Goal: Task Accomplishment & Management: Complete application form

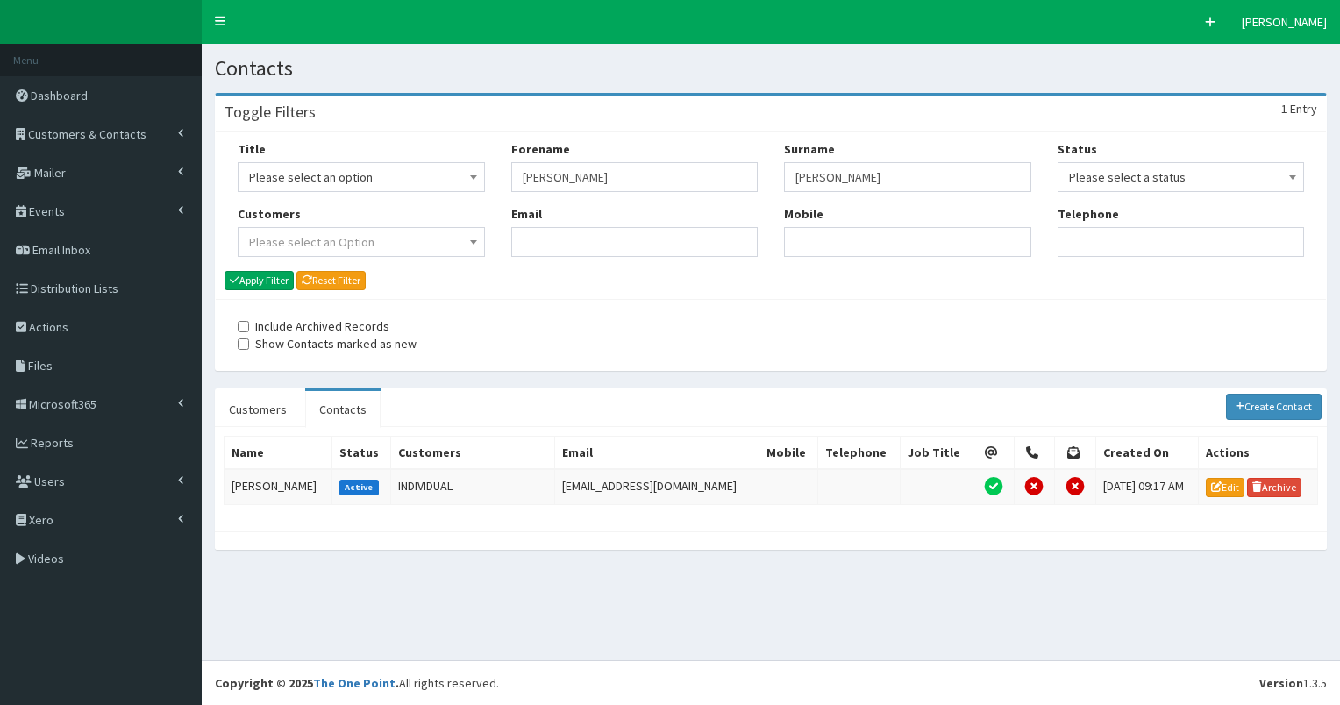
click at [112, 132] on span "Customers & Contacts" at bounding box center [87, 134] width 118 height 16
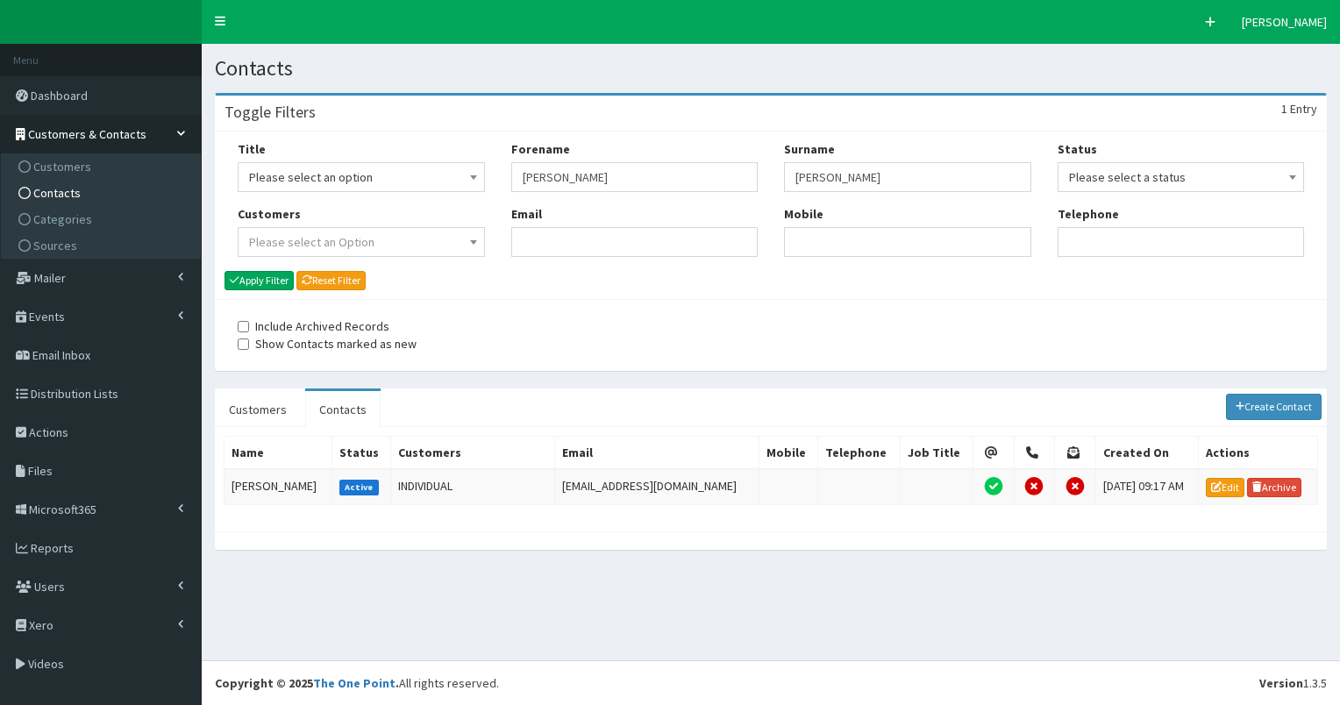
click at [93, 195] on link "Contacts" at bounding box center [103, 193] width 196 height 26
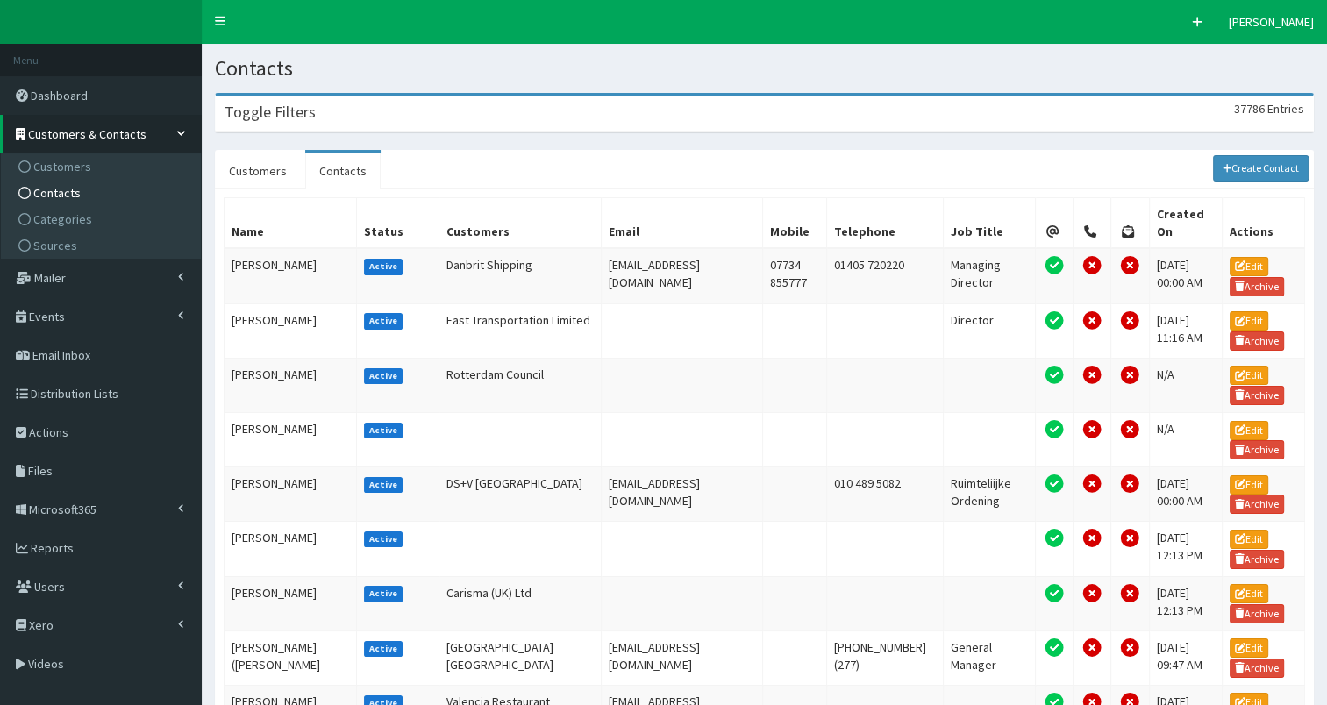
click at [423, 110] on div "Toggle Filters 37786 Entries" at bounding box center [764, 114] width 1097 height 36
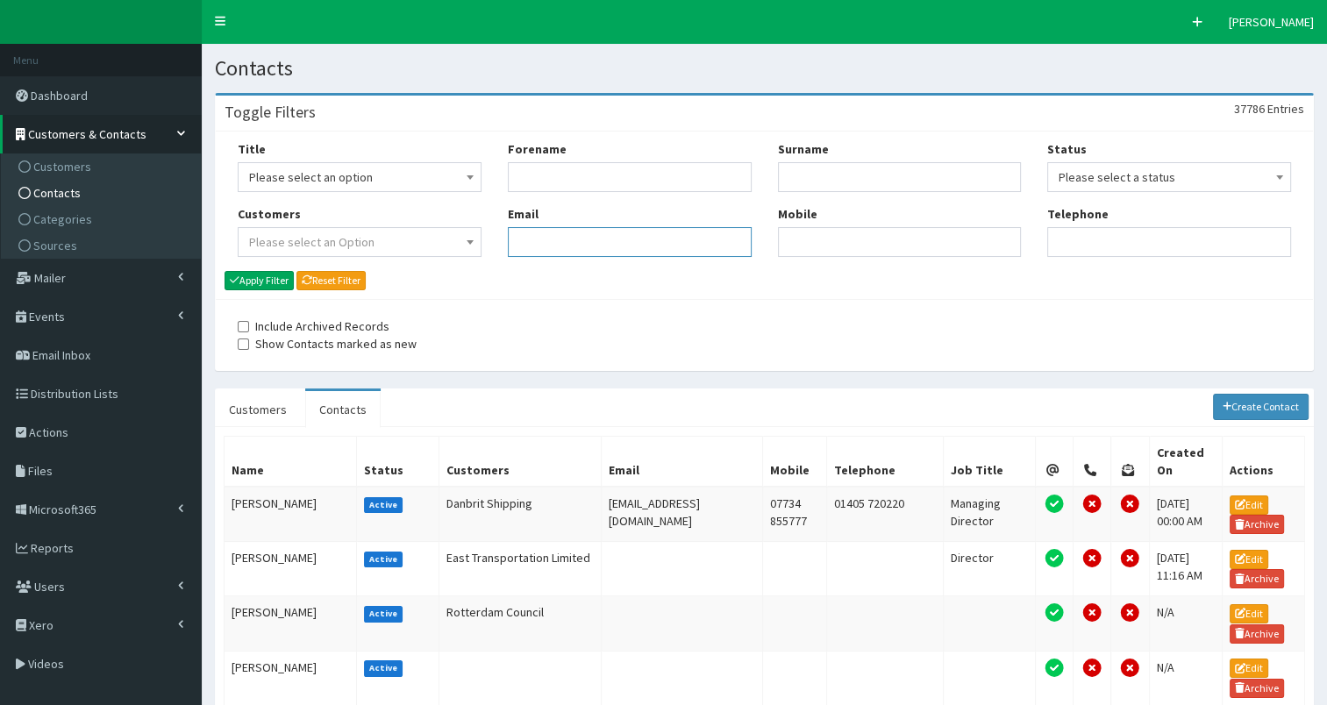
click at [568, 244] on input "Email" at bounding box center [630, 242] width 244 height 30
paste input "[EMAIL_ADDRESS][DOMAIN_NAME]"
type input "zira@ridetandem.co"
click at [261, 282] on button "Apply Filter" at bounding box center [259, 280] width 69 height 19
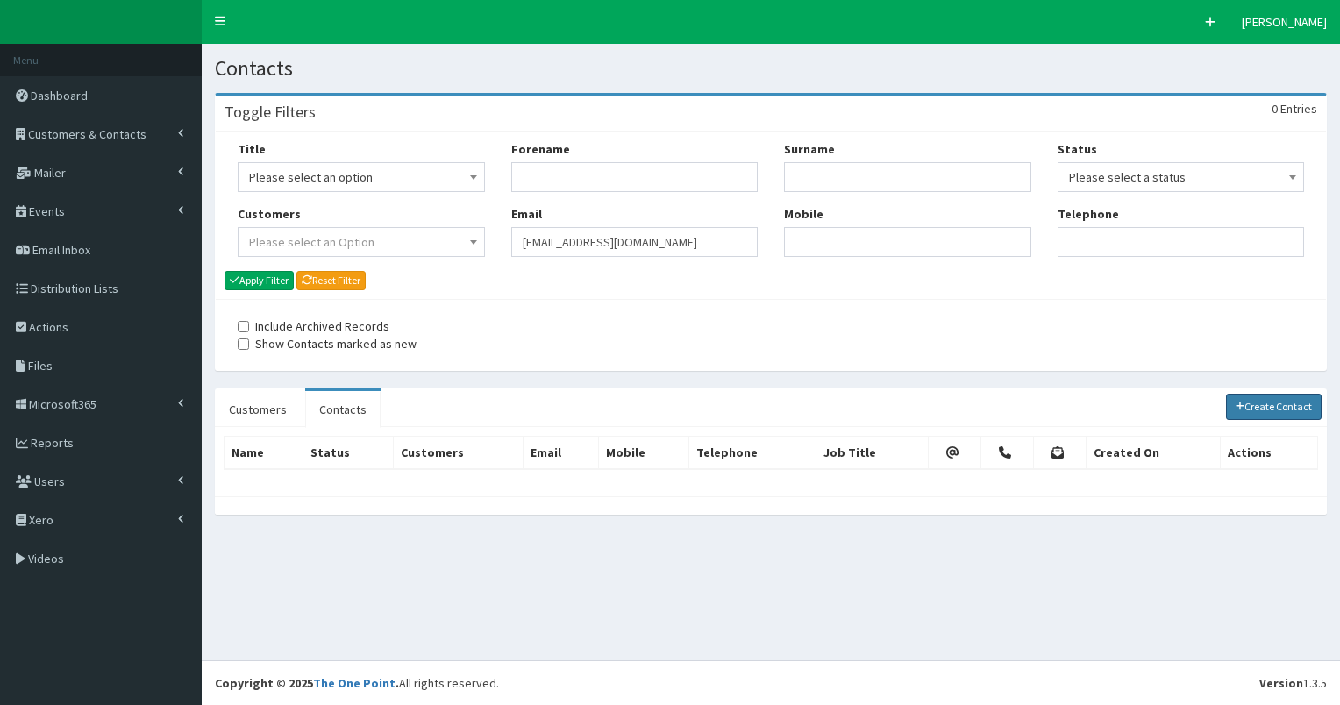
click at [1269, 401] on link "Create Contact" at bounding box center [1274, 407] width 96 height 26
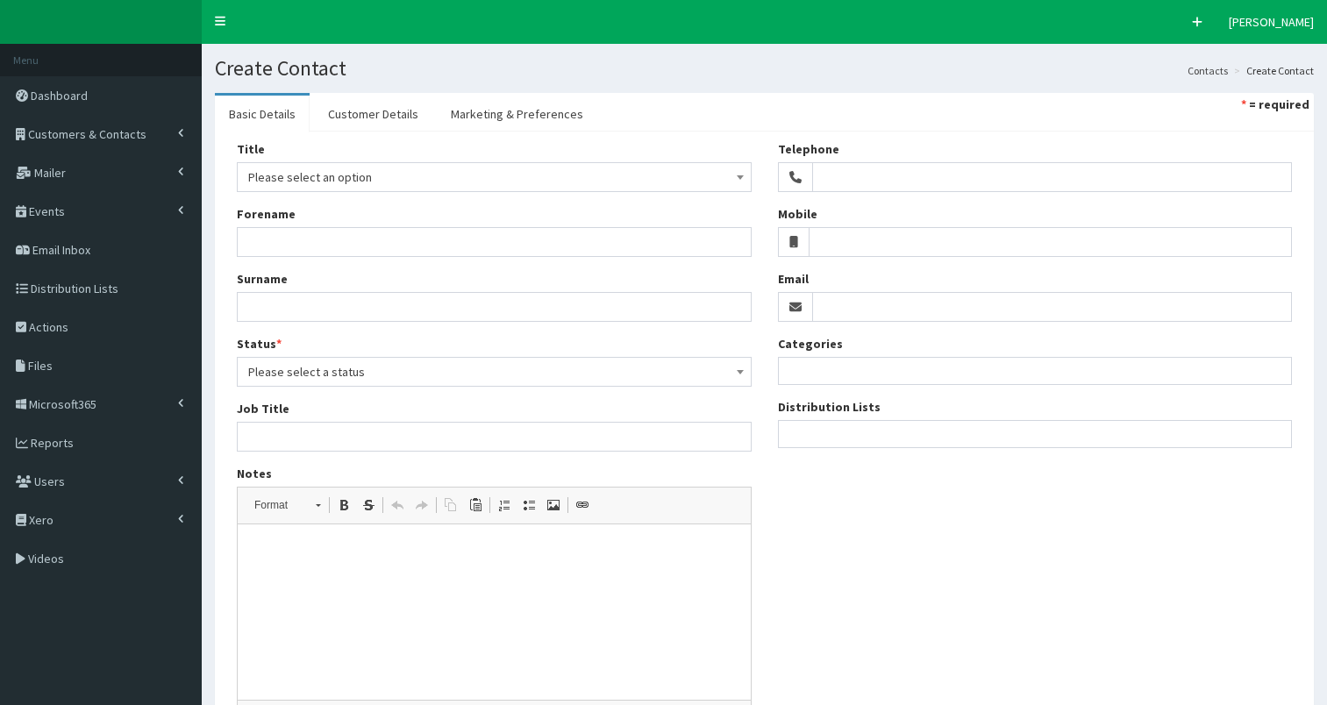
select select
click at [839, 299] on input "Email" at bounding box center [1052, 307] width 481 height 30
paste input "zira@ridetandem.co"
type input "[EMAIL_ADDRESS][DOMAIN_NAME]"
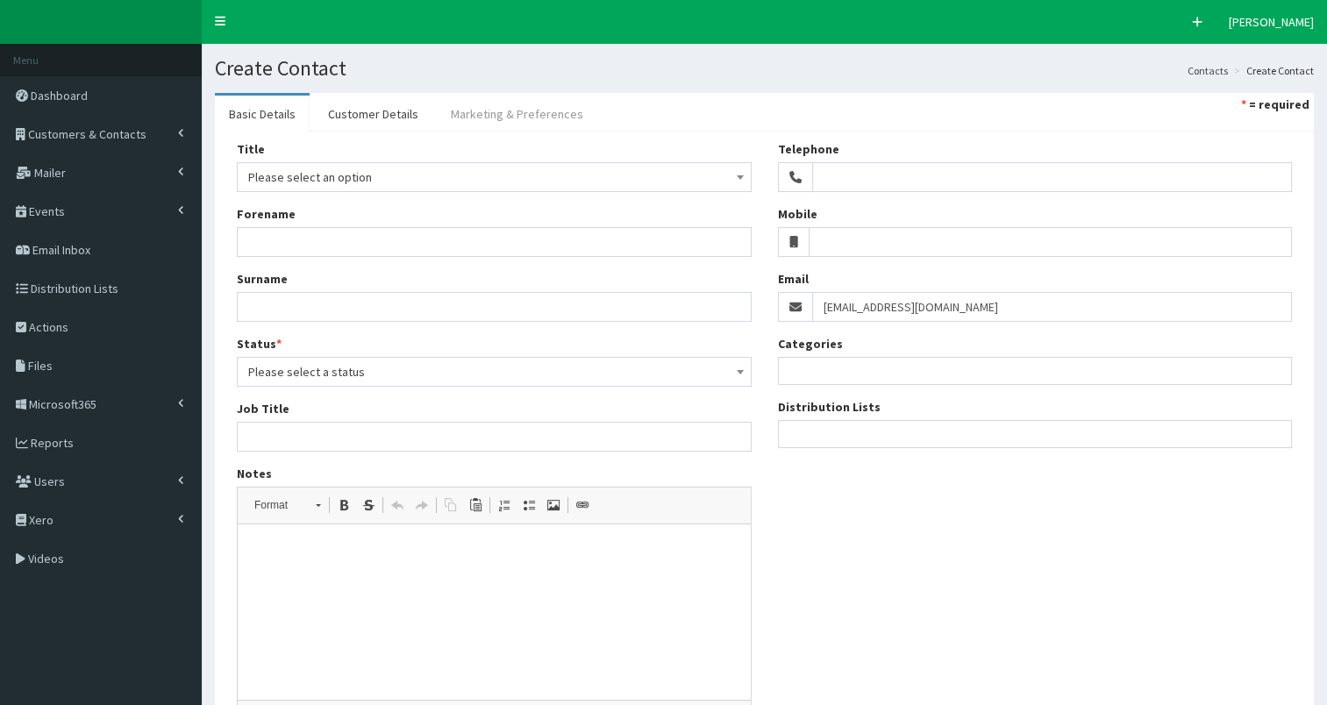
click at [553, 119] on link "Marketing & Preferences" at bounding box center [517, 114] width 161 height 37
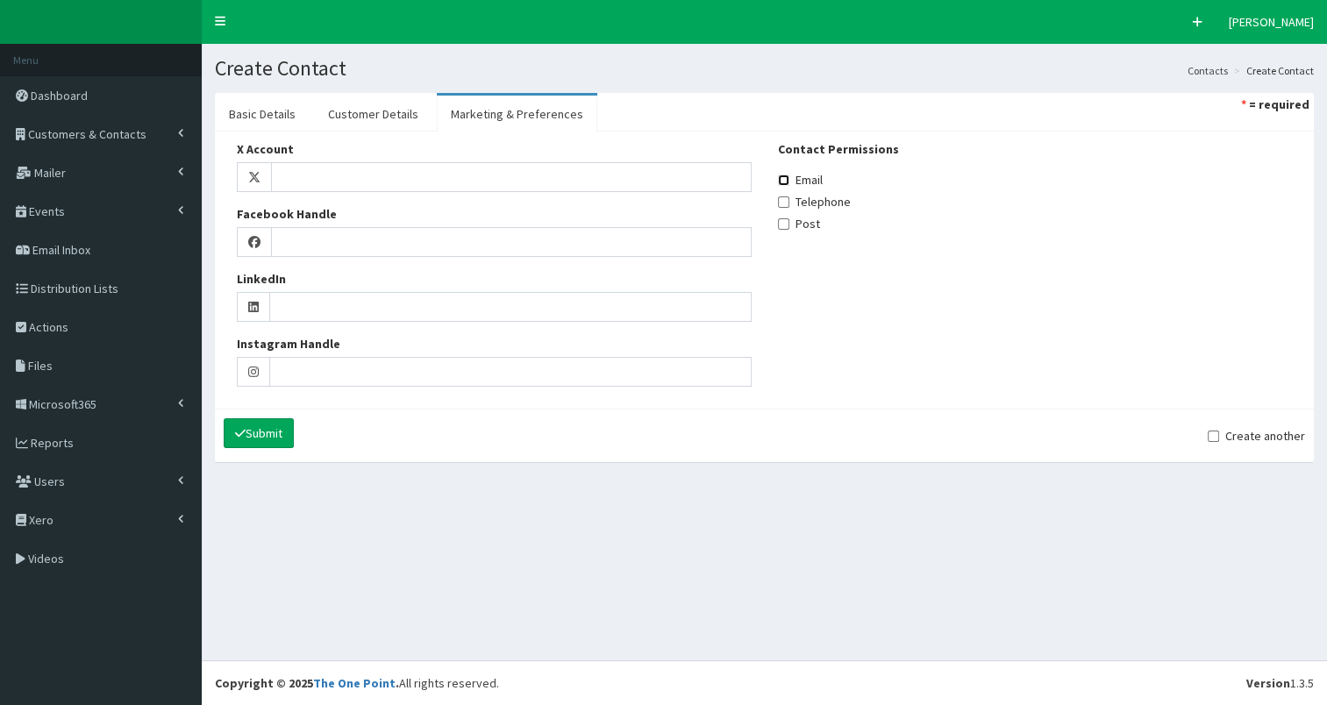
click at [779, 182] on input "Email" at bounding box center [783, 180] width 11 height 11
checkbox input "true"
click at [374, 126] on link "Customer Details" at bounding box center [373, 114] width 118 height 37
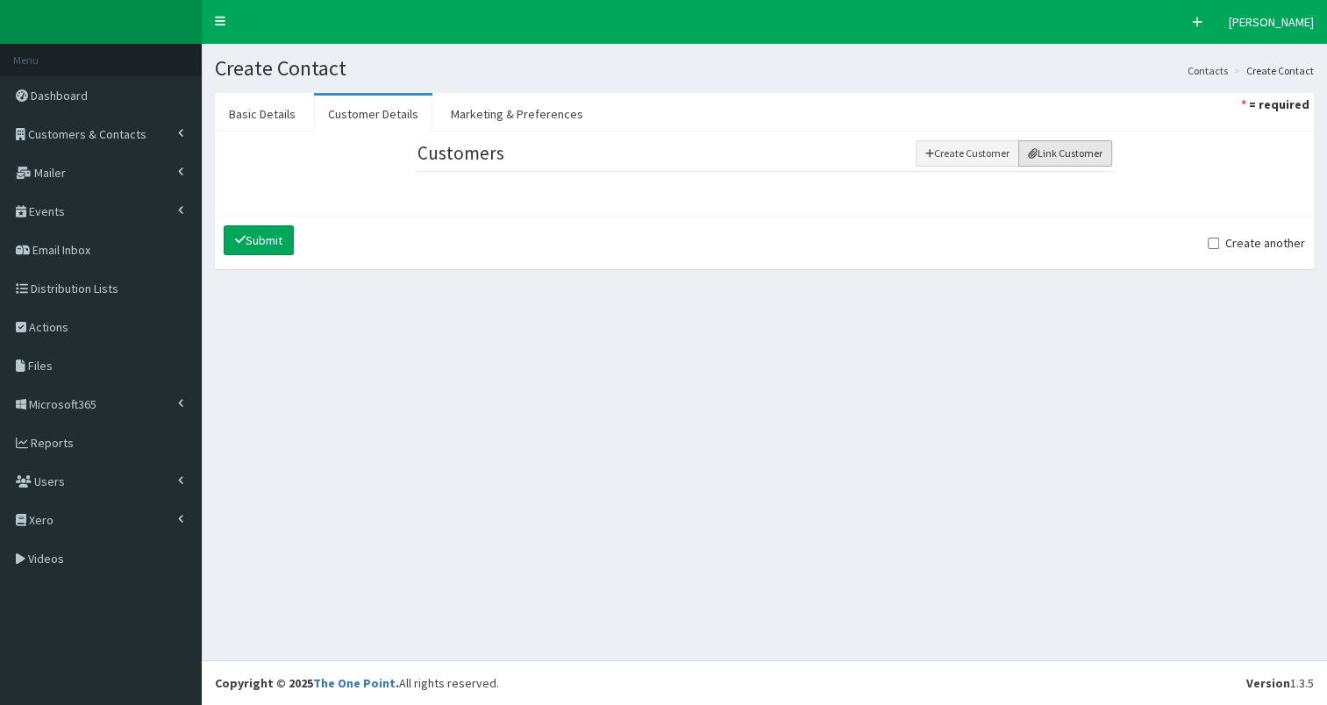
click at [1048, 155] on button "Link Customer" at bounding box center [1065, 153] width 94 height 26
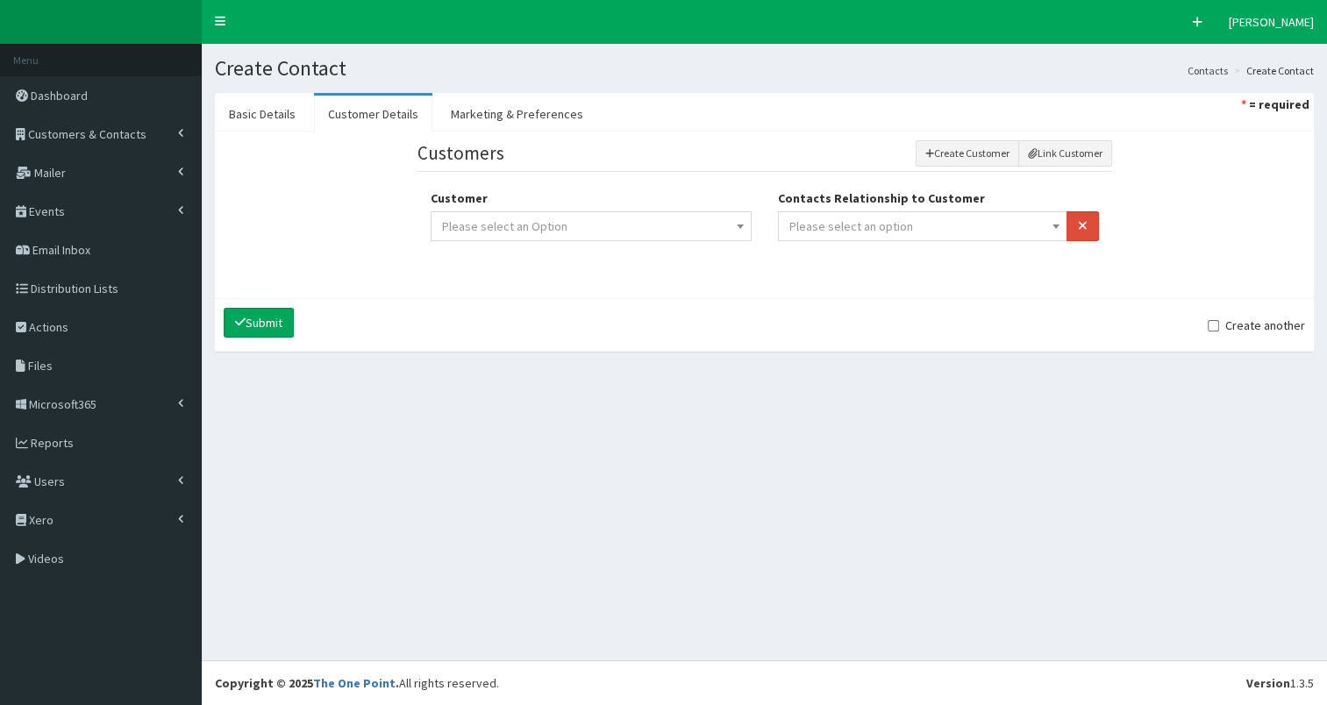
click at [909, 218] on span "Please select an option" at bounding box center [923, 226] width 268 height 25
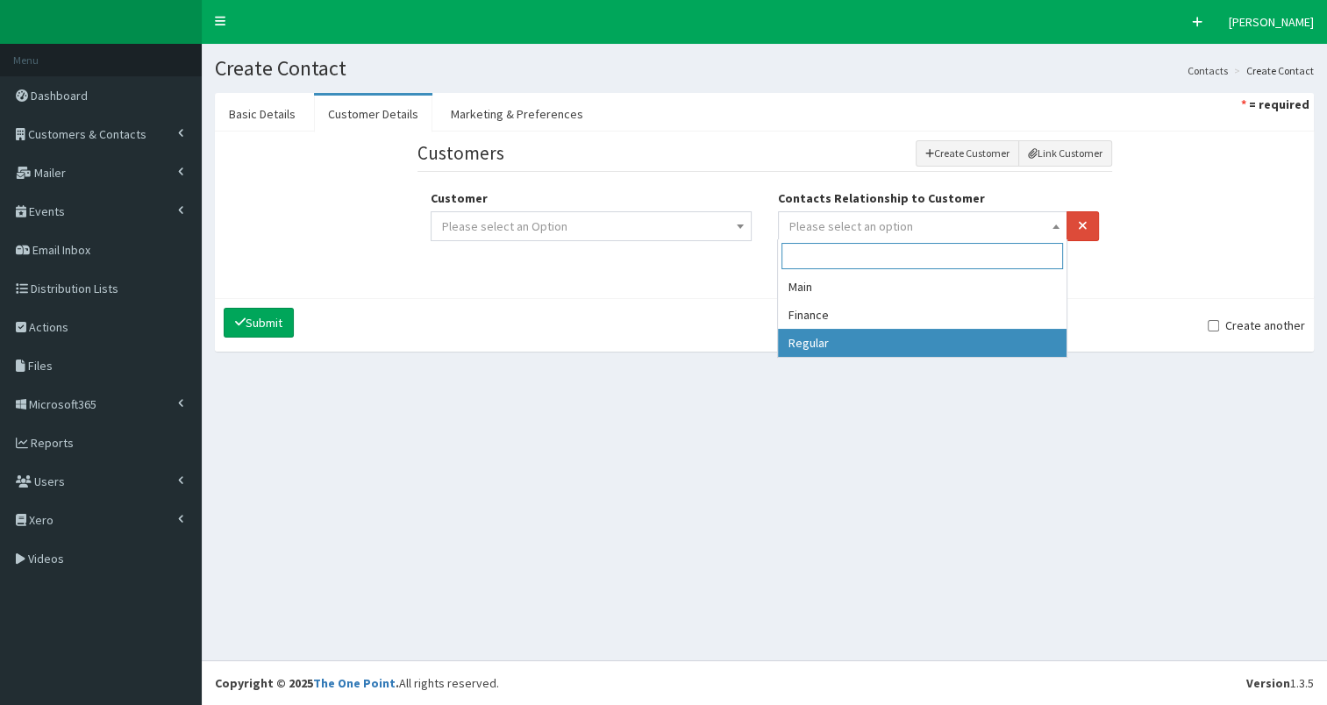
select select "3"
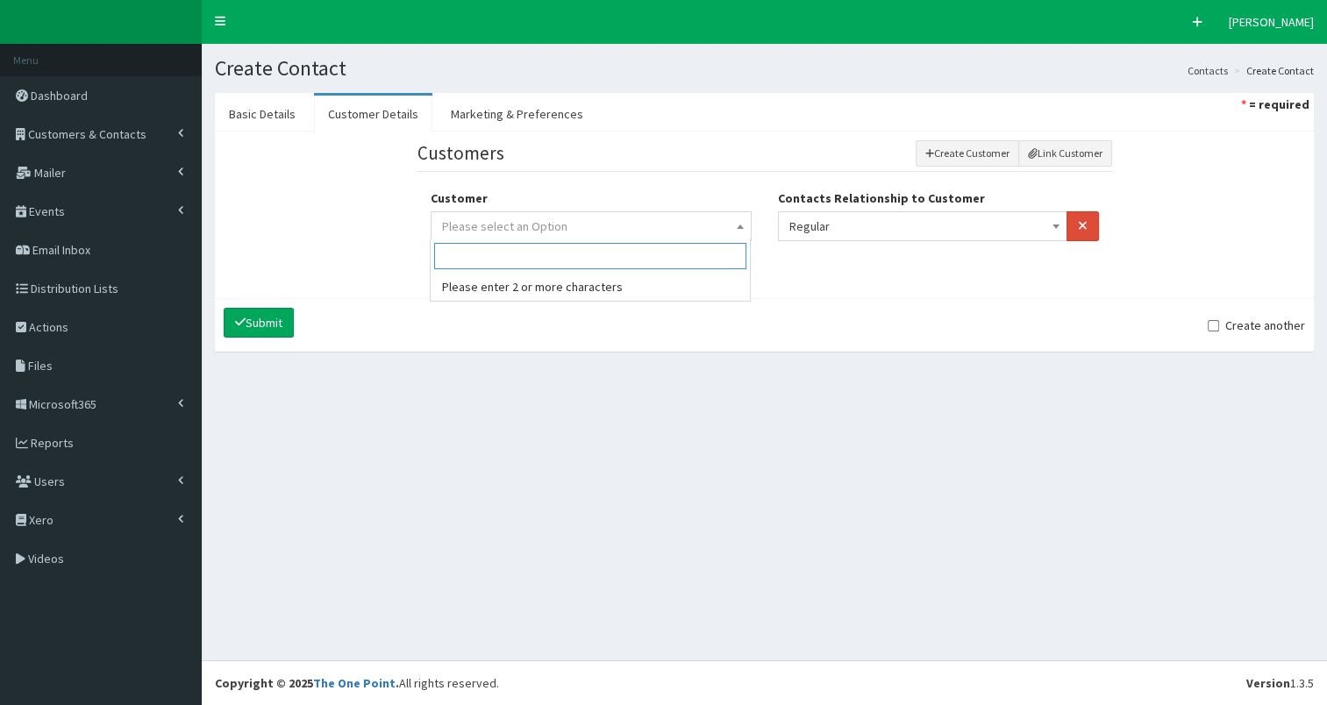
click at [710, 226] on span "Please select an Option" at bounding box center [591, 226] width 298 height 25
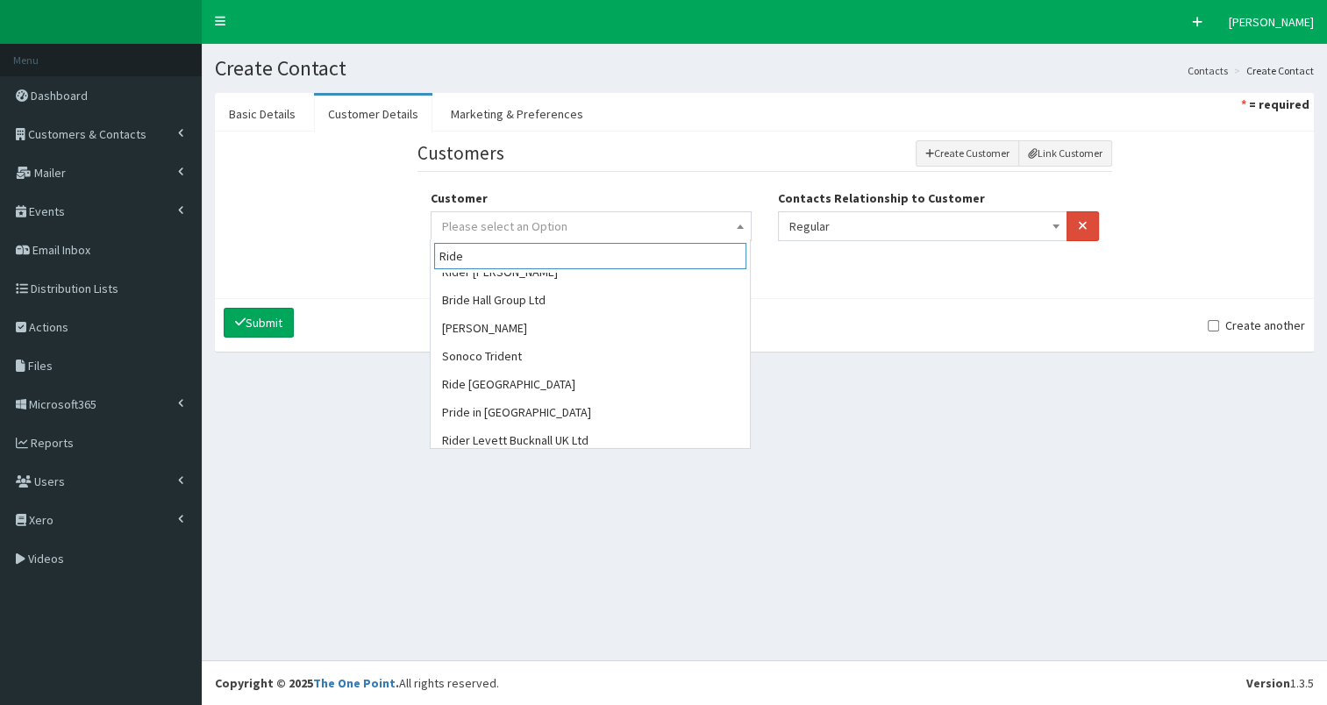
scroll to position [77, 0]
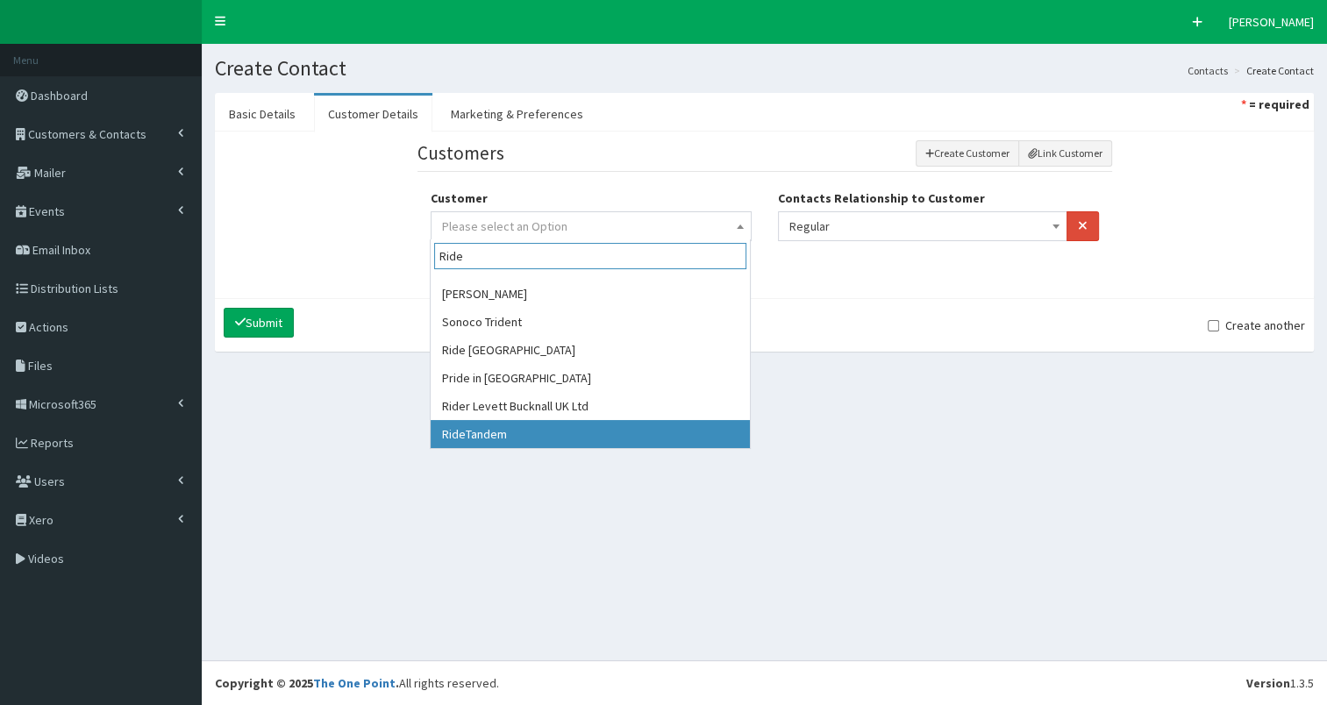
type input "Ride"
select select "49259"
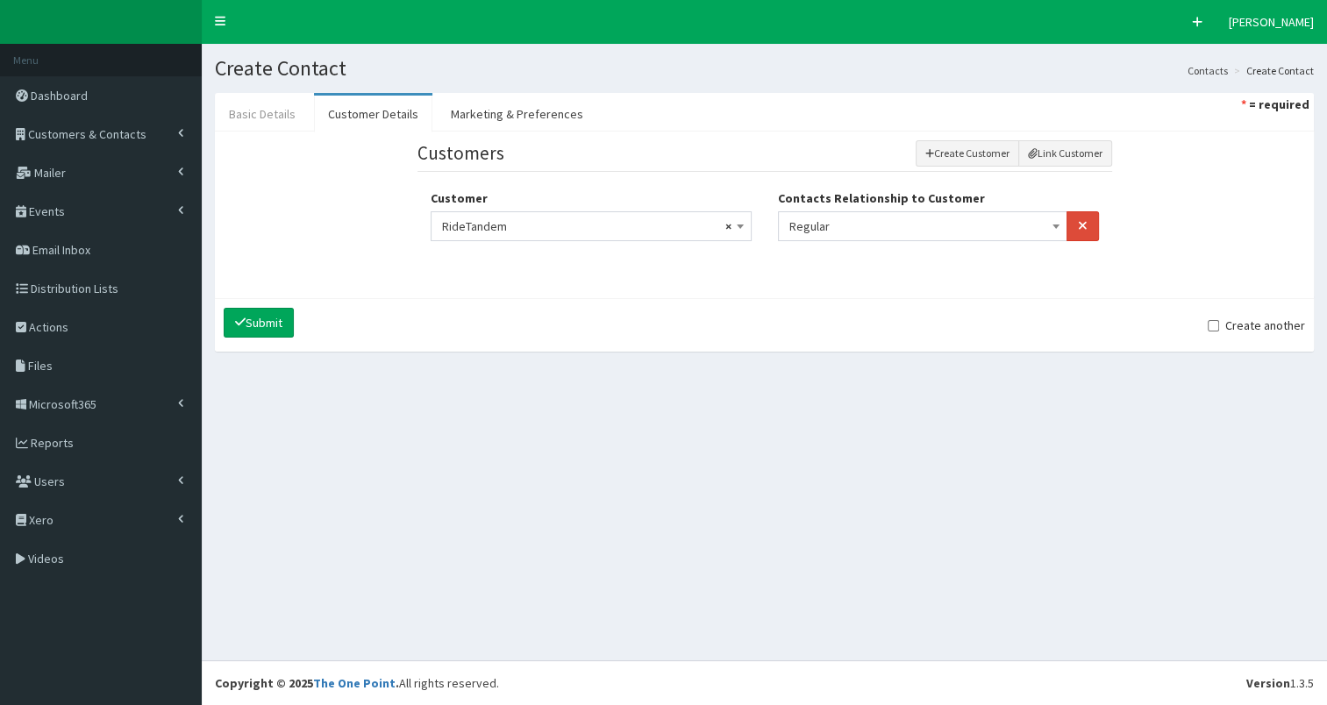
click at [252, 118] on link "Basic Details" at bounding box center [262, 114] width 95 height 37
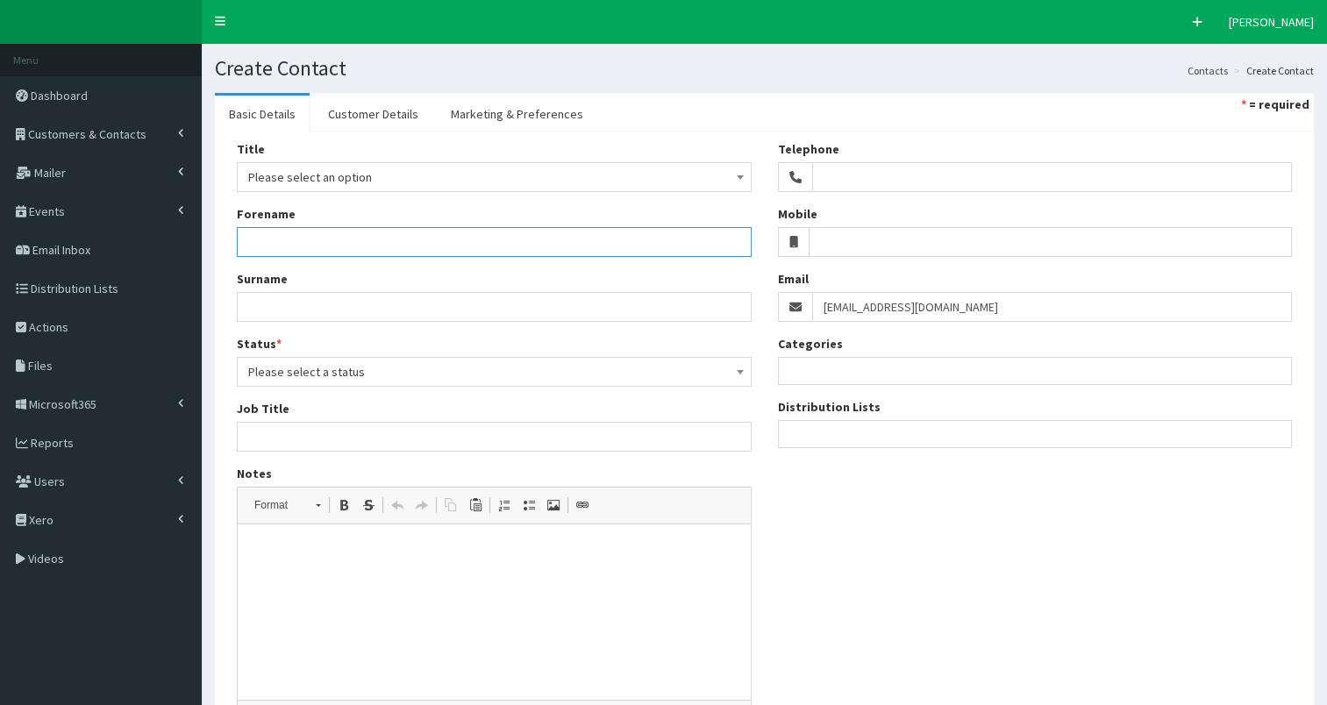
click at [260, 241] on input "Forename" at bounding box center [494, 242] width 515 height 30
type input "Zira"
click at [261, 305] on input "Surname" at bounding box center [494, 307] width 515 height 30
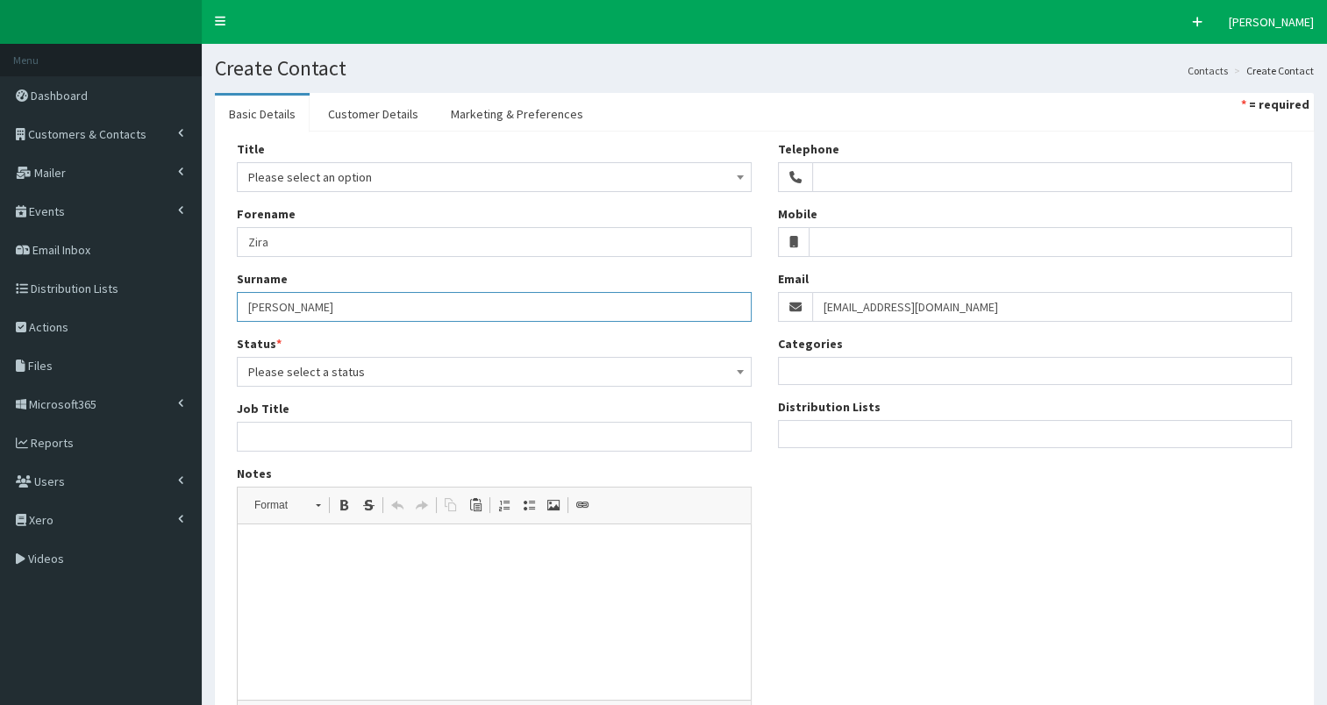
type input "Howe"
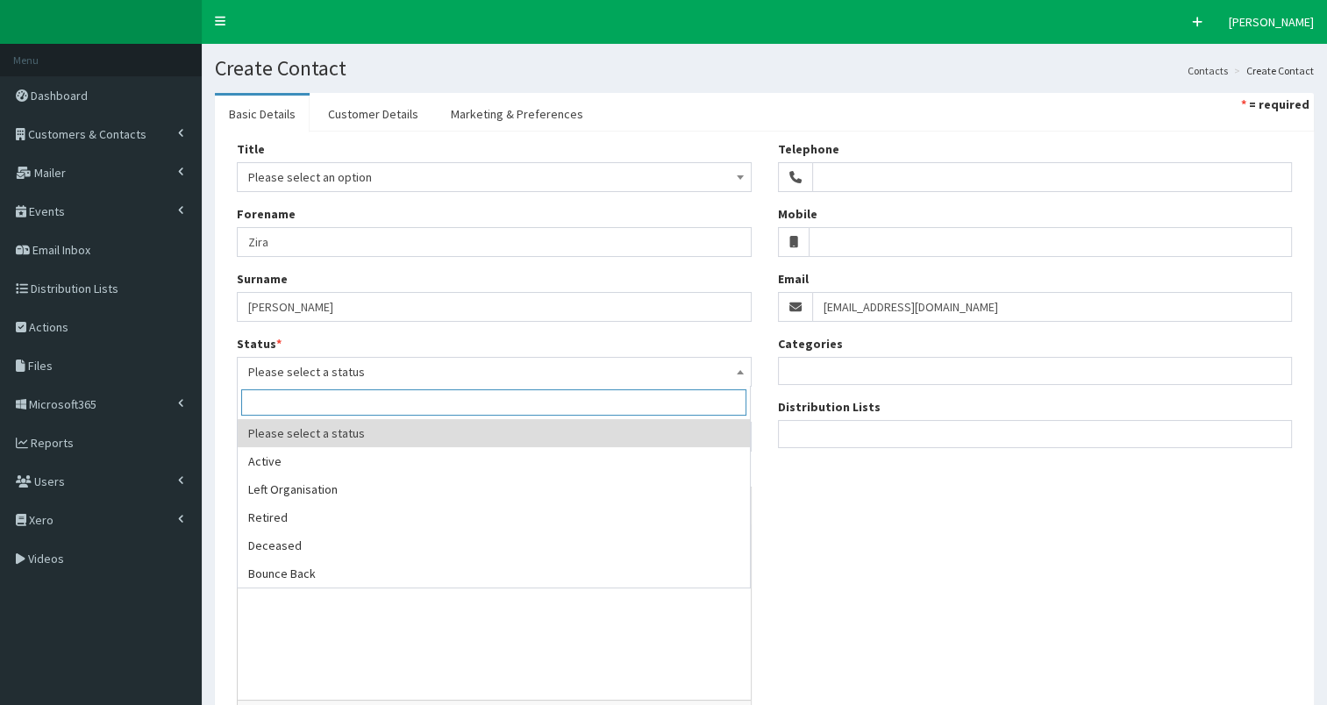
click at [284, 365] on span "Please select a status" at bounding box center [494, 372] width 492 height 25
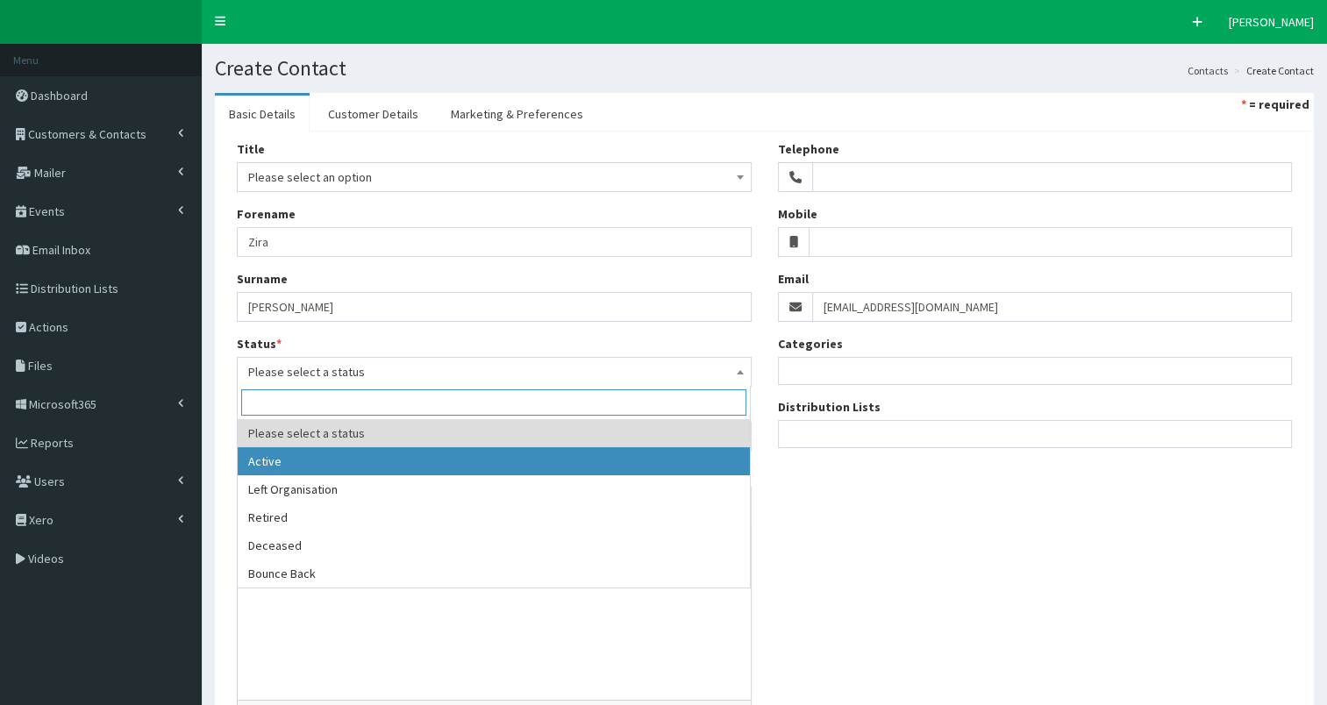
select select "1"
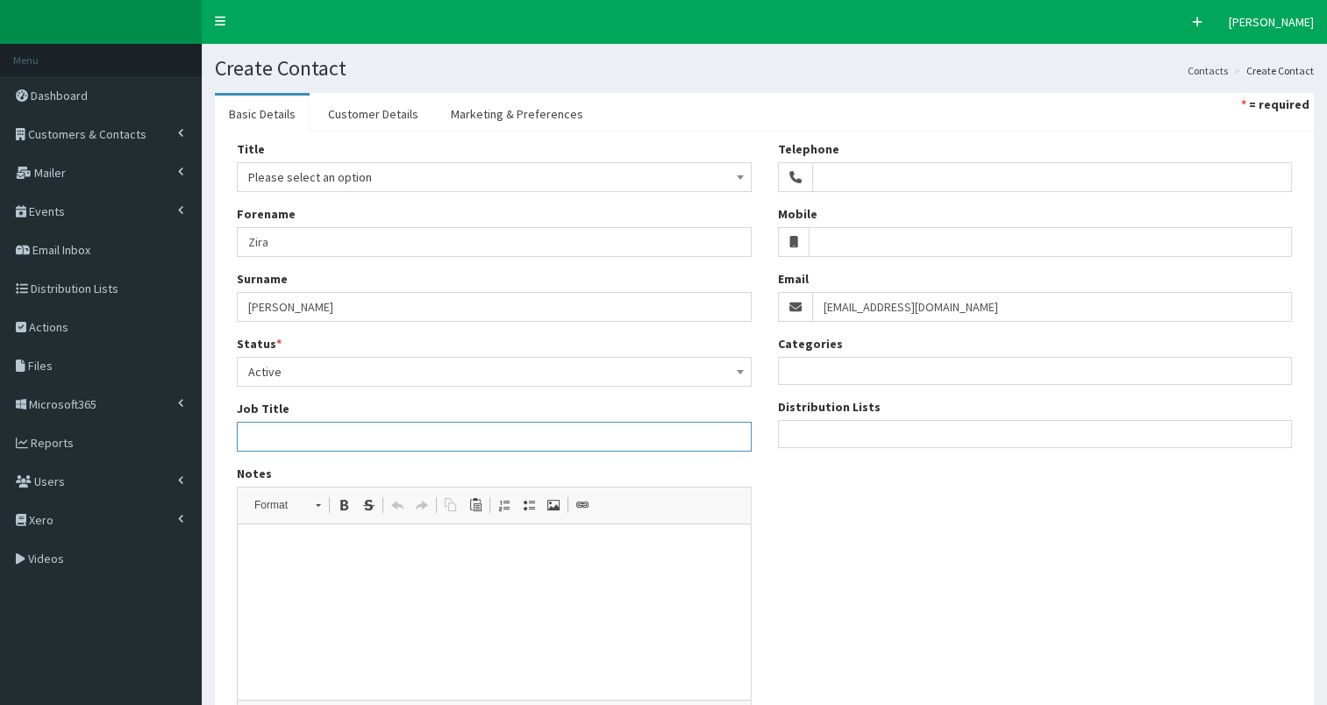
click at [277, 429] on input "Job Title" at bounding box center [494, 437] width 515 height 30
paste input "Business Operations Executive"
type input "Business Operations Executive"
click at [383, 175] on span "Please select an option" at bounding box center [494, 177] width 492 height 25
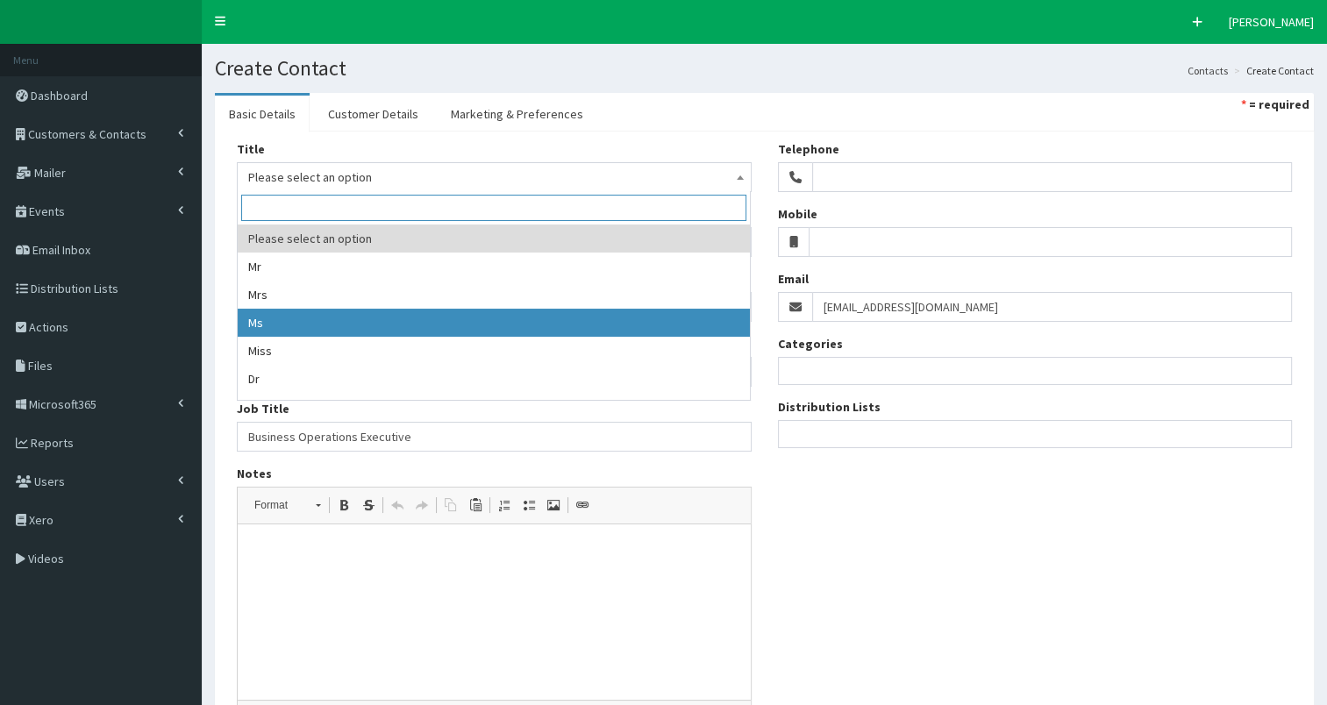
select select "3"
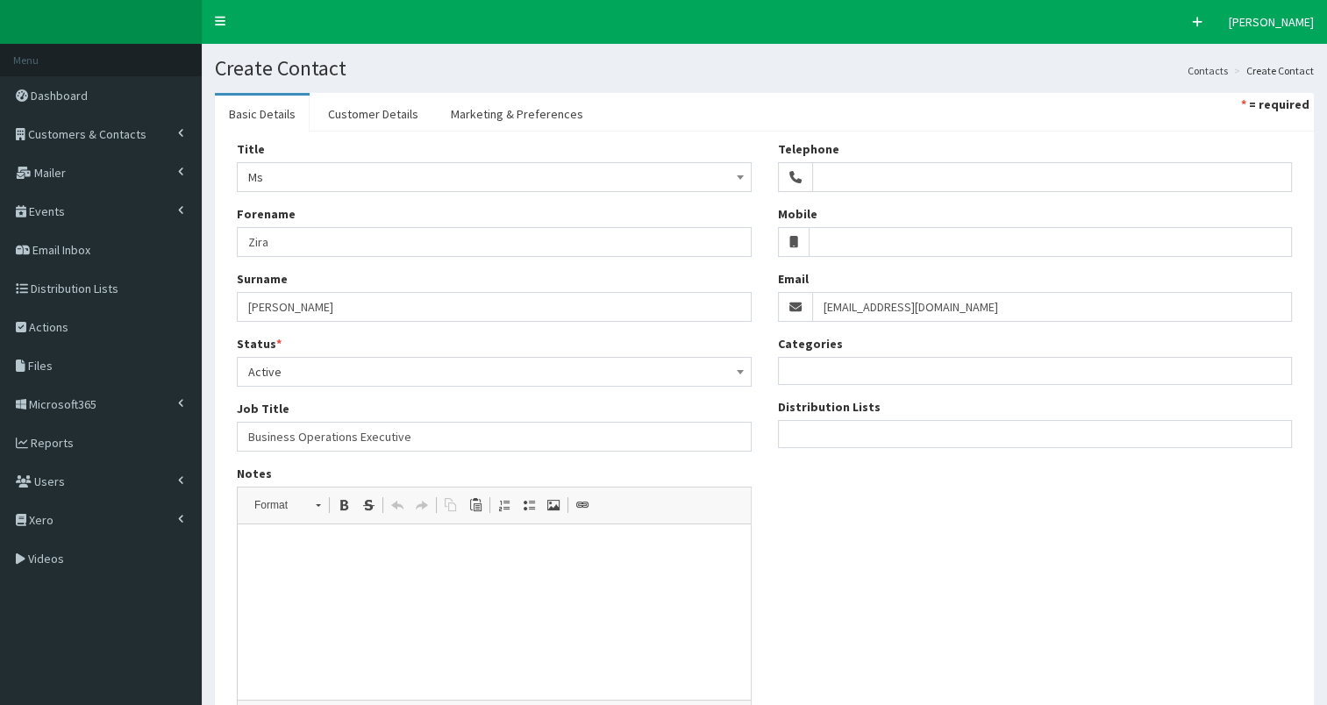
scroll to position [168, 0]
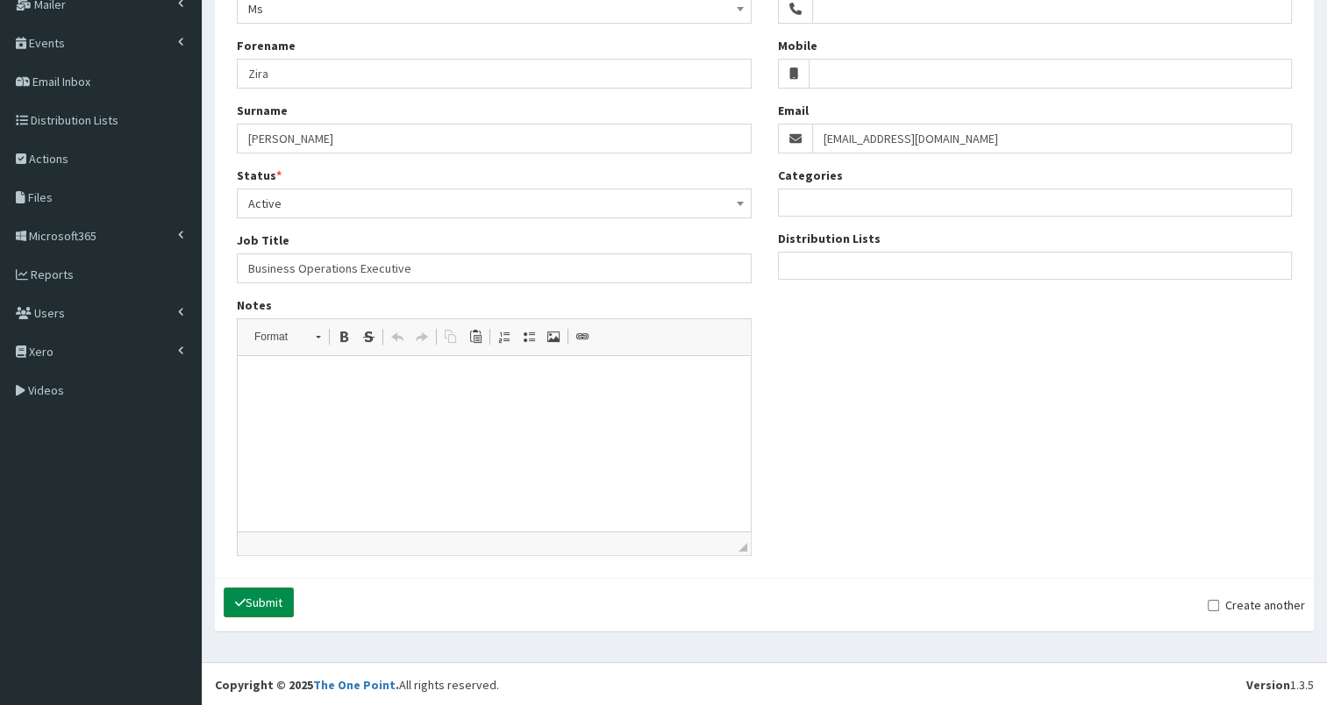
click at [258, 603] on button "Submit" at bounding box center [259, 603] width 70 height 30
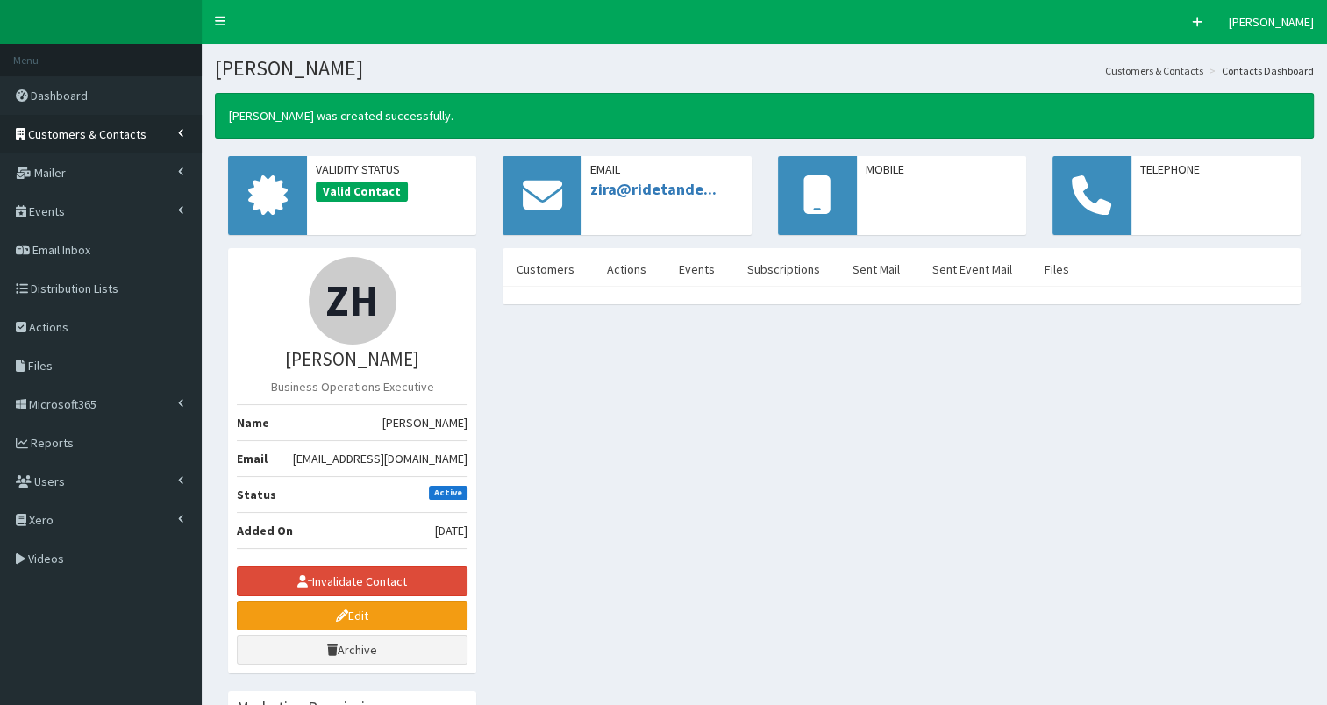
click at [104, 139] on span "Customers & Contacts" at bounding box center [87, 134] width 118 height 16
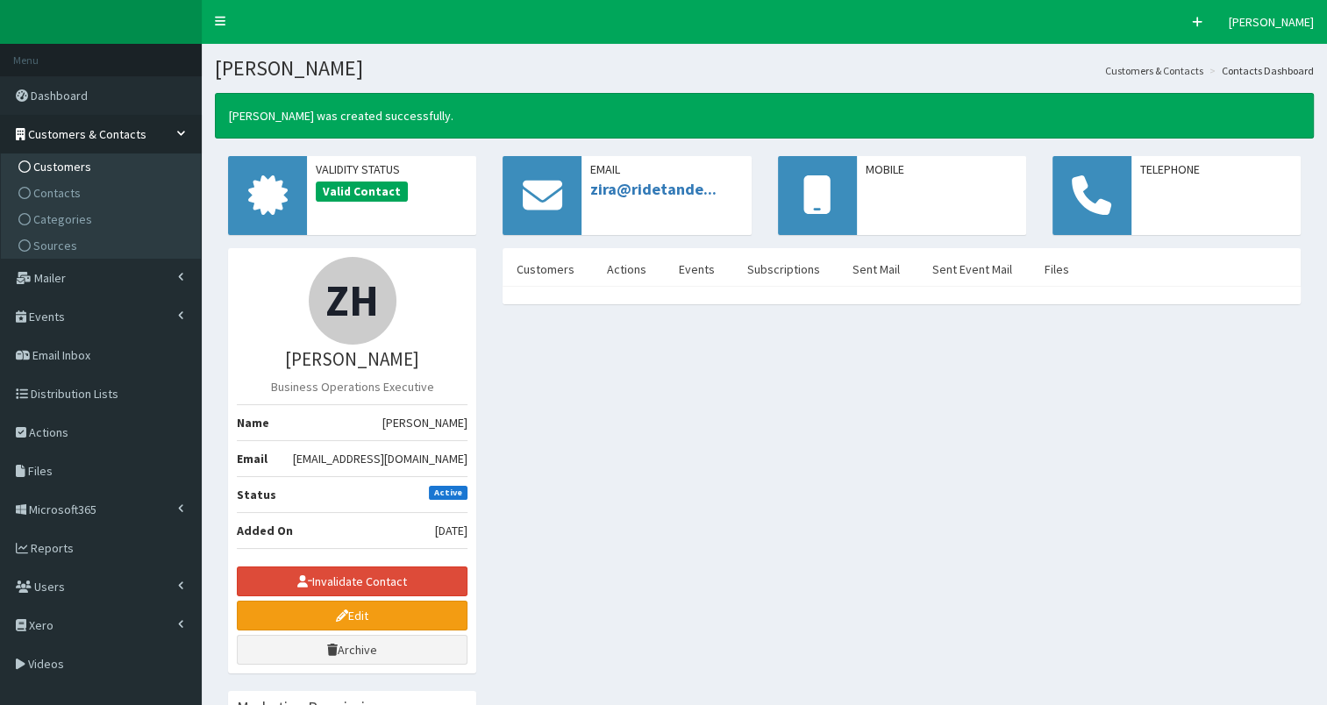
click at [91, 164] on link "Customers" at bounding box center [103, 167] width 196 height 26
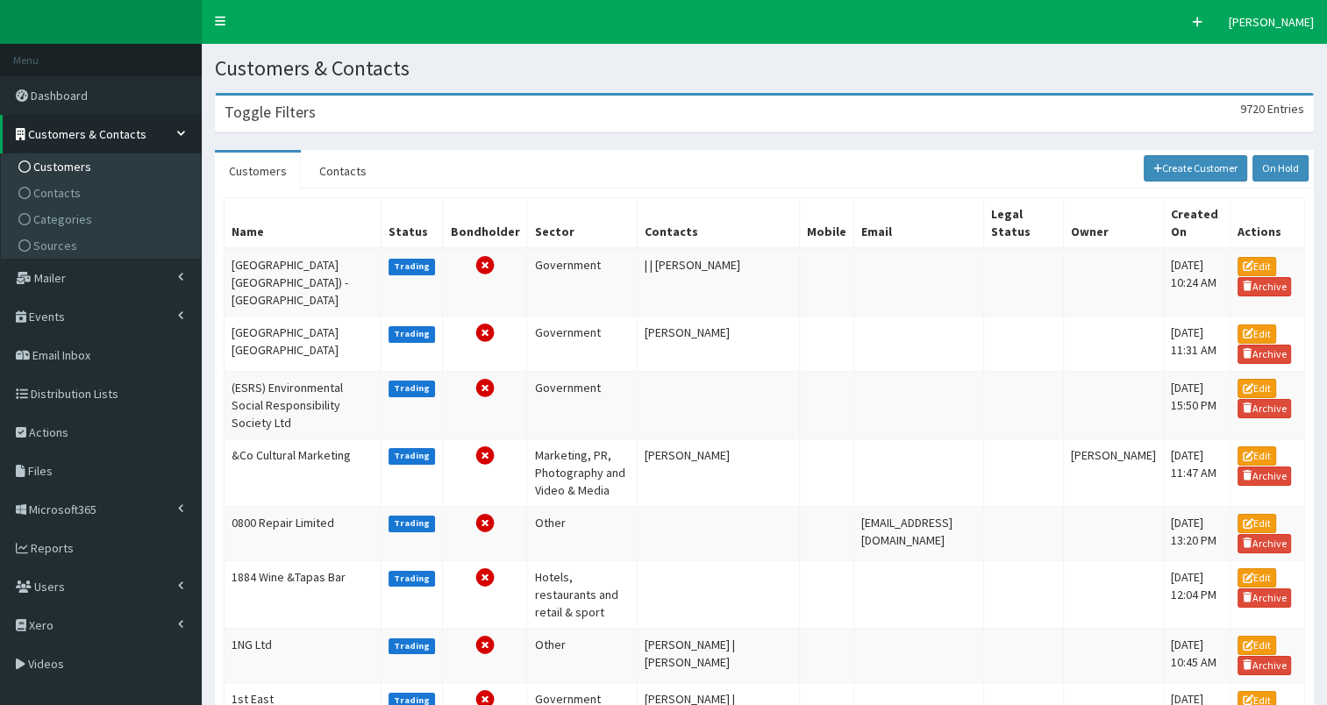
click at [288, 113] on h3 "Toggle Filters" at bounding box center [270, 112] width 91 height 16
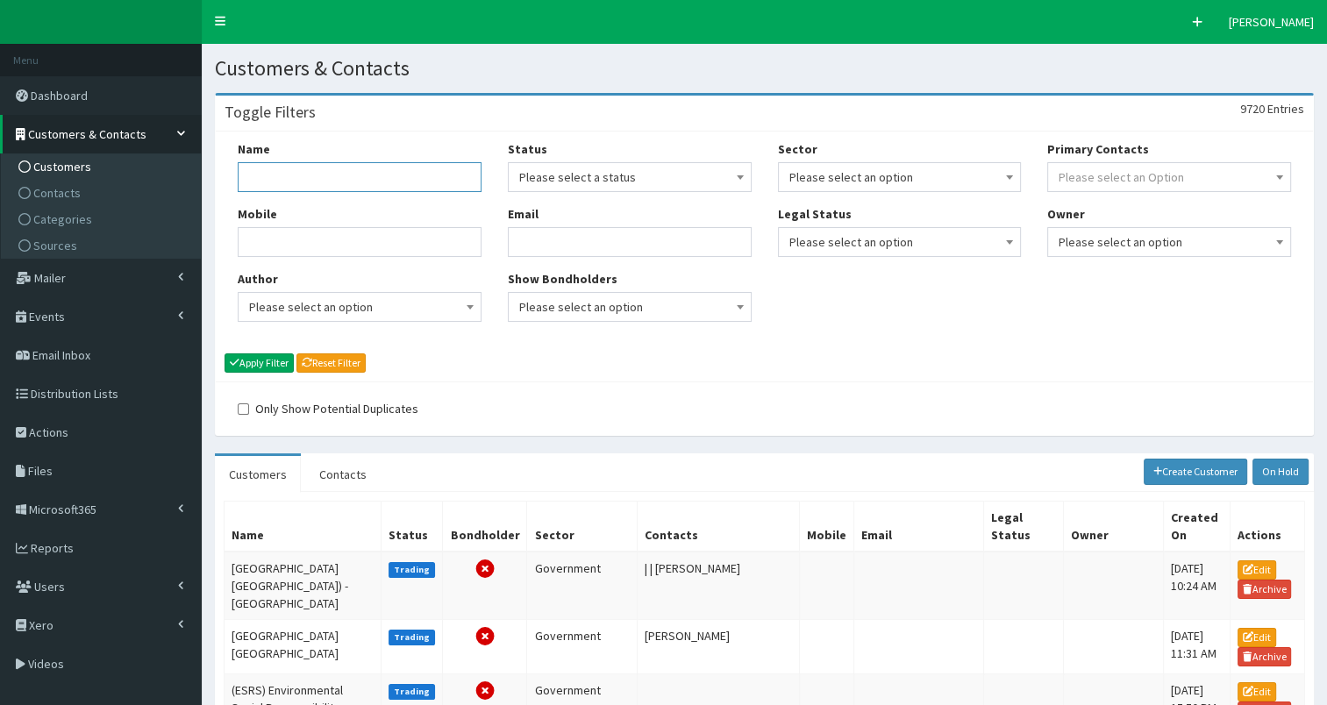
click at [270, 176] on input "Name" at bounding box center [360, 177] width 244 height 30
type input "Future"
click at [261, 360] on button "Apply Filter" at bounding box center [259, 362] width 69 height 19
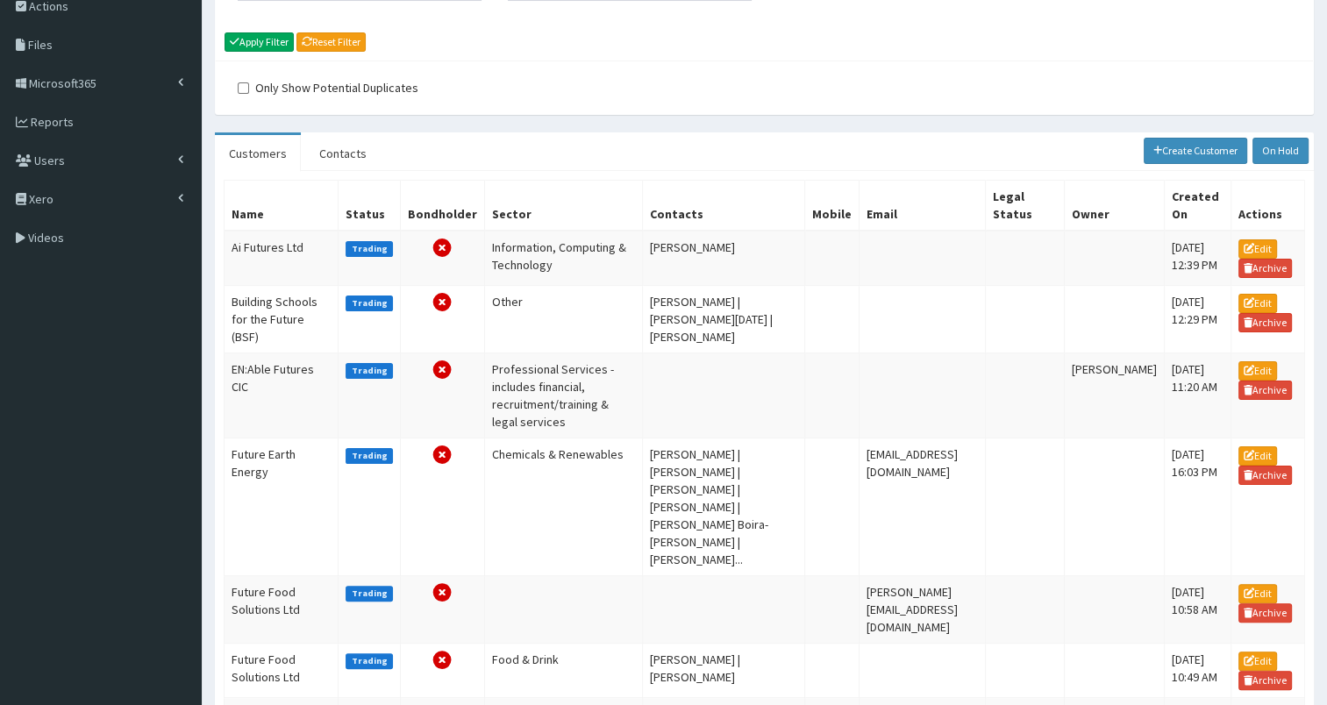
scroll to position [346, 0]
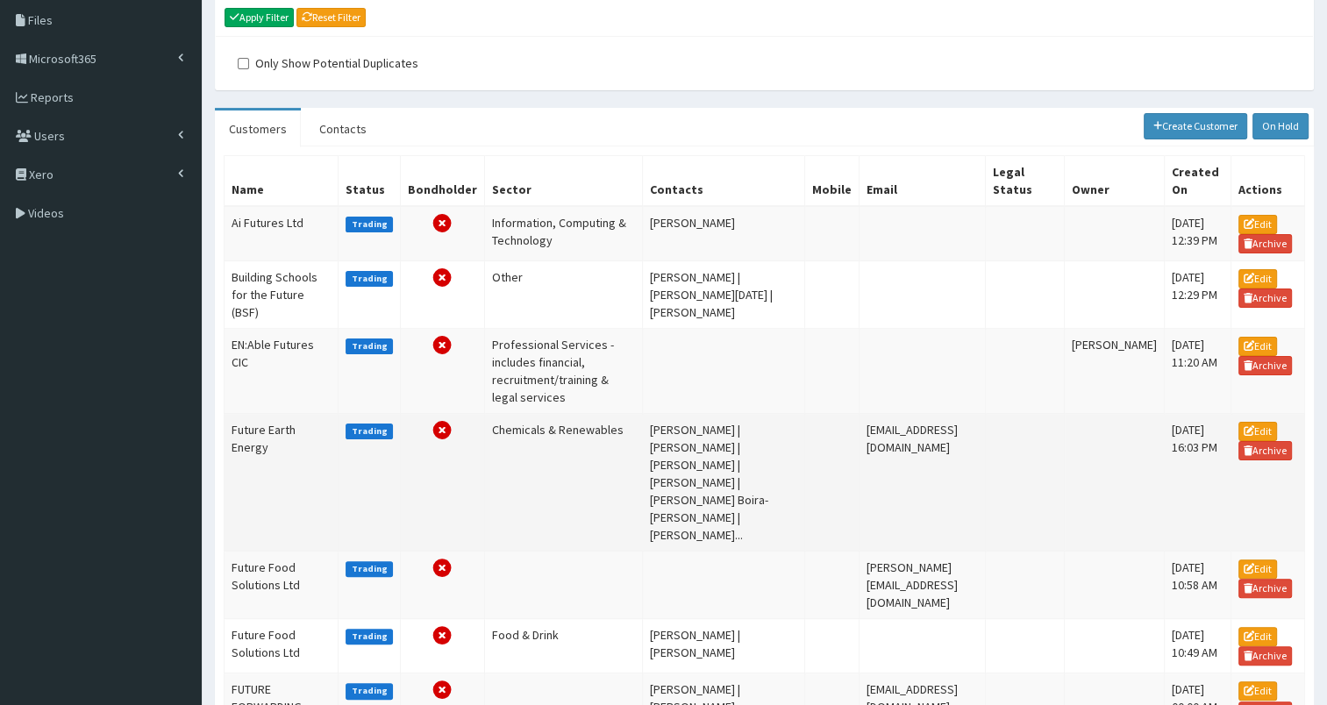
click at [258, 442] on td "Future Earth Energy" at bounding box center [282, 483] width 114 height 138
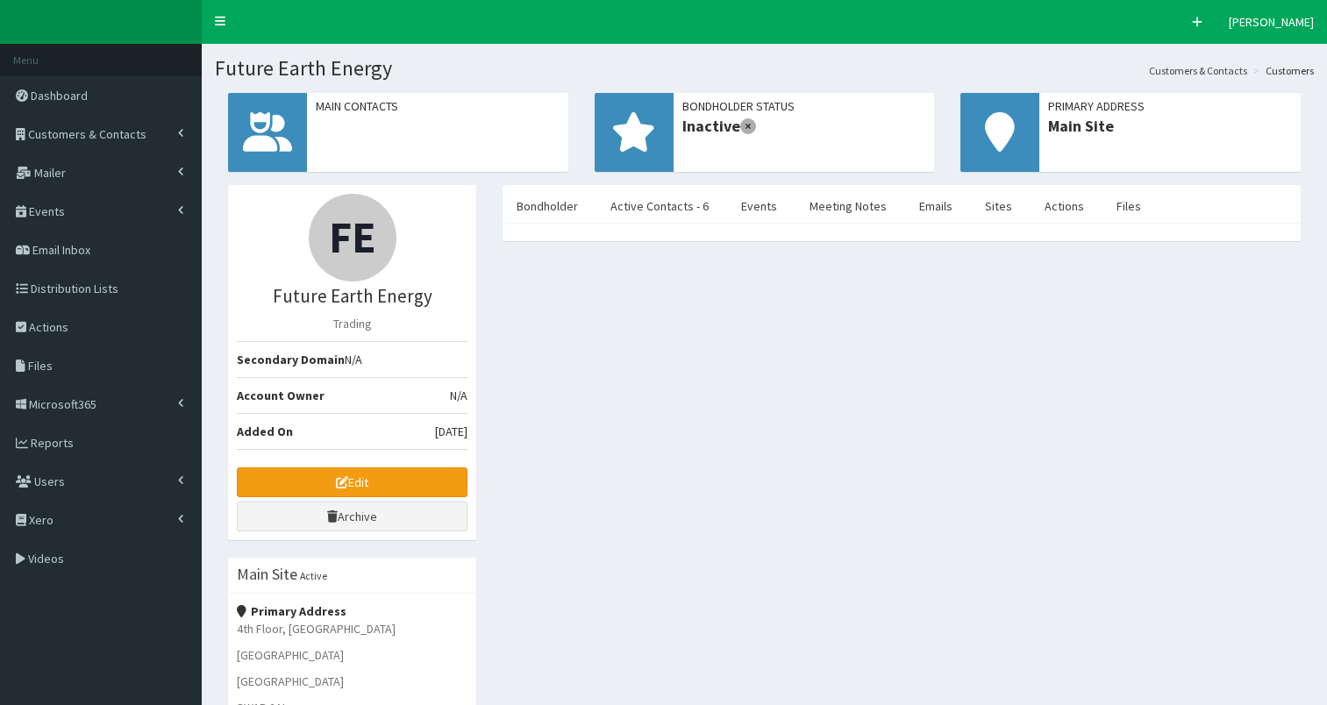
select select "50"
click at [657, 210] on link "Active Contacts - 6" at bounding box center [659, 206] width 126 height 37
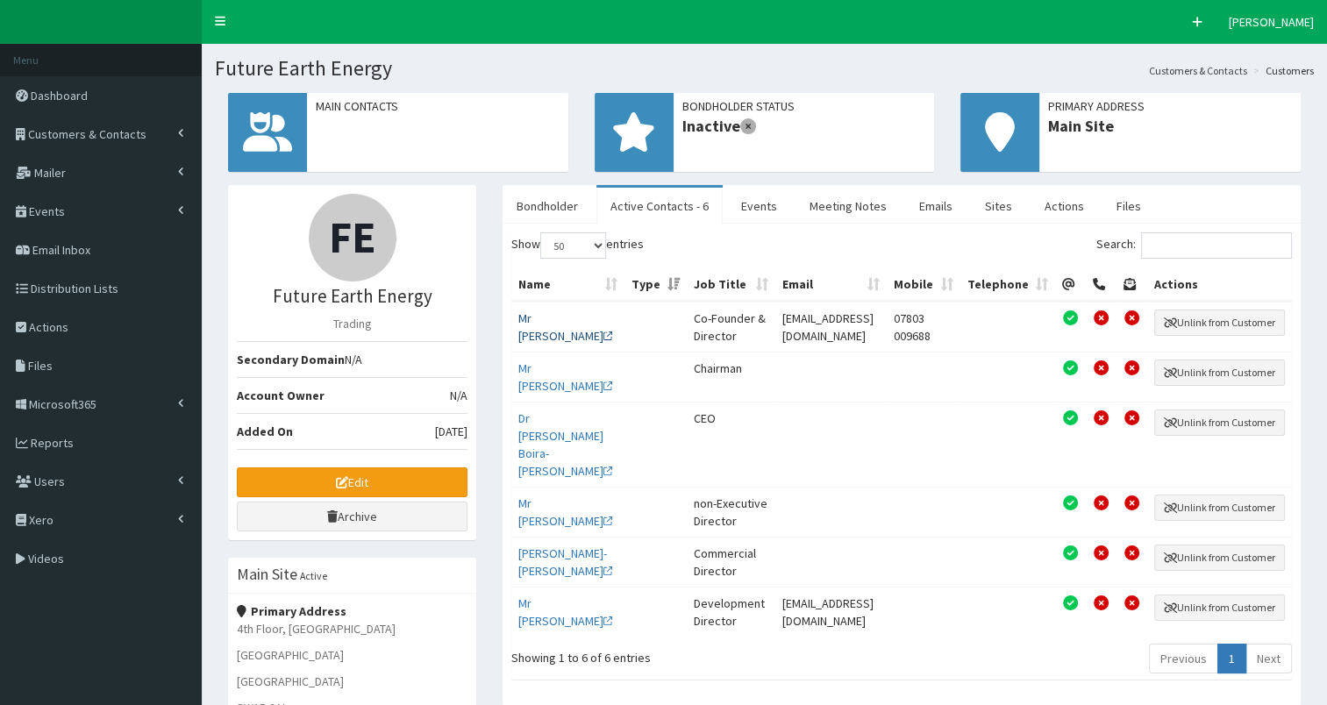
click at [537, 332] on link "Mr [PERSON_NAME]" at bounding box center [565, 327] width 95 height 33
click at [527, 625] on link "Mr [PERSON_NAME]" at bounding box center [565, 612] width 95 height 33
click at [1117, 205] on link "Files" at bounding box center [1129, 206] width 53 height 37
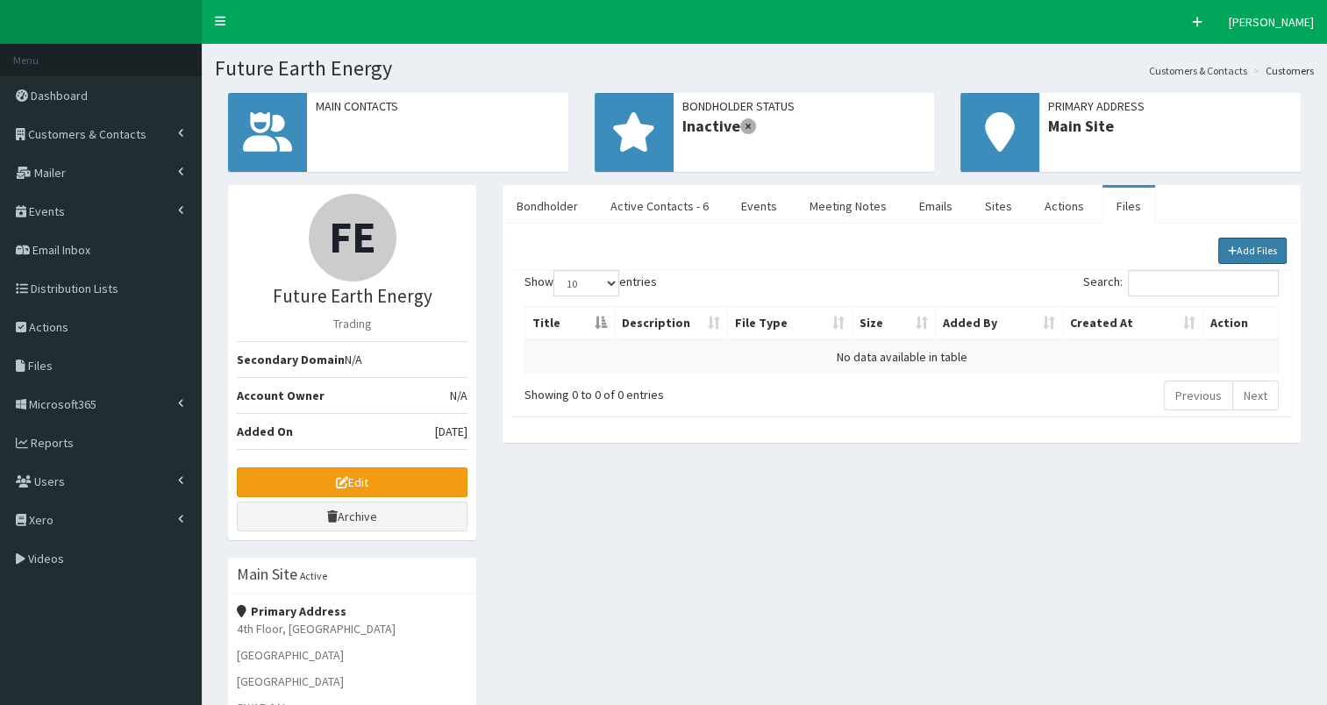
click at [1246, 260] on link "Add Files" at bounding box center [1252, 251] width 69 height 26
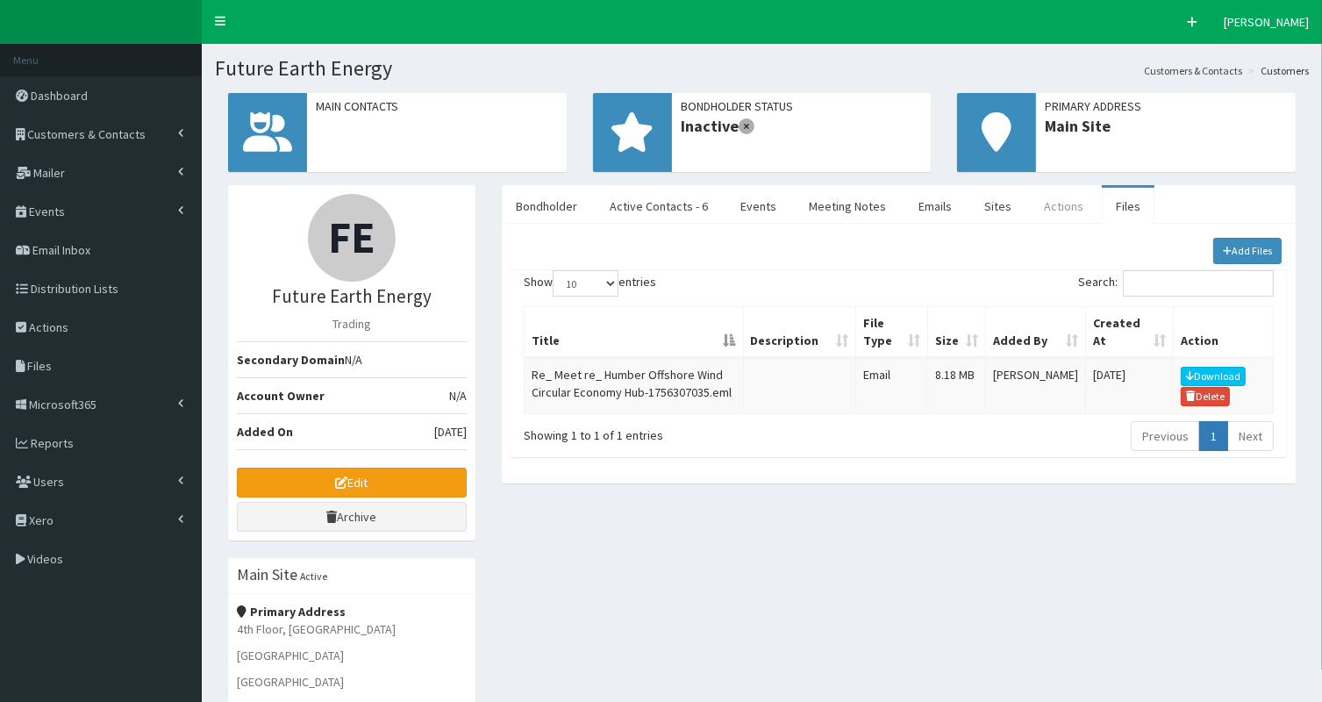
click at [1046, 204] on link "Actions" at bounding box center [1064, 206] width 68 height 37
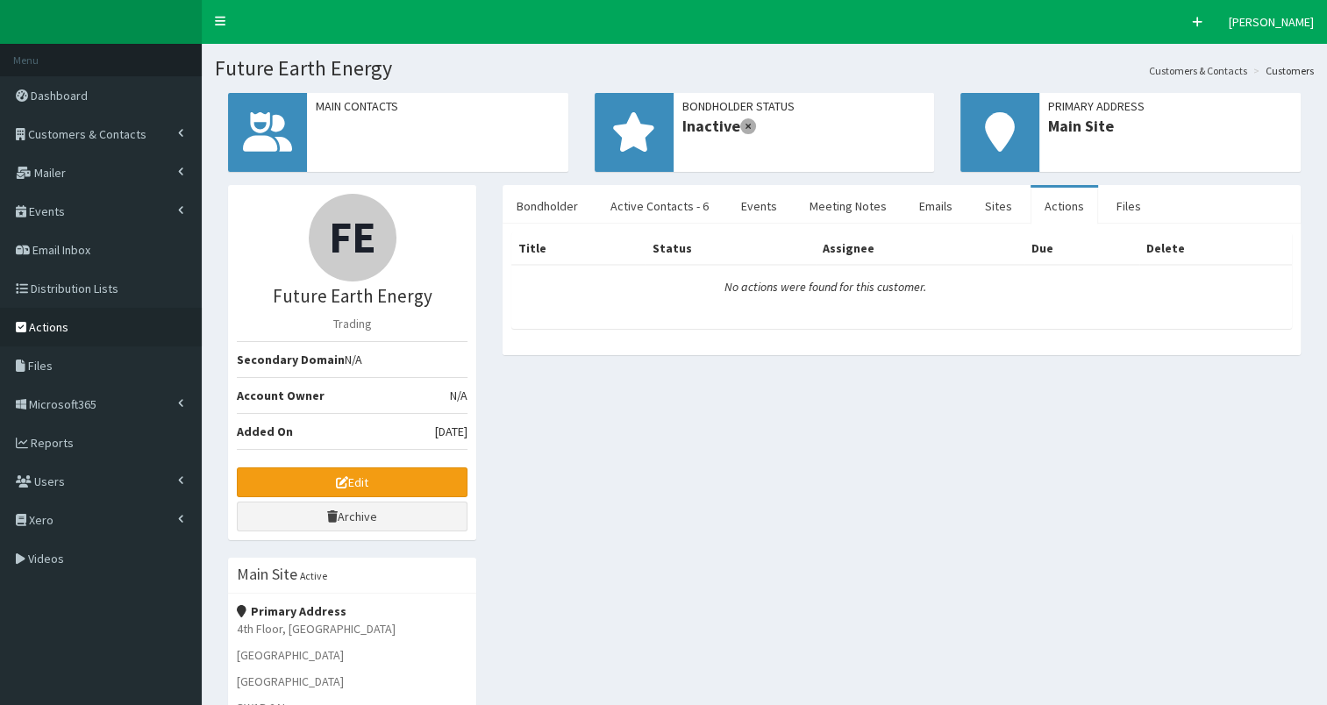
click at [54, 322] on span "Actions" at bounding box center [48, 327] width 39 height 16
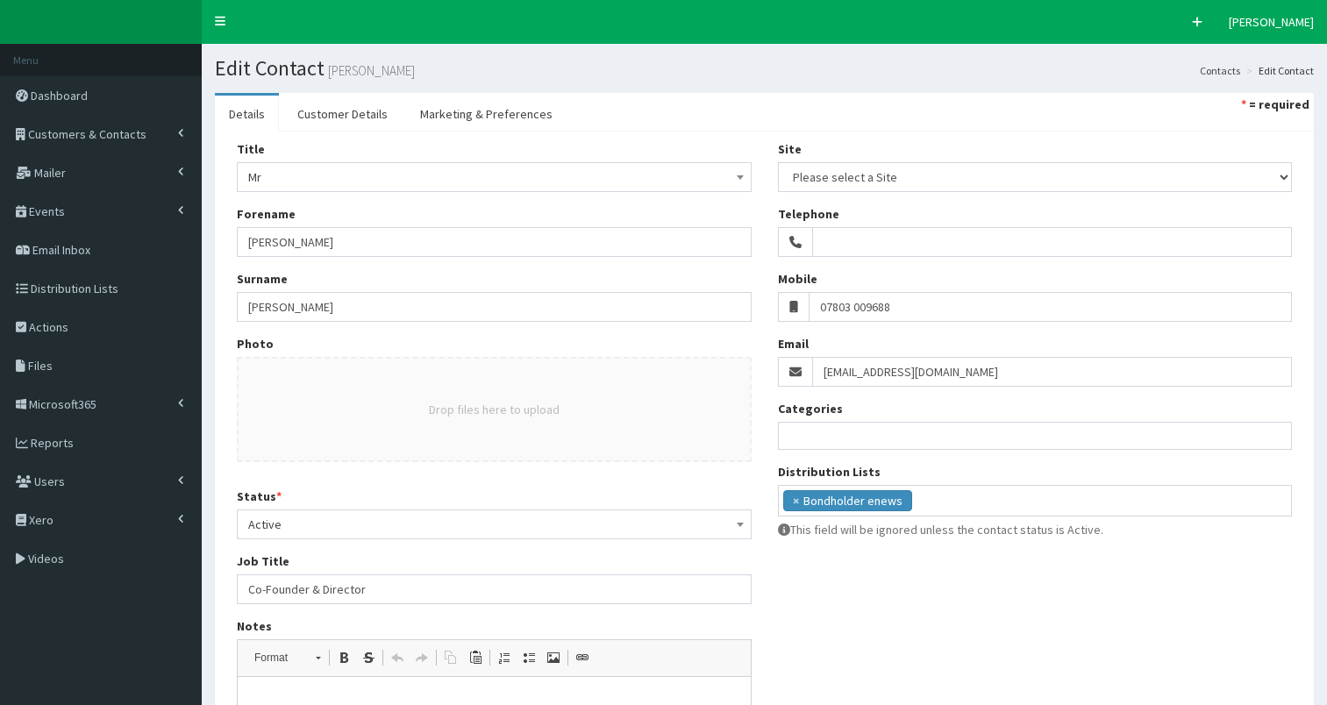
select select
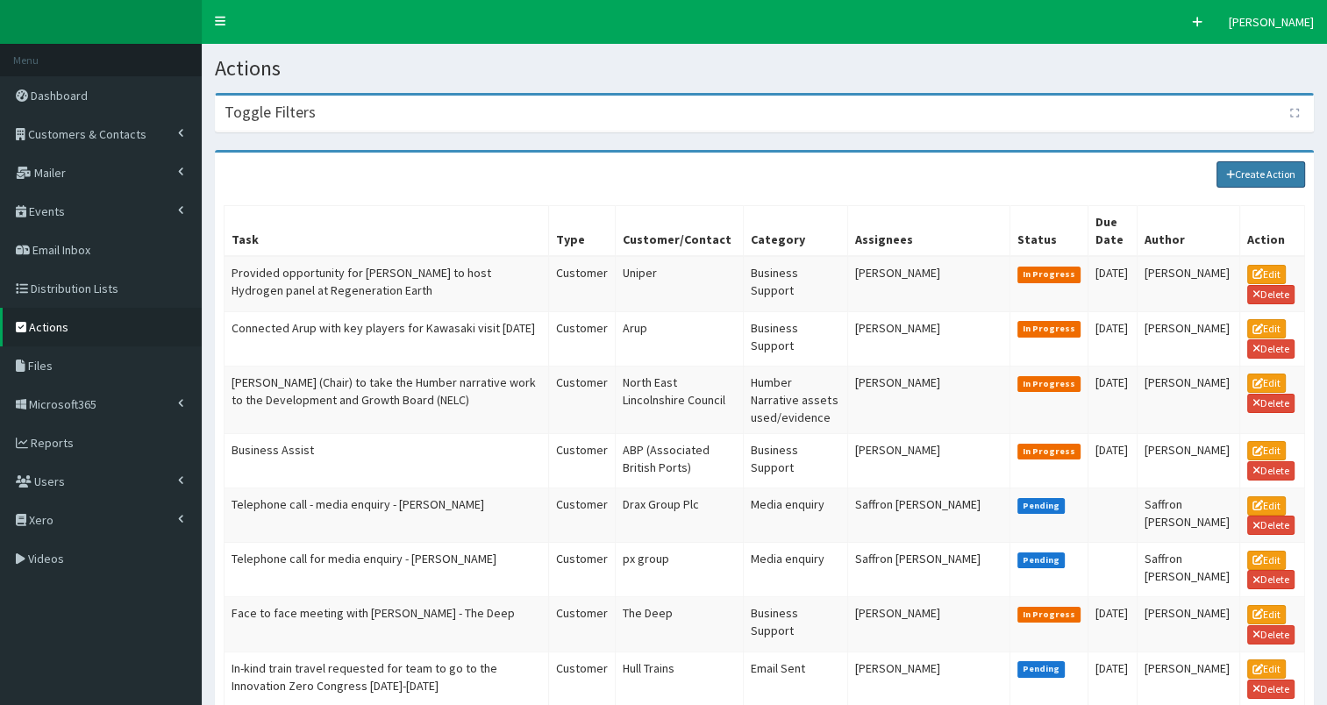
click at [1268, 179] on link "Create Action" at bounding box center [1261, 174] width 89 height 26
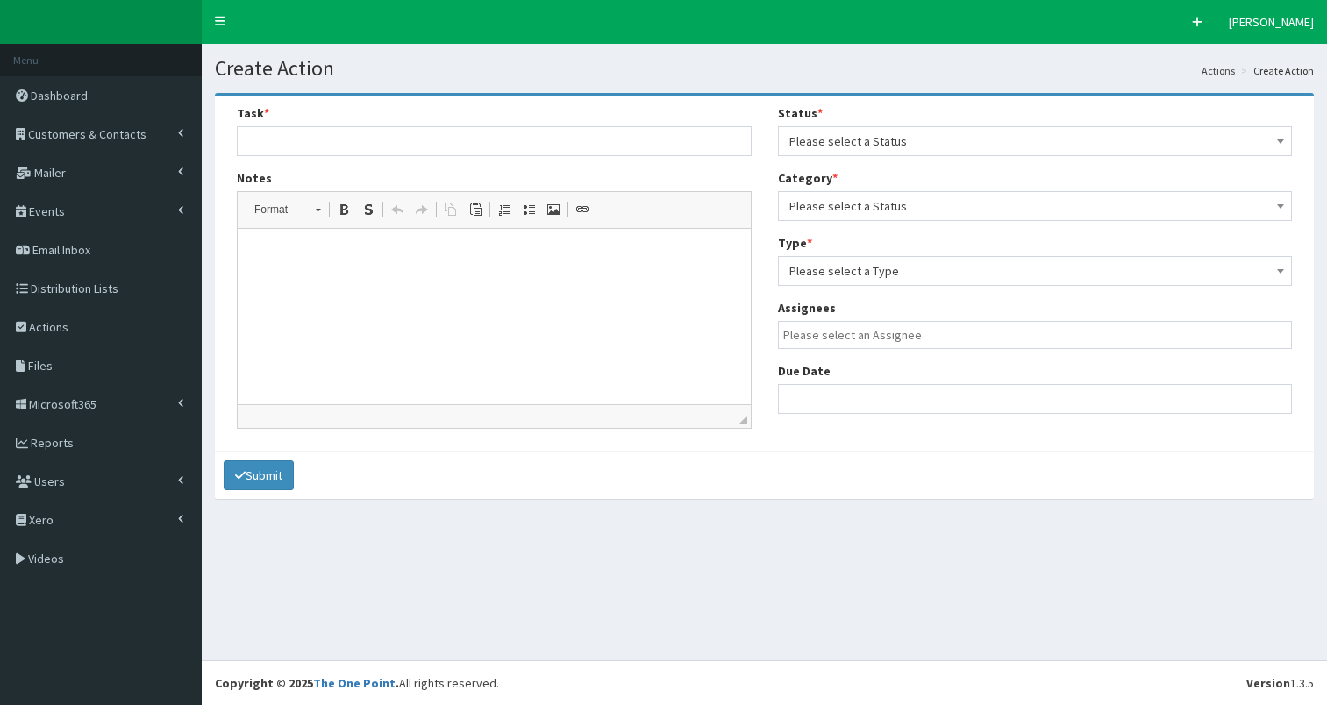
select select
click at [321, 150] on input "text" at bounding box center [494, 141] width 515 height 30
type input "Investors - may join at a later date - see meeting notes on crm"
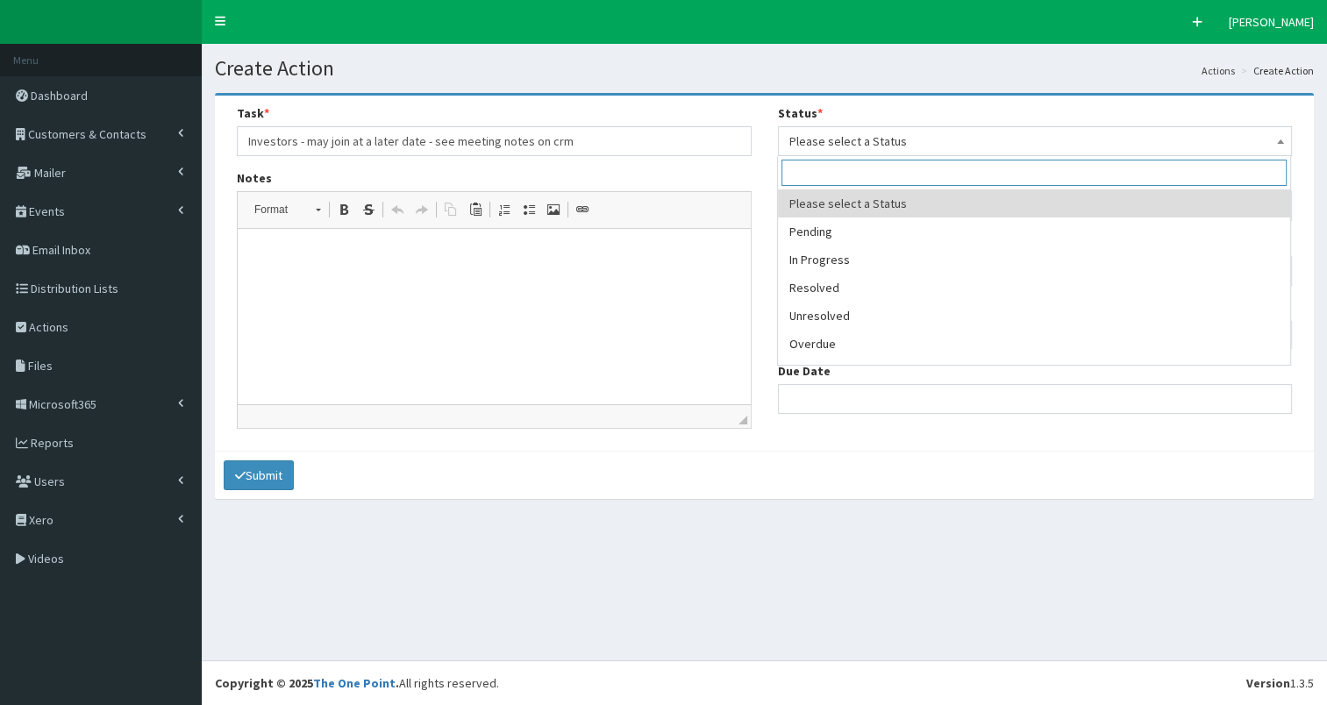
click at [846, 139] on span "Please select a Status" at bounding box center [1035, 141] width 492 height 25
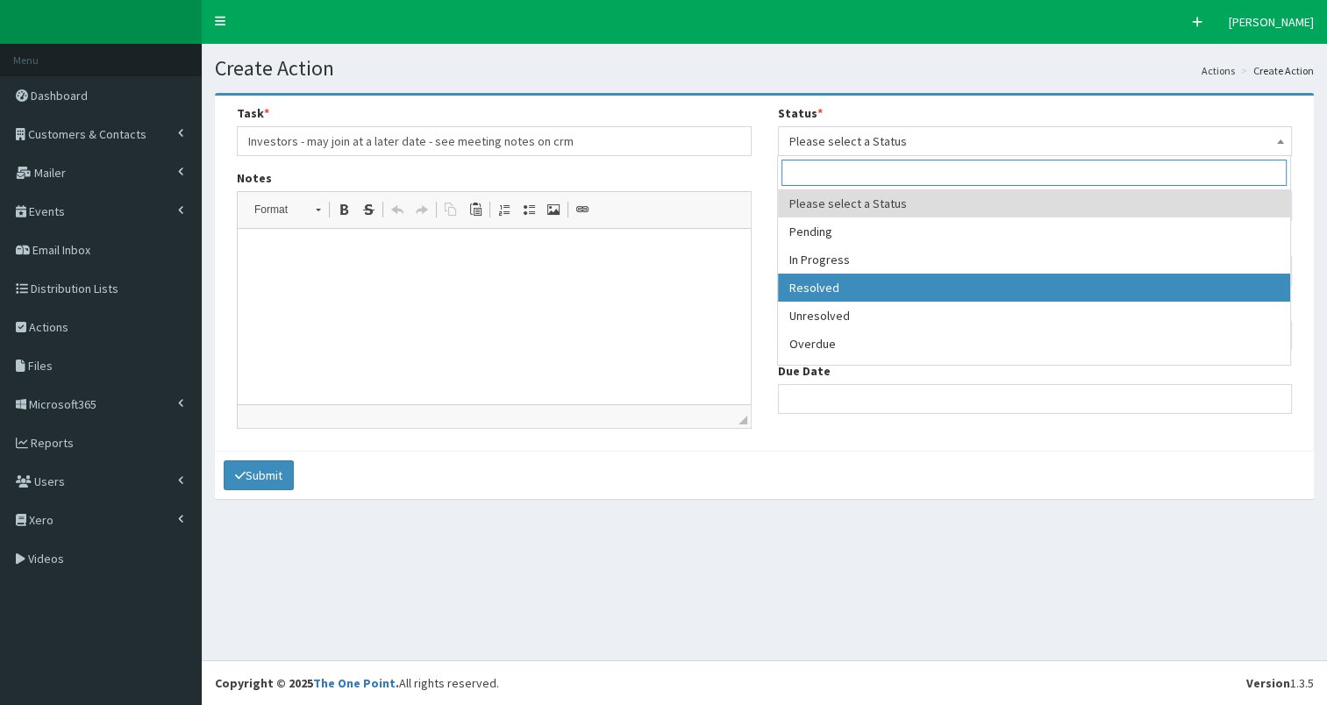
select select "3"
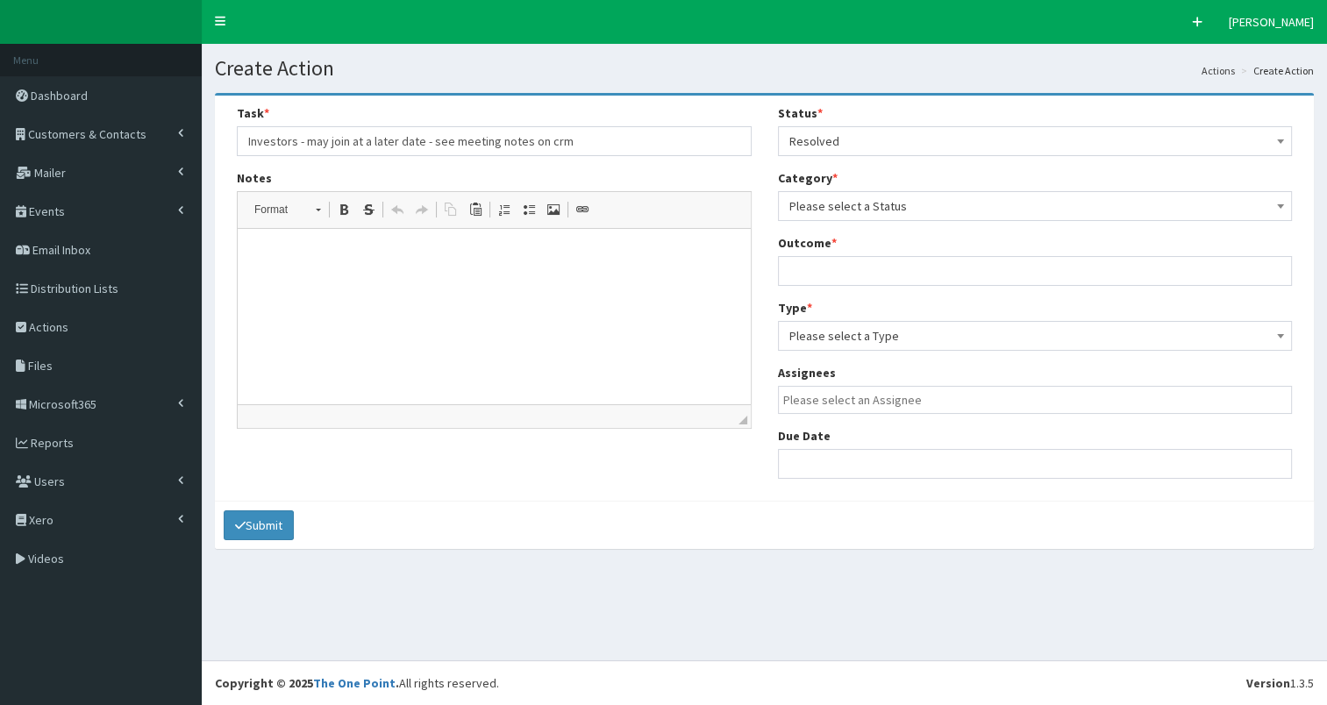
click at [917, 200] on span "Please select a Status" at bounding box center [1035, 206] width 492 height 25
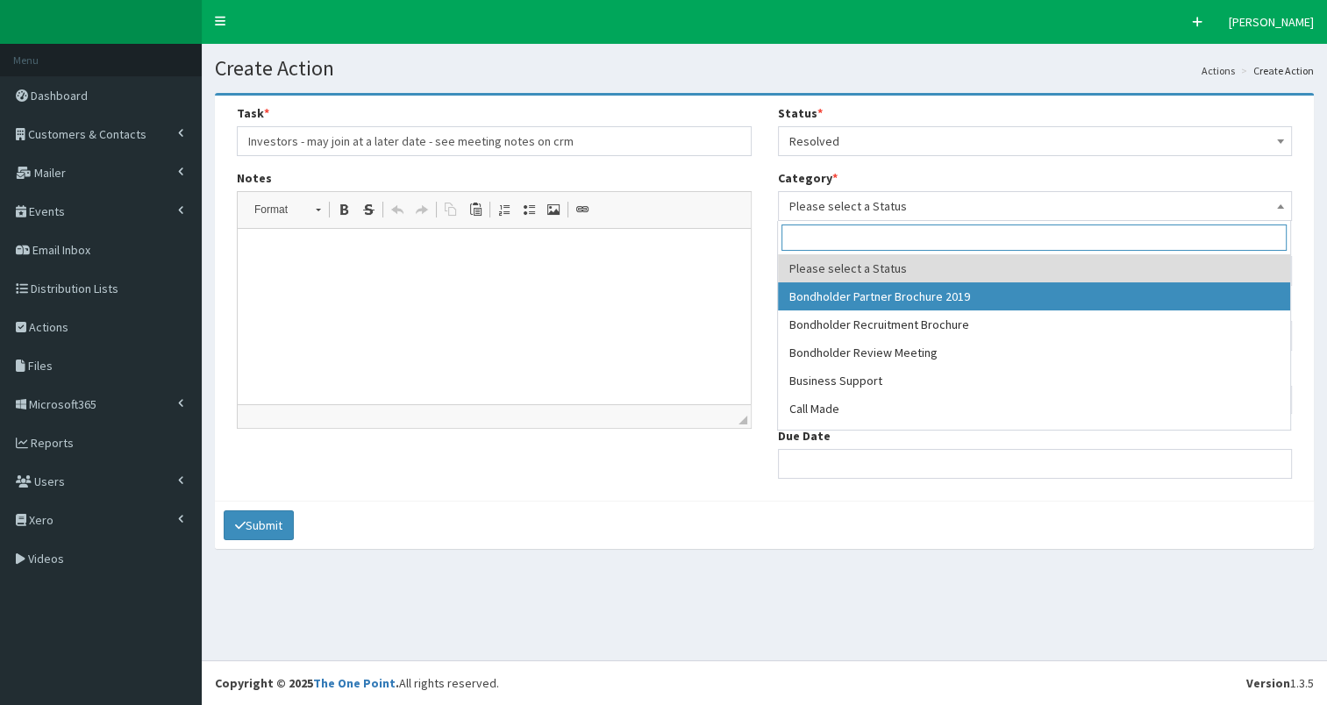
select select "38"
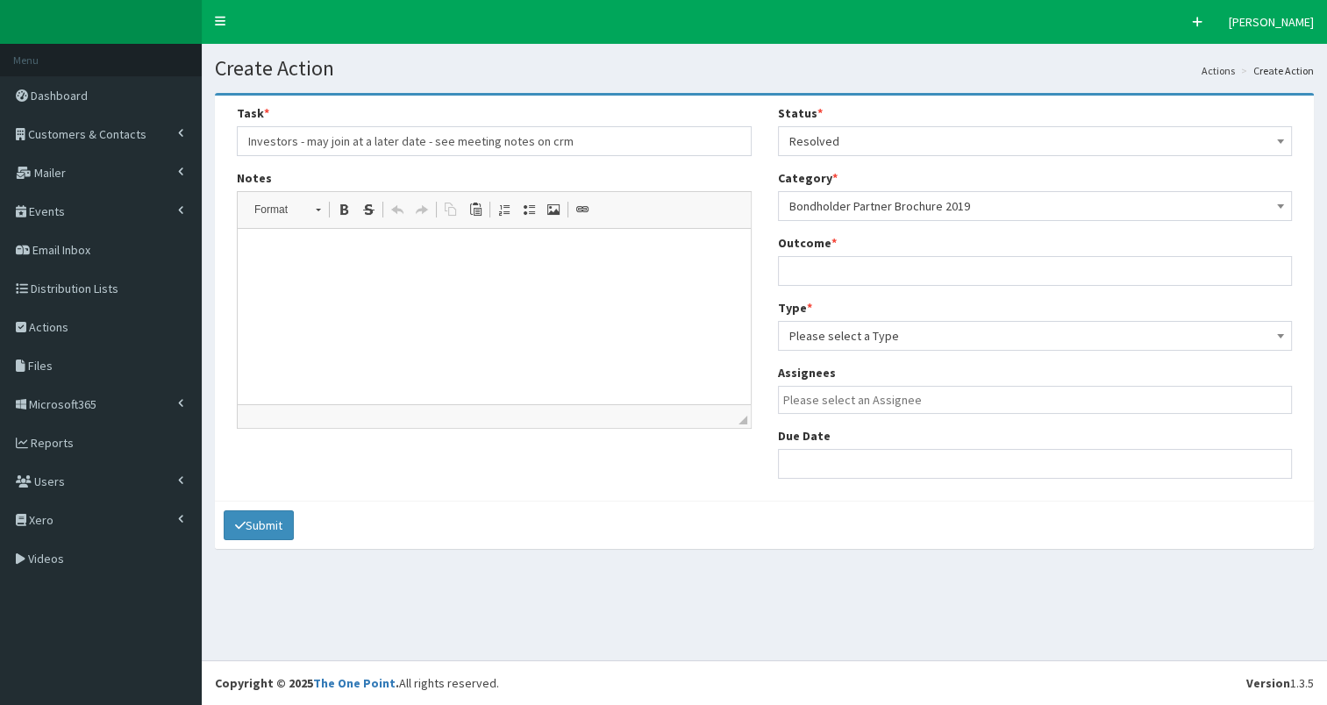
click at [860, 253] on div "Outcome *" at bounding box center [1035, 260] width 515 height 52
click at [828, 271] on input "text" at bounding box center [1035, 271] width 515 height 30
type input "see crm"
click at [855, 339] on span "Please select a Type" at bounding box center [1035, 336] width 492 height 25
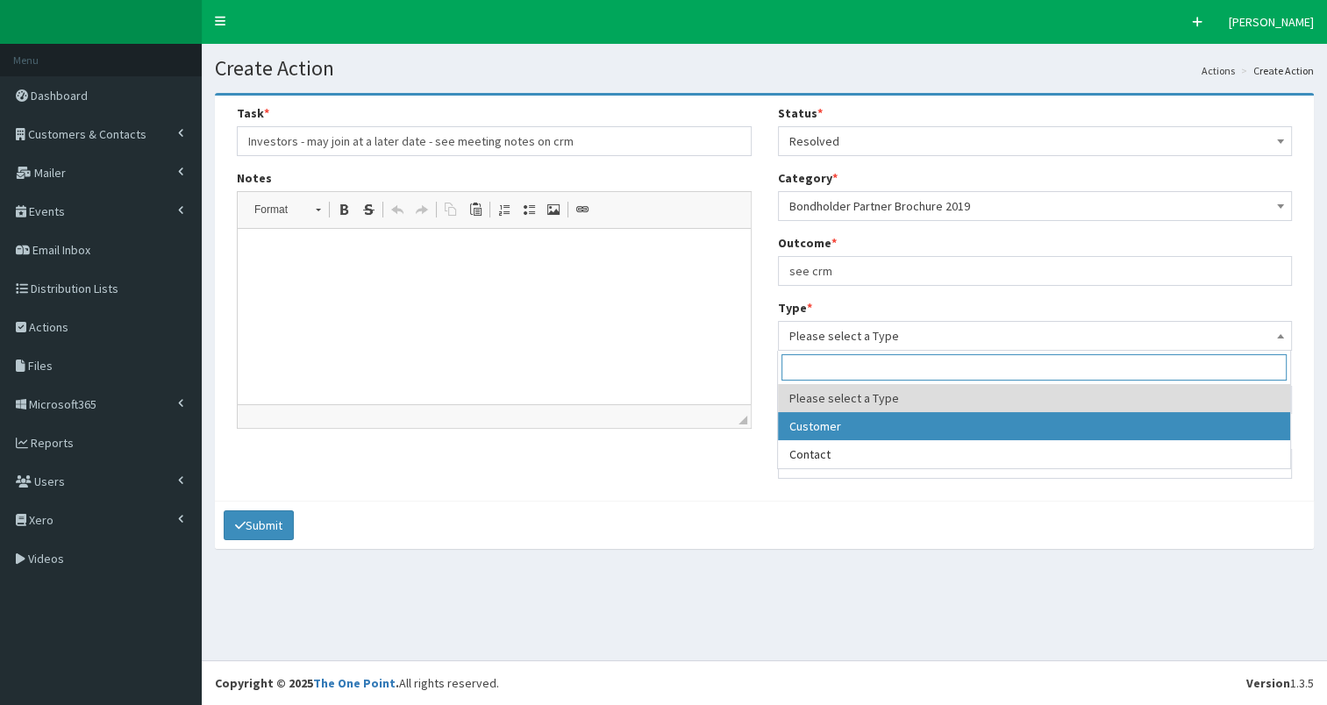
select select "customer"
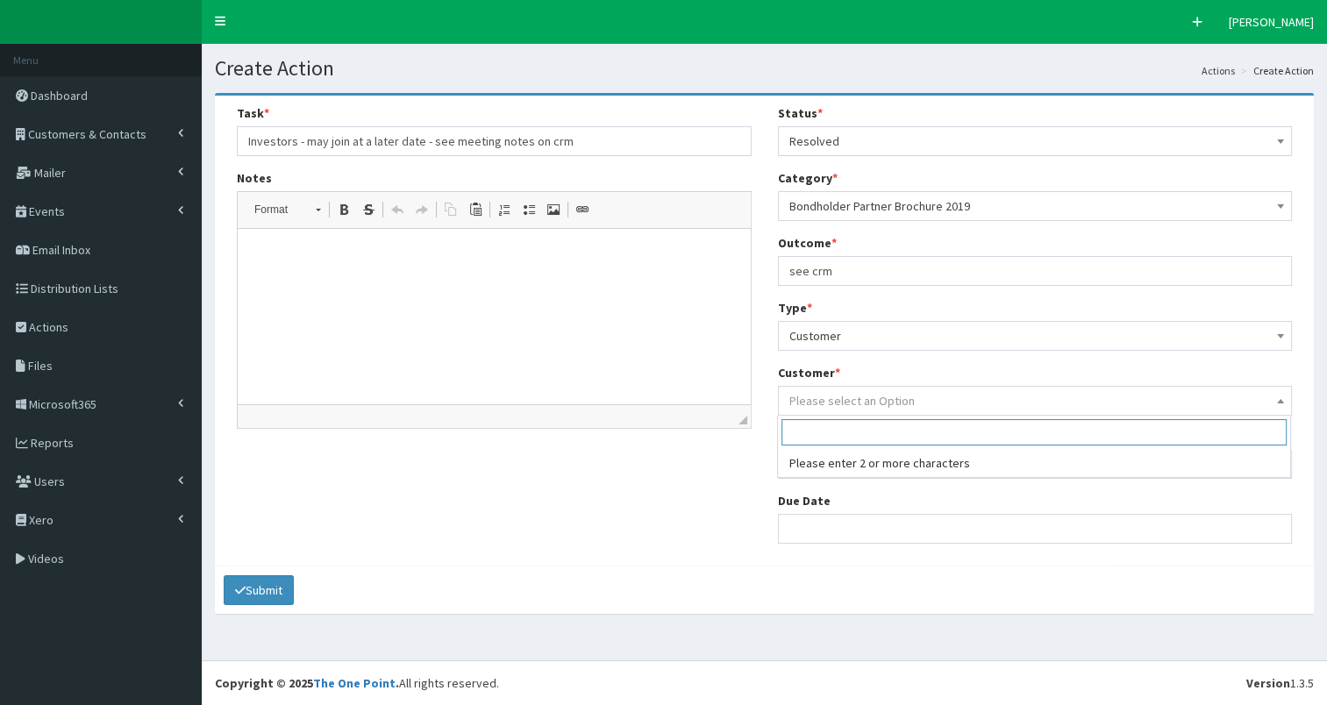
click at [877, 403] on span "Please select an Option" at bounding box center [851, 401] width 125 height 16
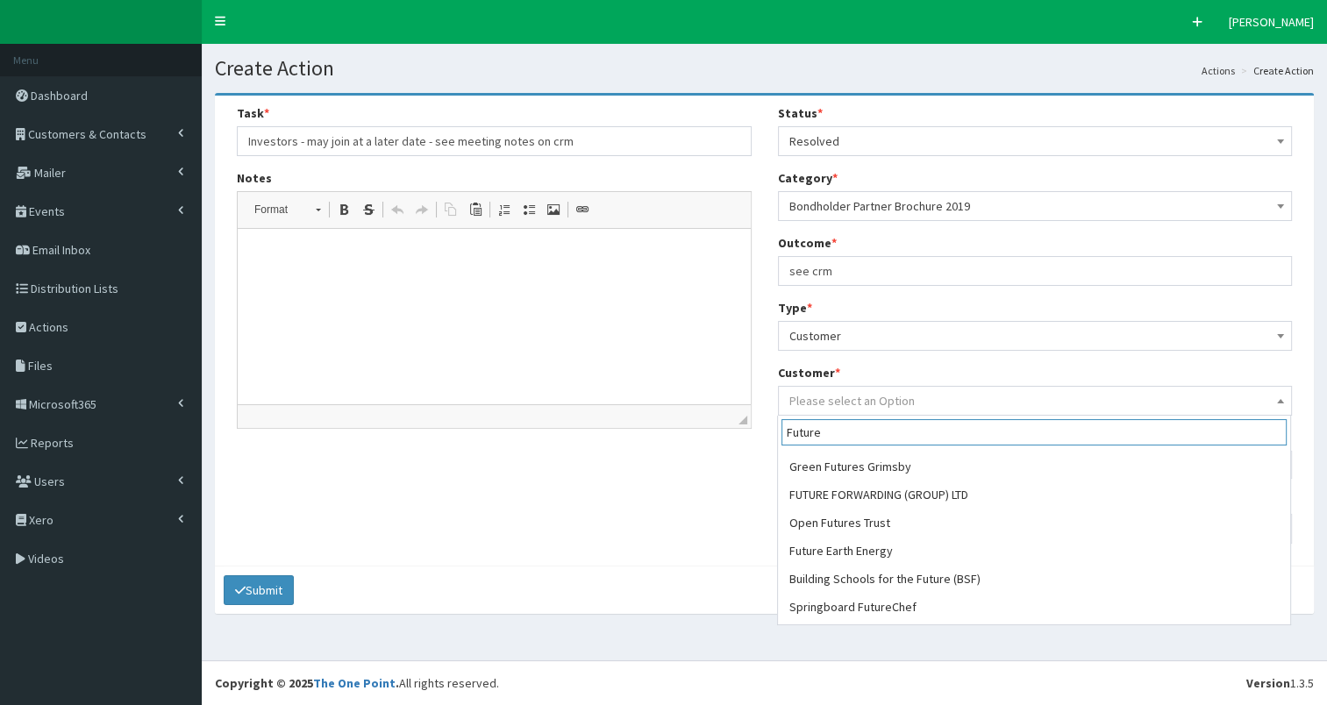
scroll to position [89, 0]
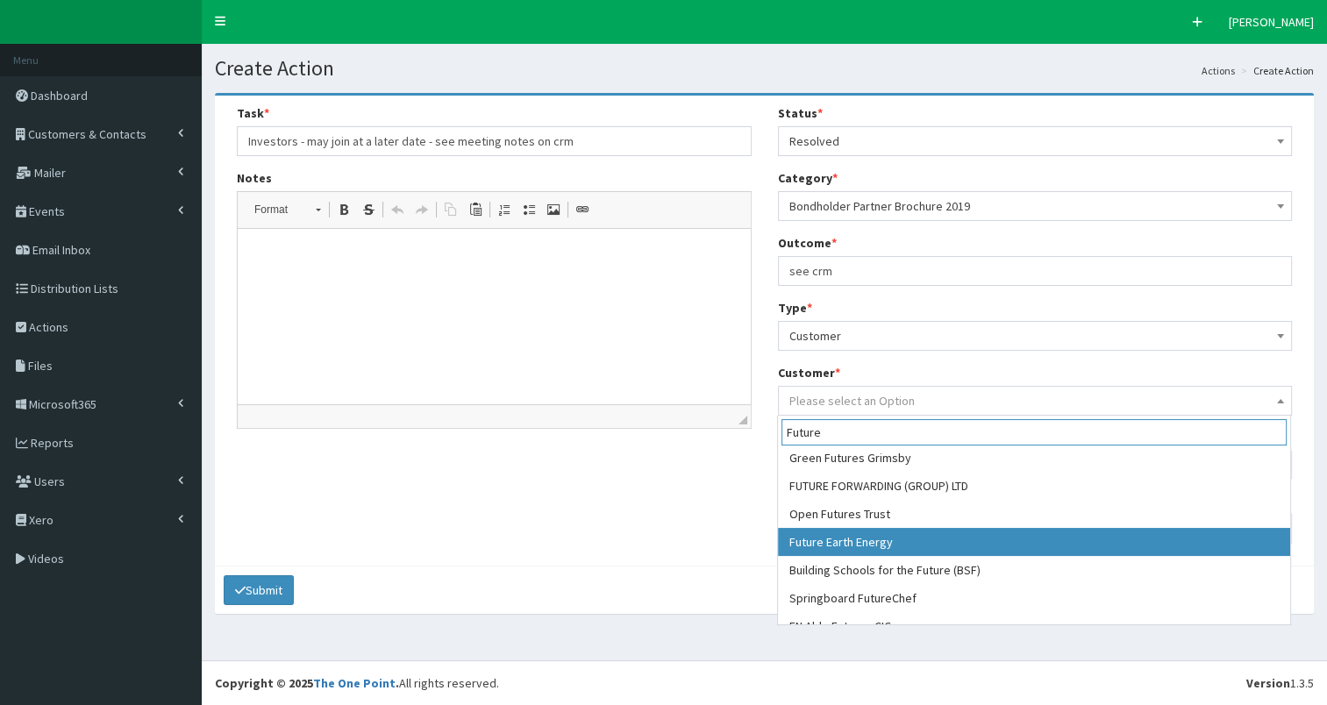
type input "Future"
select select "9101"
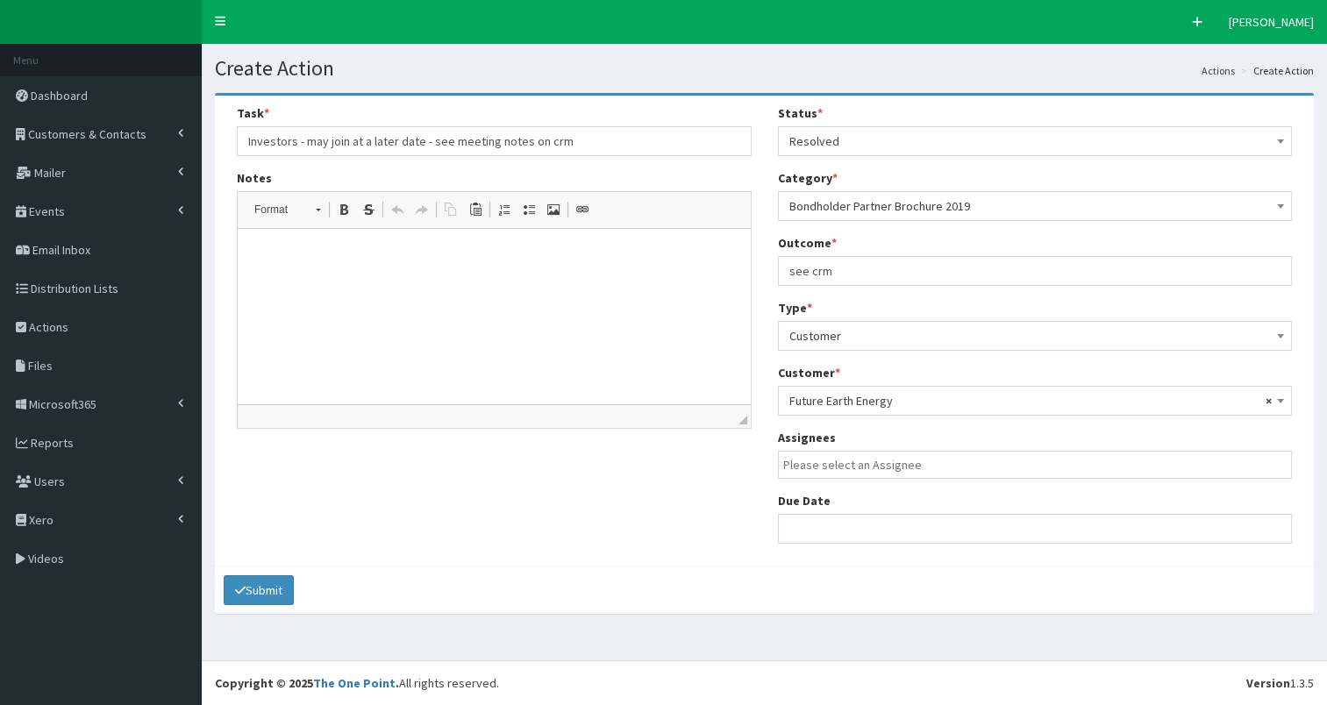
click at [903, 473] on input "search" at bounding box center [1039, 465] width 513 height 18
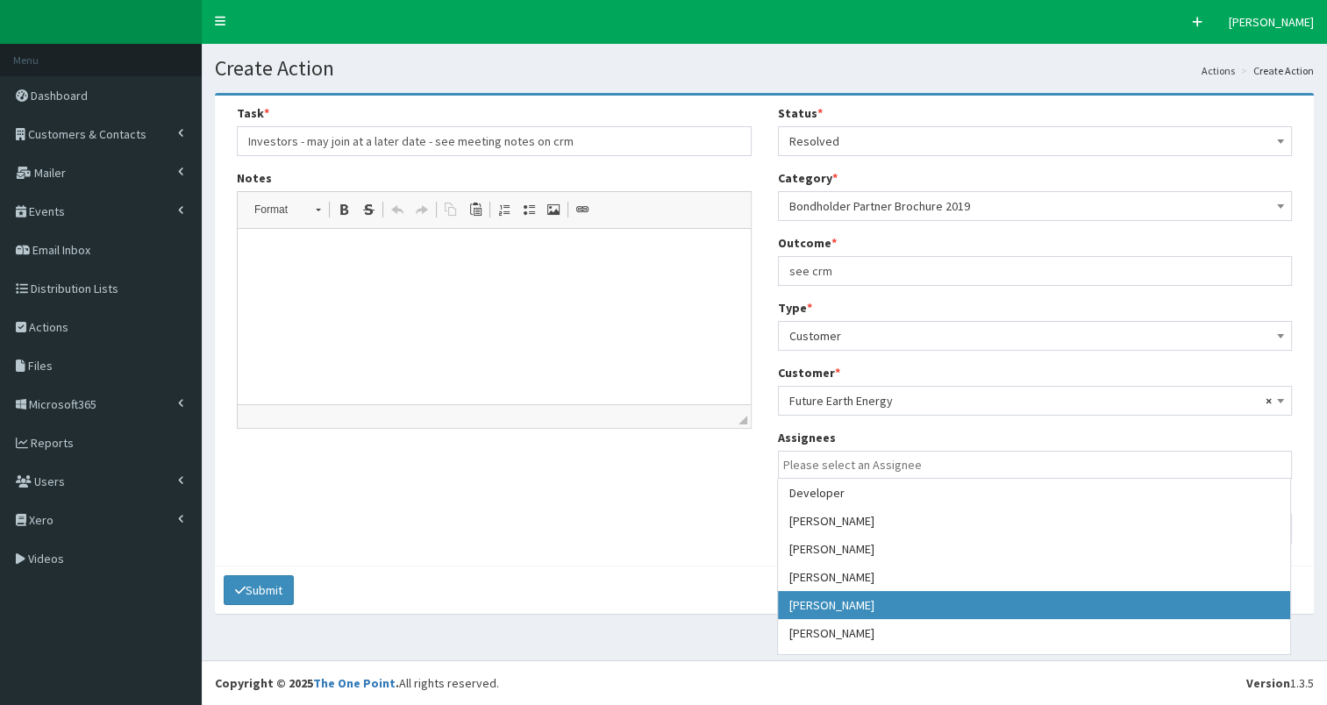
select select "7"
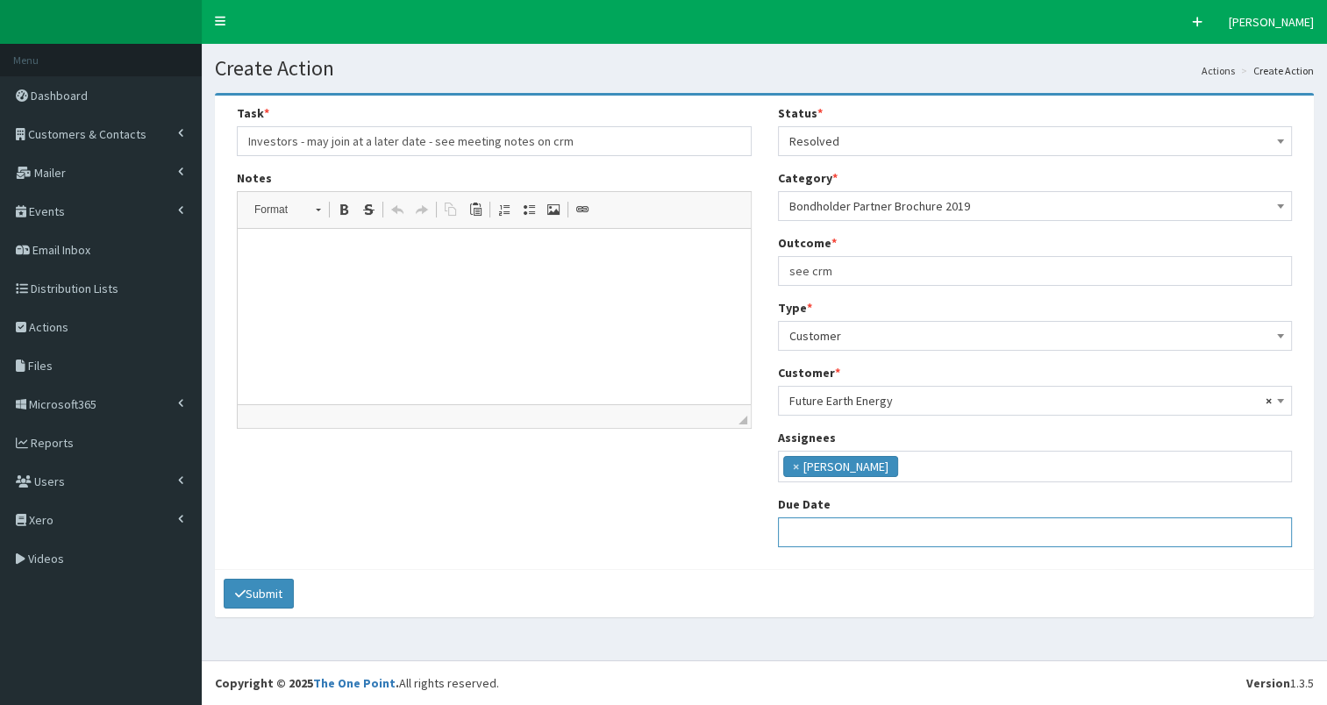
click at [846, 533] on input "text" at bounding box center [1035, 533] width 515 height 30
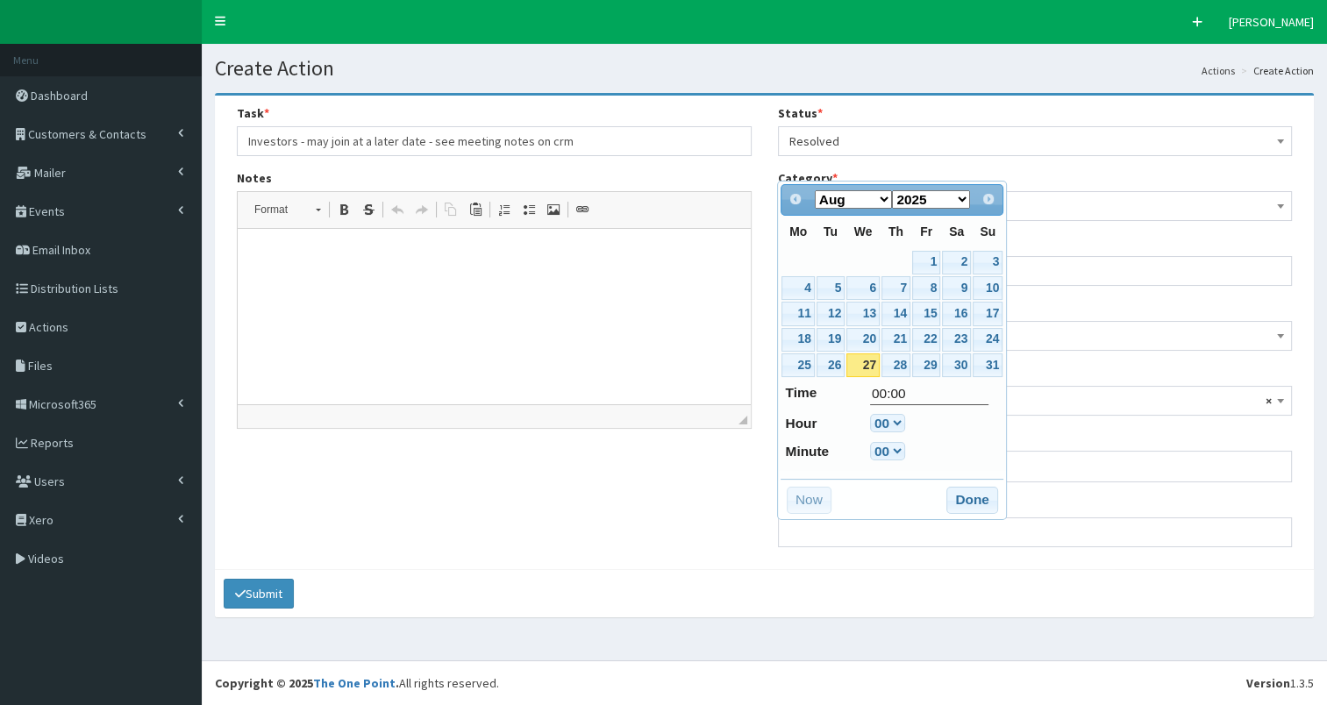
click at [855, 358] on link "27" at bounding box center [862, 365] width 33 height 24
type input "27-08-2025 00:00"
click at [968, 493] on button "Done" at bounding box center [972, 501] width 52 height 28
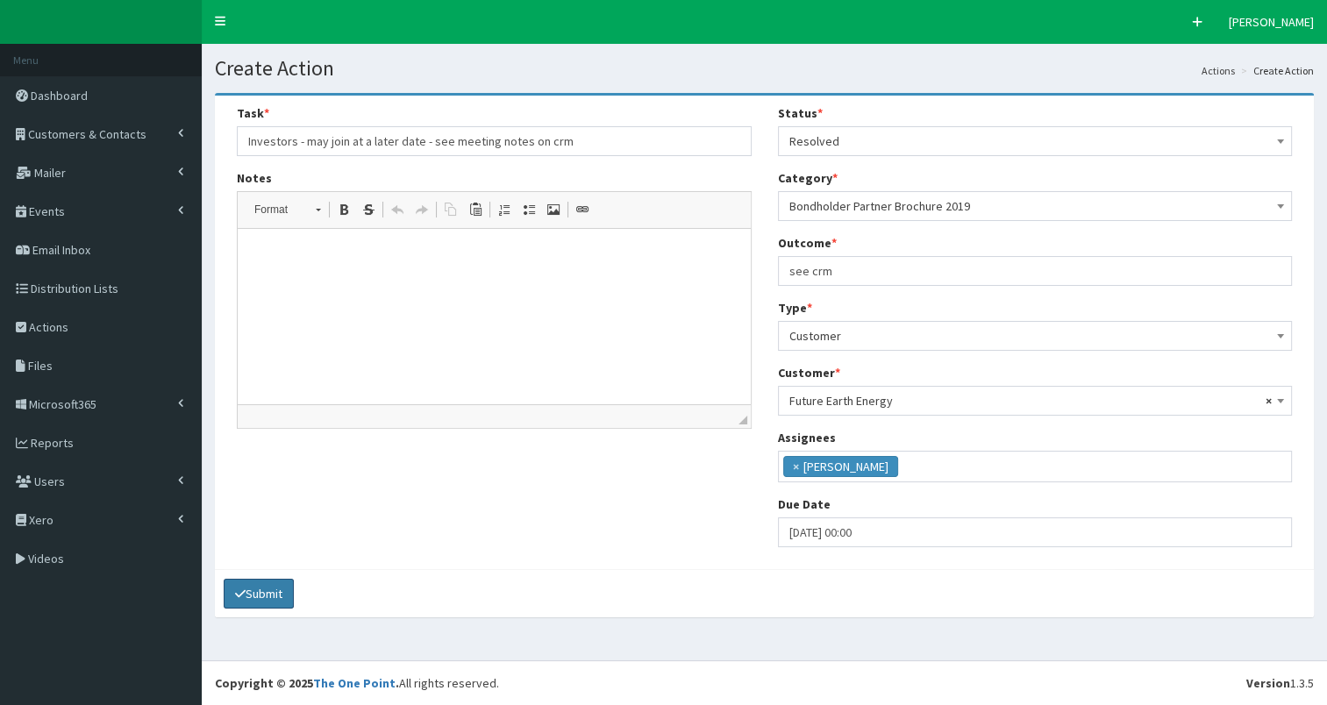
click at [253, 589] on button "Submit" at bounding box center [259, 594] width 70 height 30
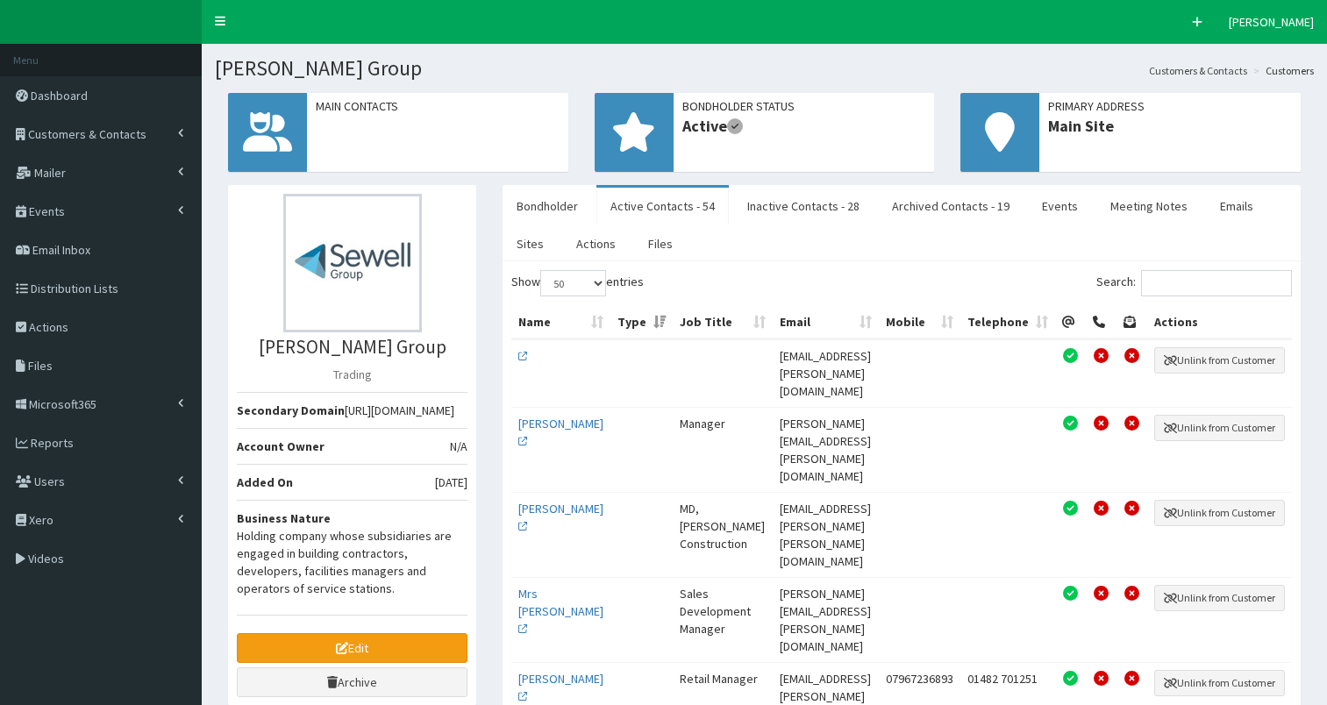
select select "50"
click at [89, 134] on span "Customers & Contacts" at bounding box center [87, 134] width 118 height 16
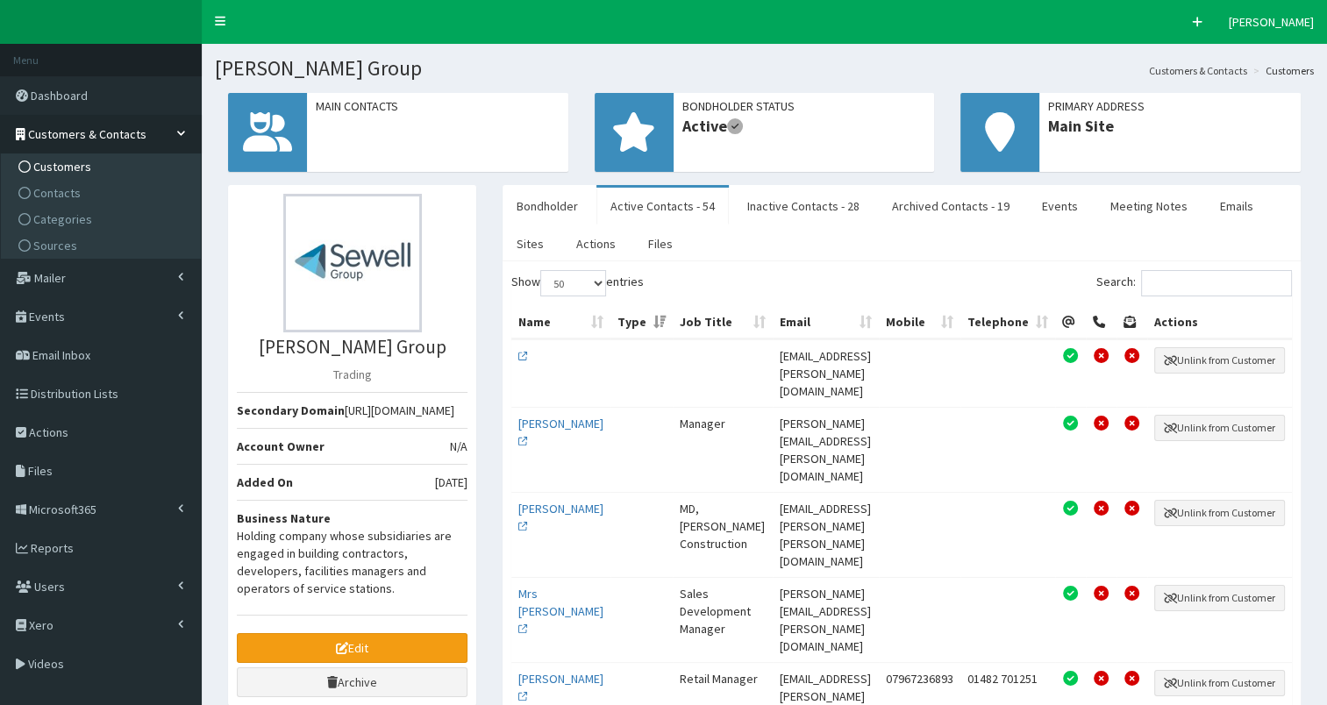
click at [79, 171] on span "Customers" at bounding box center [62, 167] width 58 height 16
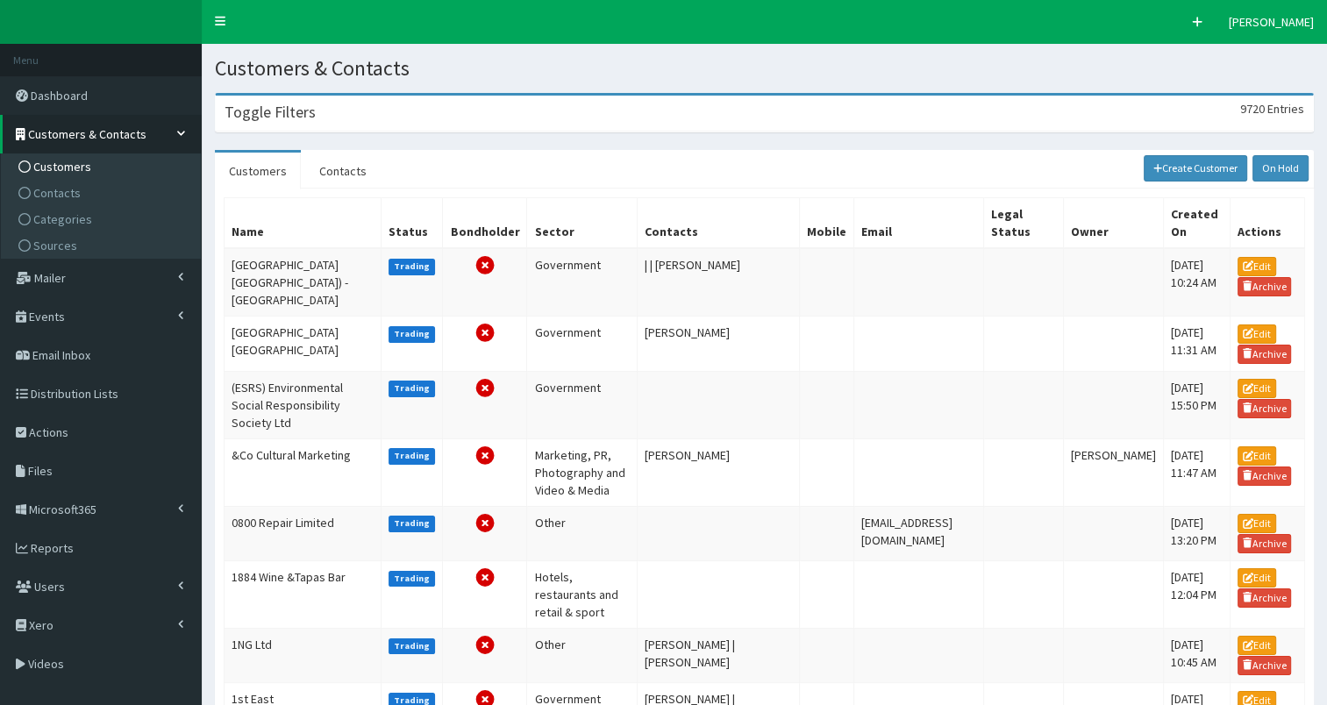
click at [323, 112] on div "Toggle Filters 9720 Entries" at bounding box center [764, 114] width 1097 height 36
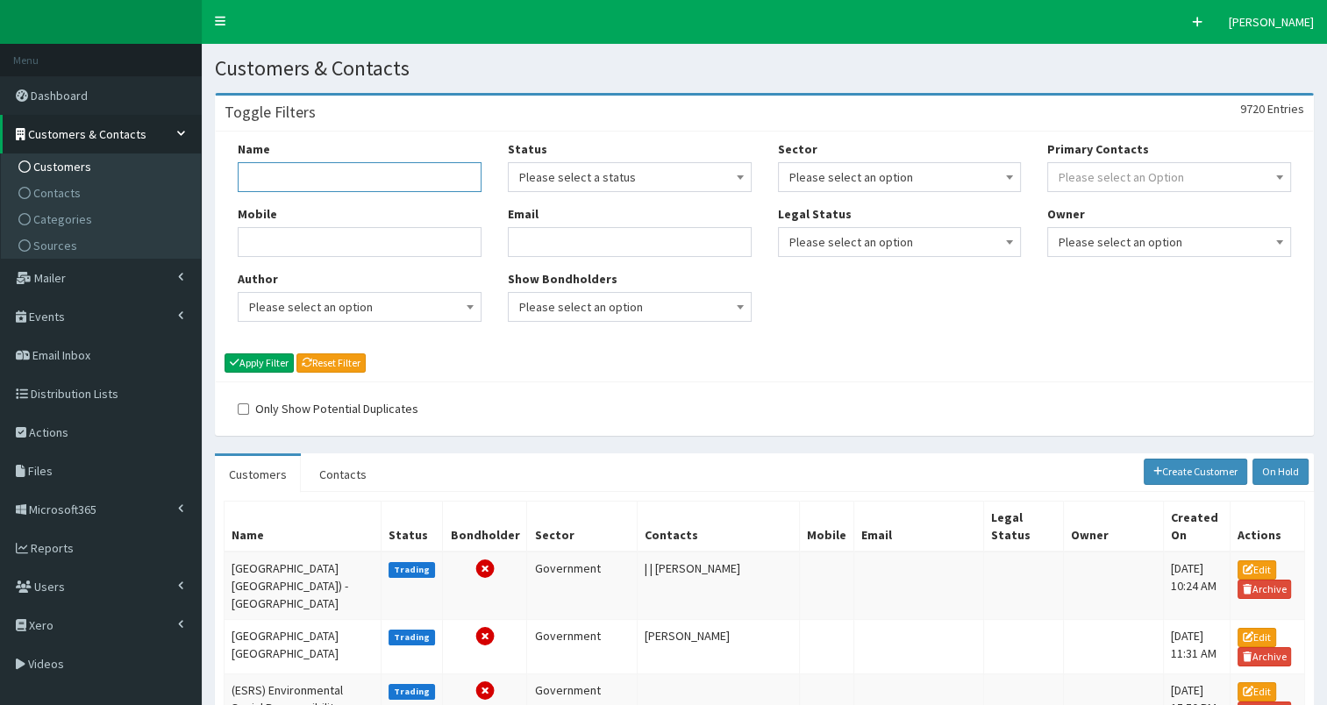
click at [278, 187] on input "Name" at bounding box center [360, 177] width 244 height 30
type input "Future"
click at [262, 361] on button "Apply Filter" at bounding box center [259, 362] width 69 height 19
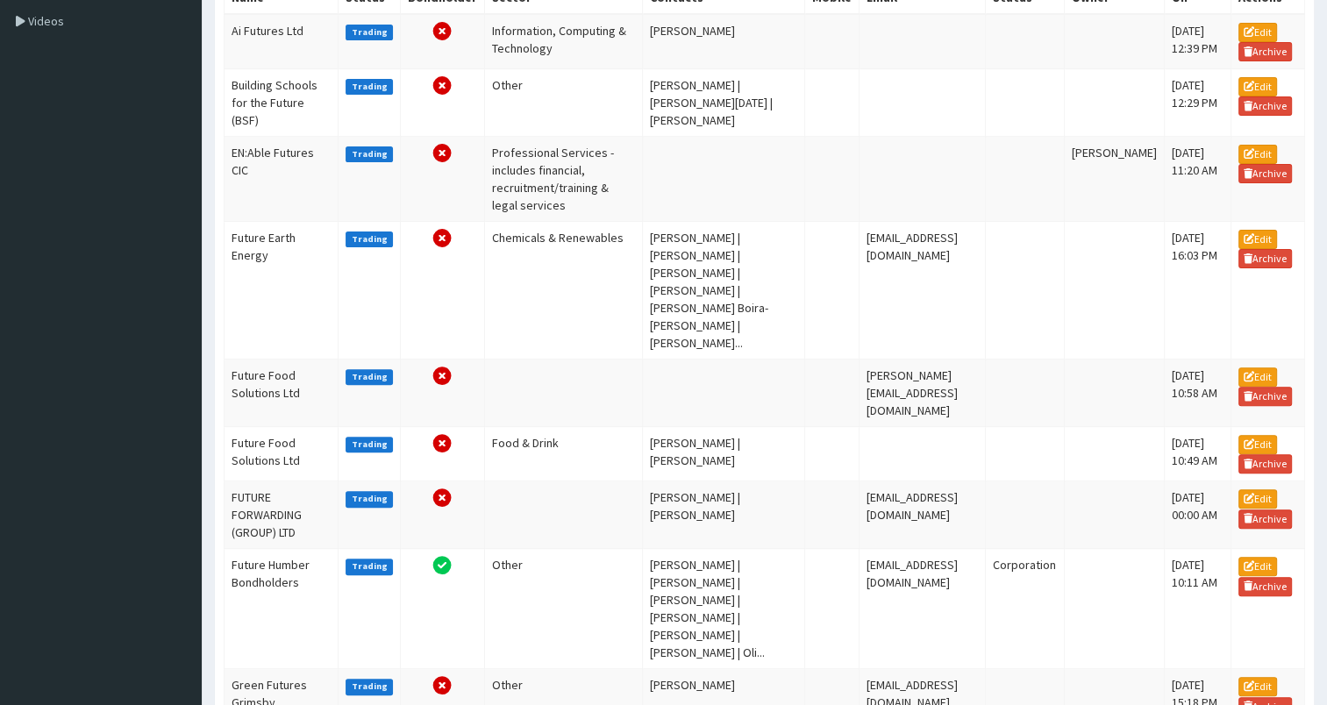
scroll to position [545, 0]
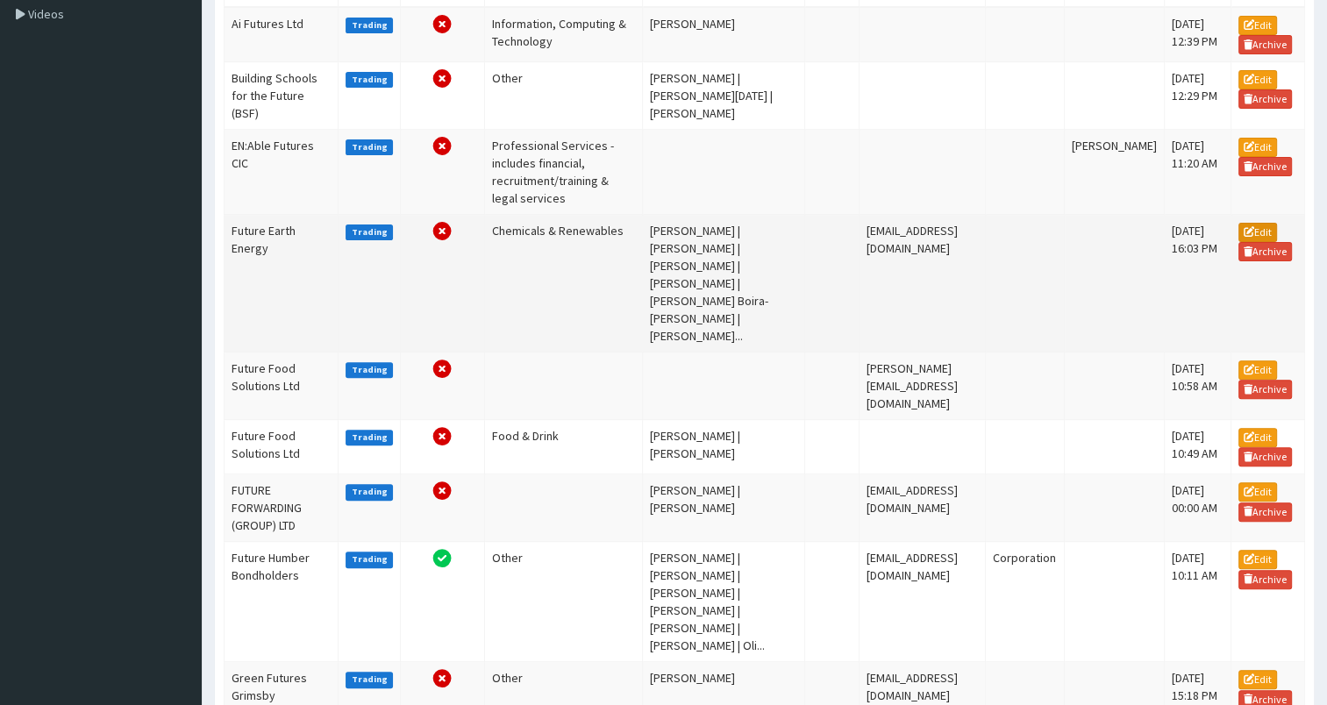
click at [1270, 237] on link "Edit" at bounding box center [1258, 232] width 39 height 19
click at [247, 247] on td "Future Earth Energy" at bounding box center [282, 284] width 114 height 138
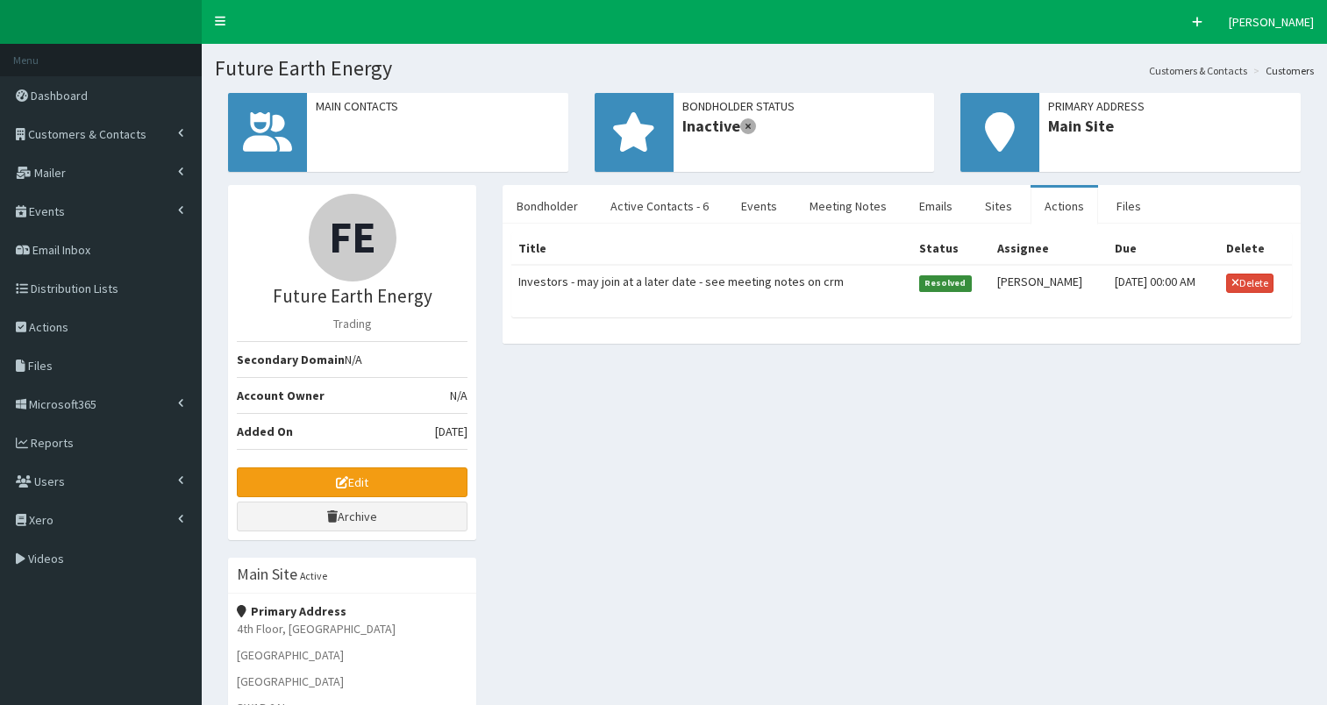
select select "50"
click at [839, 209] on link "Meeting Notes" at bounding box center [848, 206] width 105 height 37
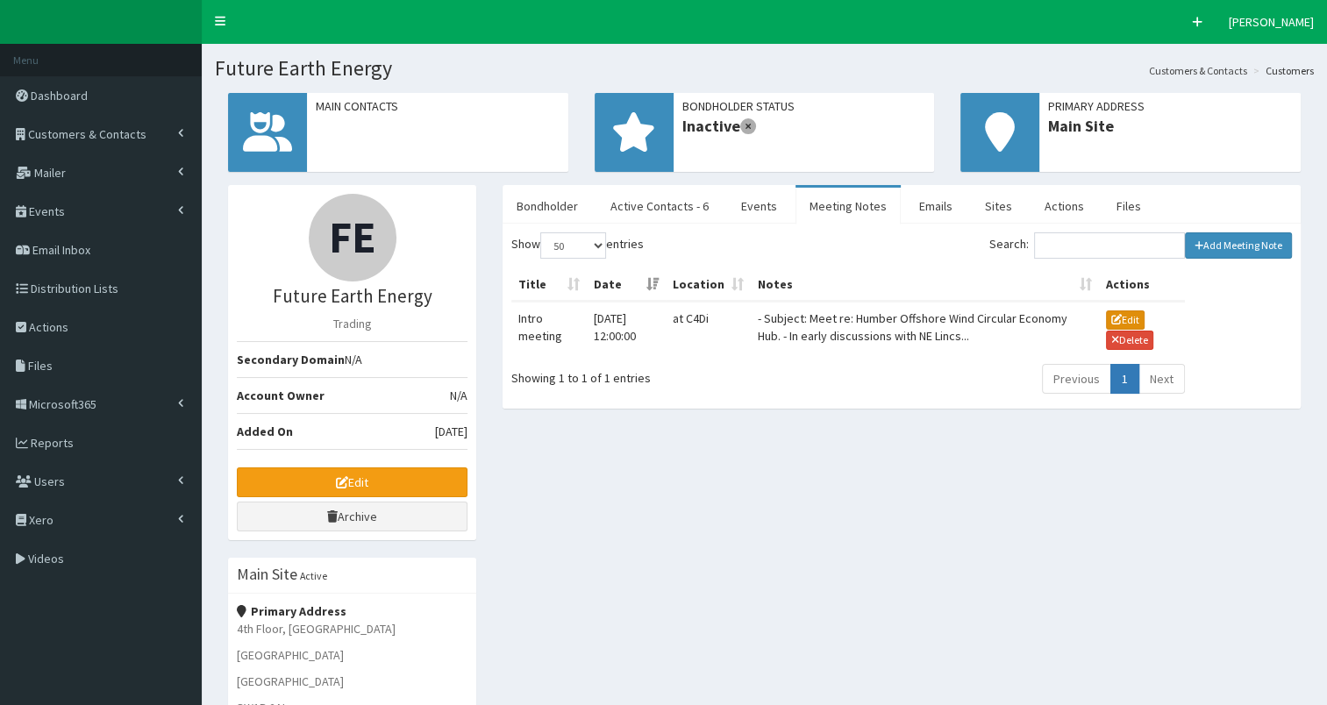
click at [1123, 316] on button "Edit" at bounding box center [1125, 320] width 39 height 19
type input "Intro meeting"
type input "27-08-2025 12:00"
type input "at C4Di"
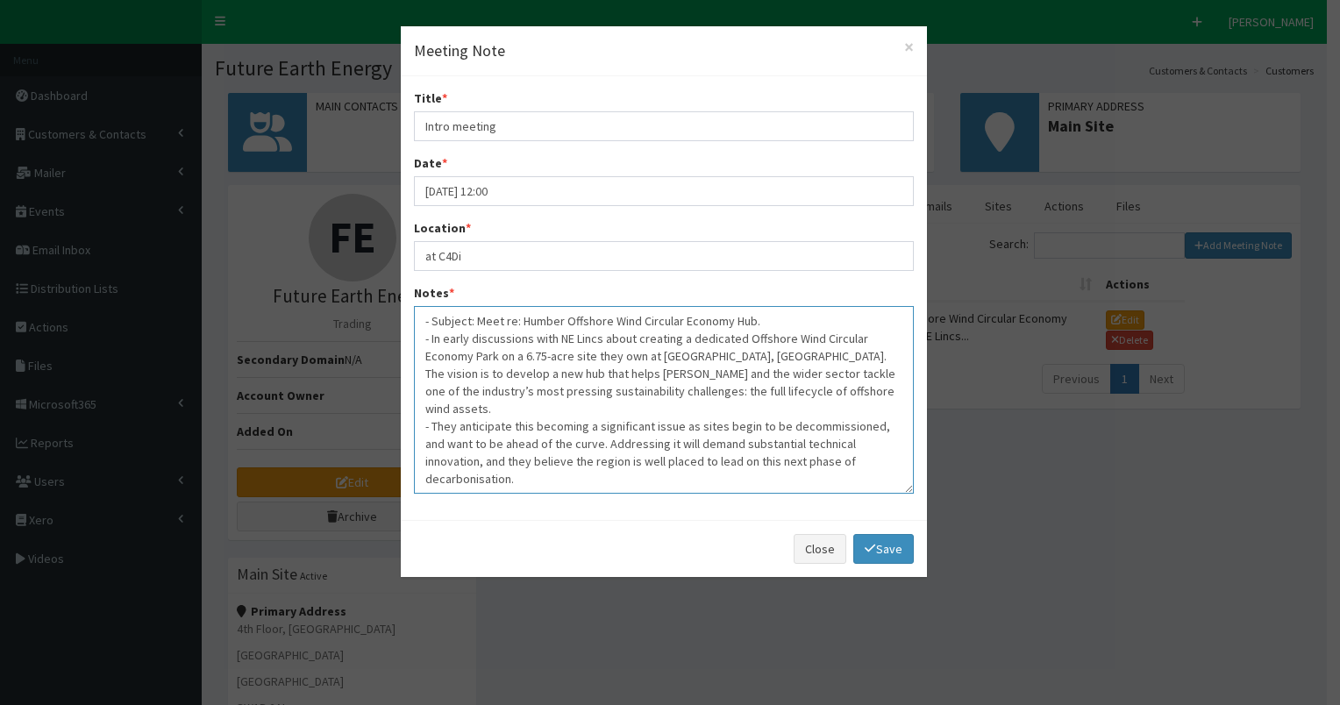
click at [878, 442] on textarea "- Subject: Meet re: Humber Offshore Wind Circular Economy Hub. - In early discu…" at bounding box center [664, 400] width 500 height 188
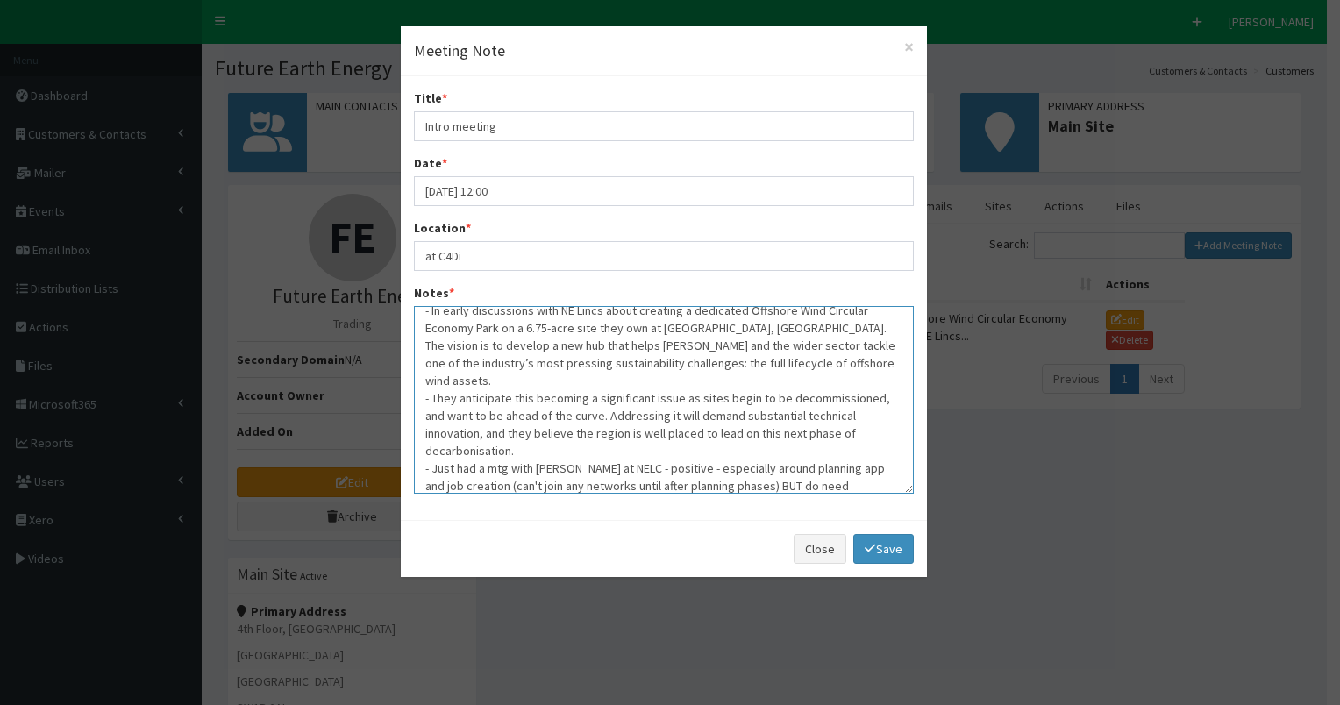
scroll to position [46, 0]
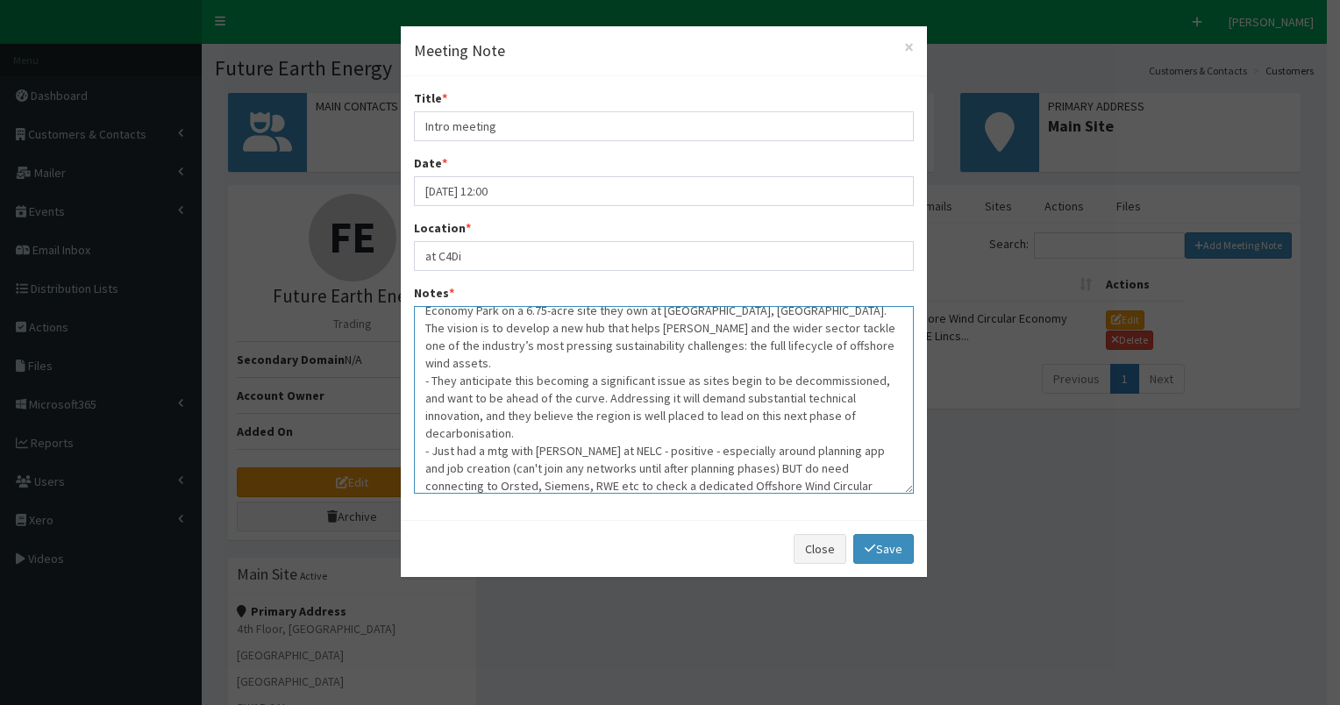
click at [498, 482] on textarea "- Subject: Meet re: Humber Offshore Wind Circular Economy Hub. - In early discu…" at bounding box center [664, 400] width 500 height 188
click at [500, 483] on textarea "- Subject: Meet re: Humber Offshore Wind Circular Economy Hub. - In early discu…" at bounding box center [664, 400] width 500 height 188
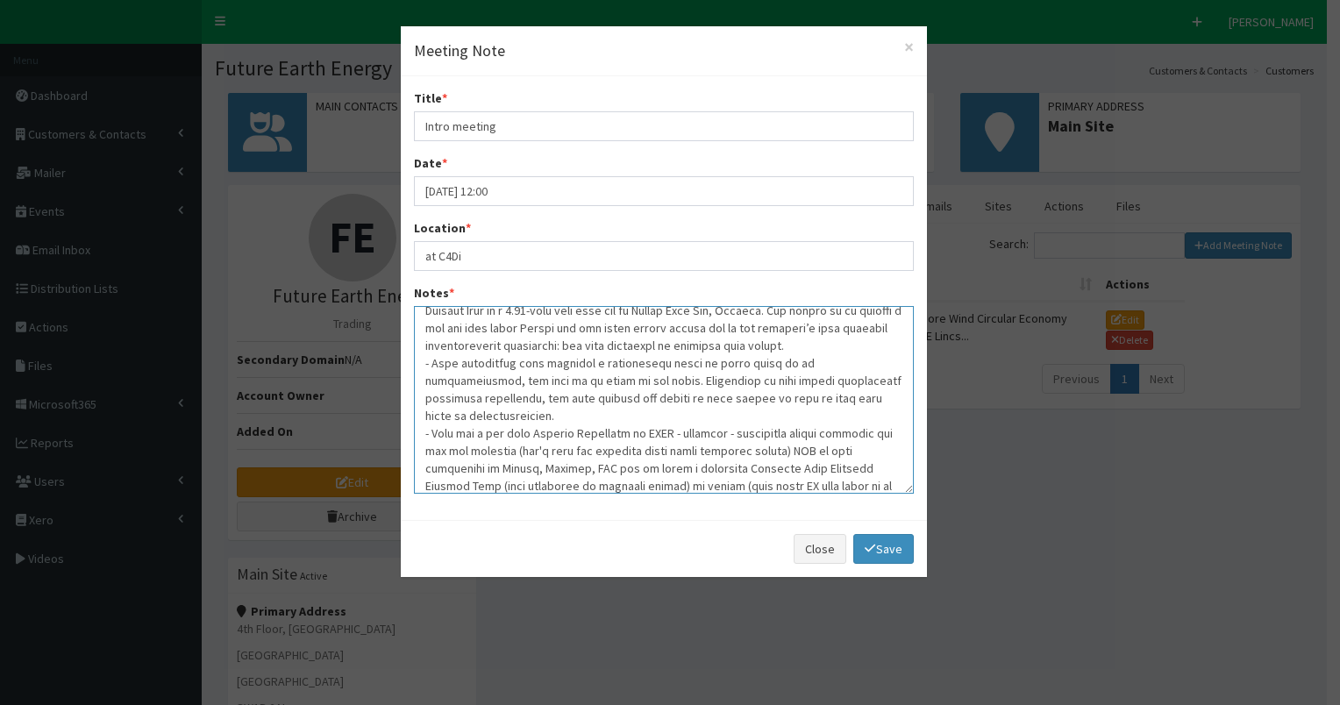
scroll to position [70, 0]
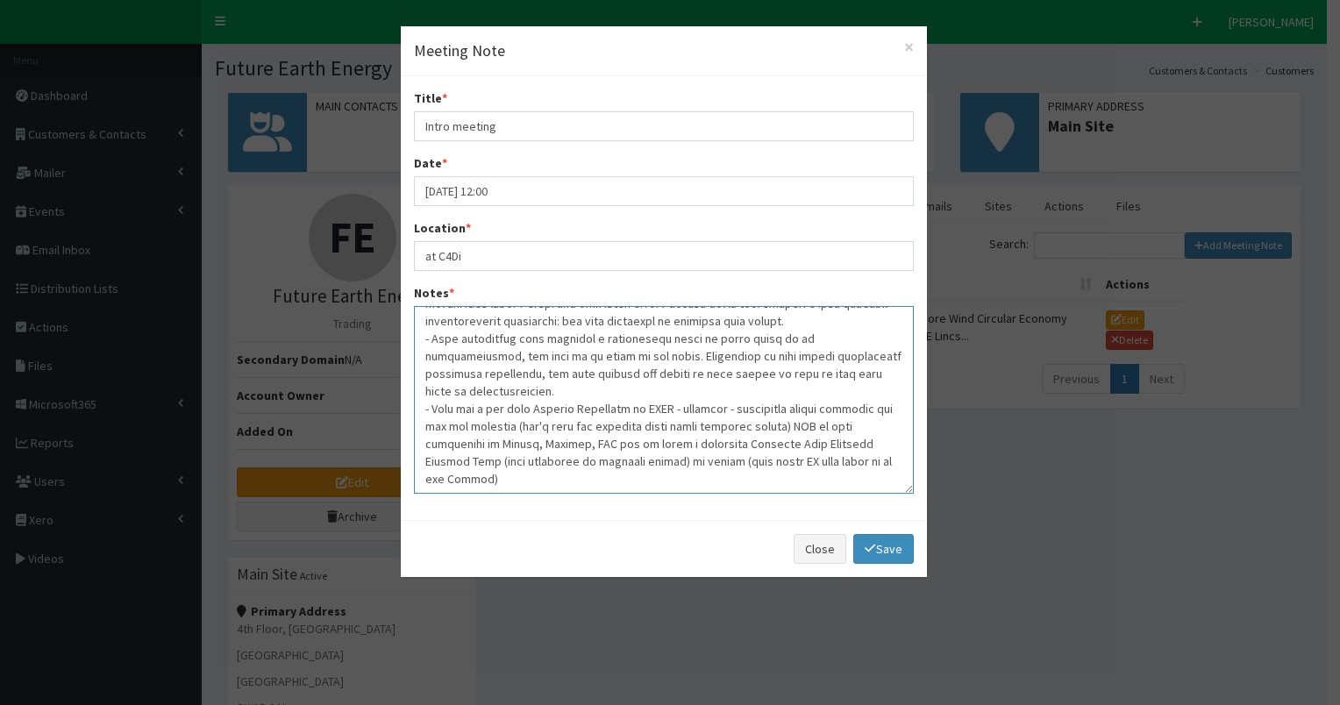
click at [461, 479] on textarea "Notes *" at bounding box center [664, 400] width 500 height 188
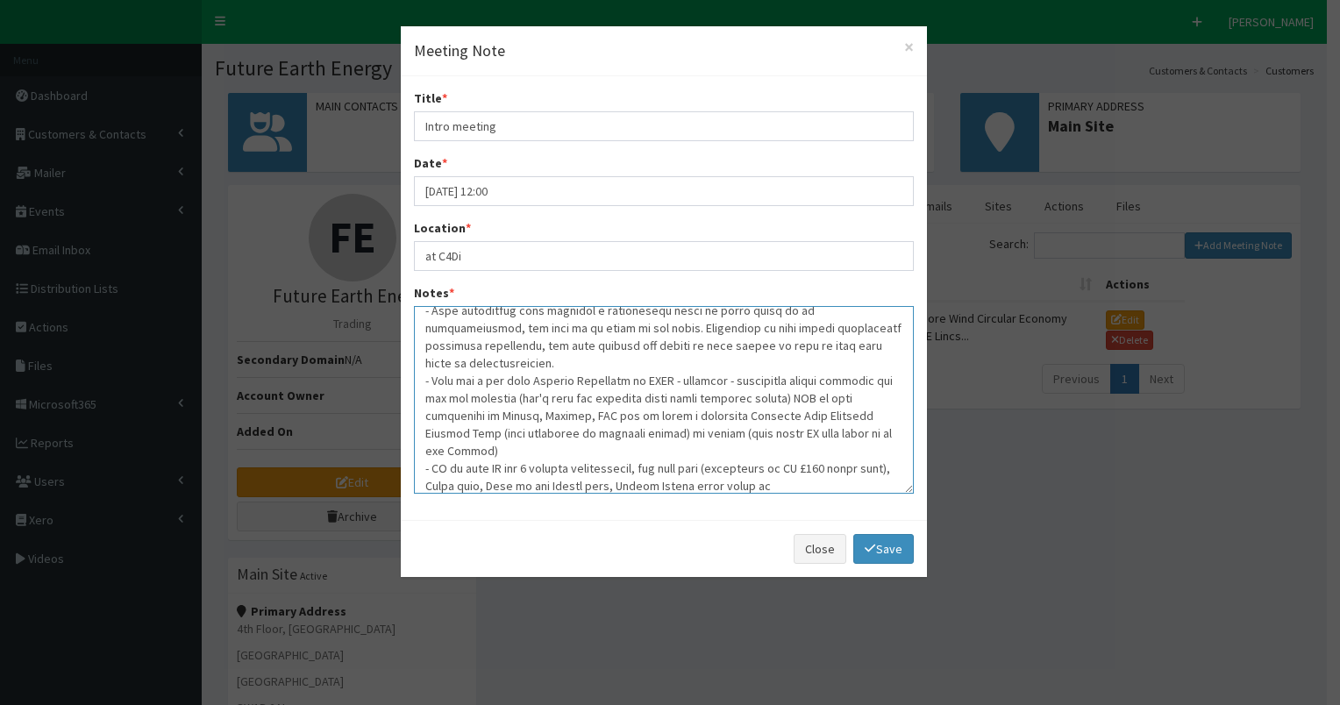
scroll to position [116, 0]
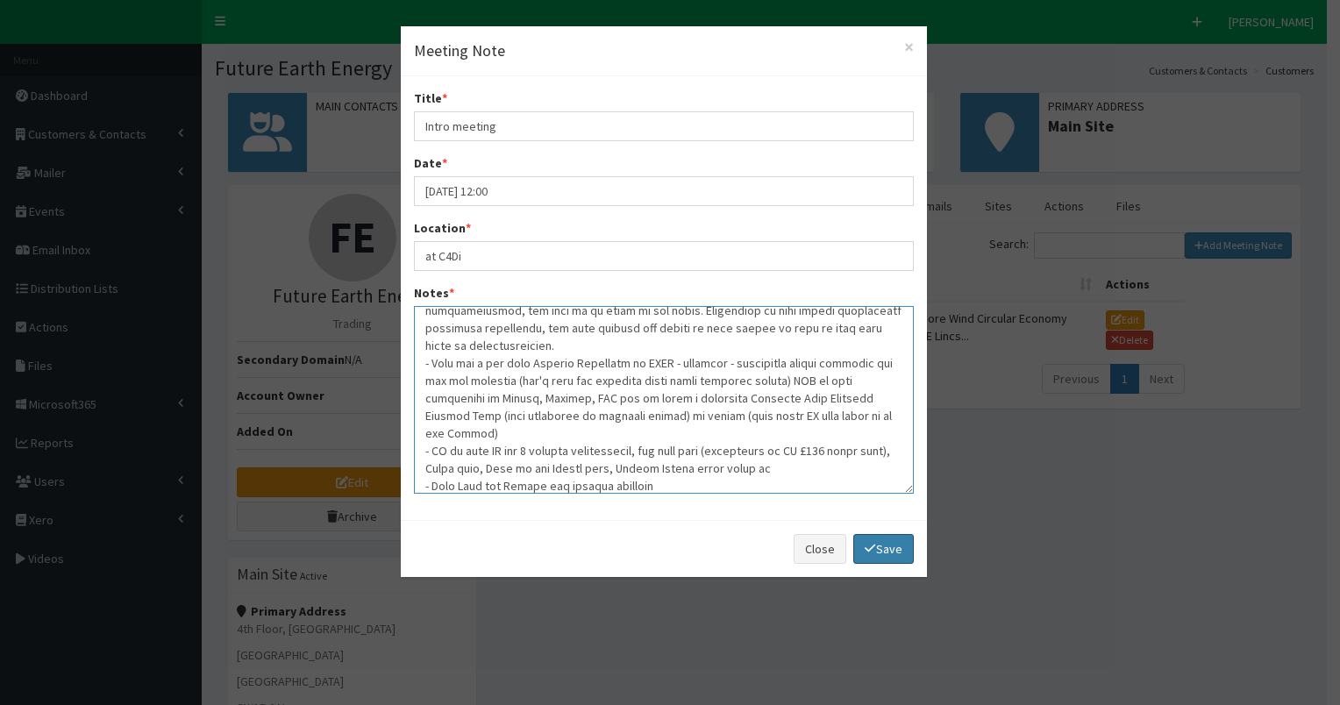
type textarea "- Subject: Meet re: Humber Offshore Wind Circular Economy Hub. - In early discu…"
click at [891, 547] on link "Save" at bounding box center [883, 549] width 60 height 30
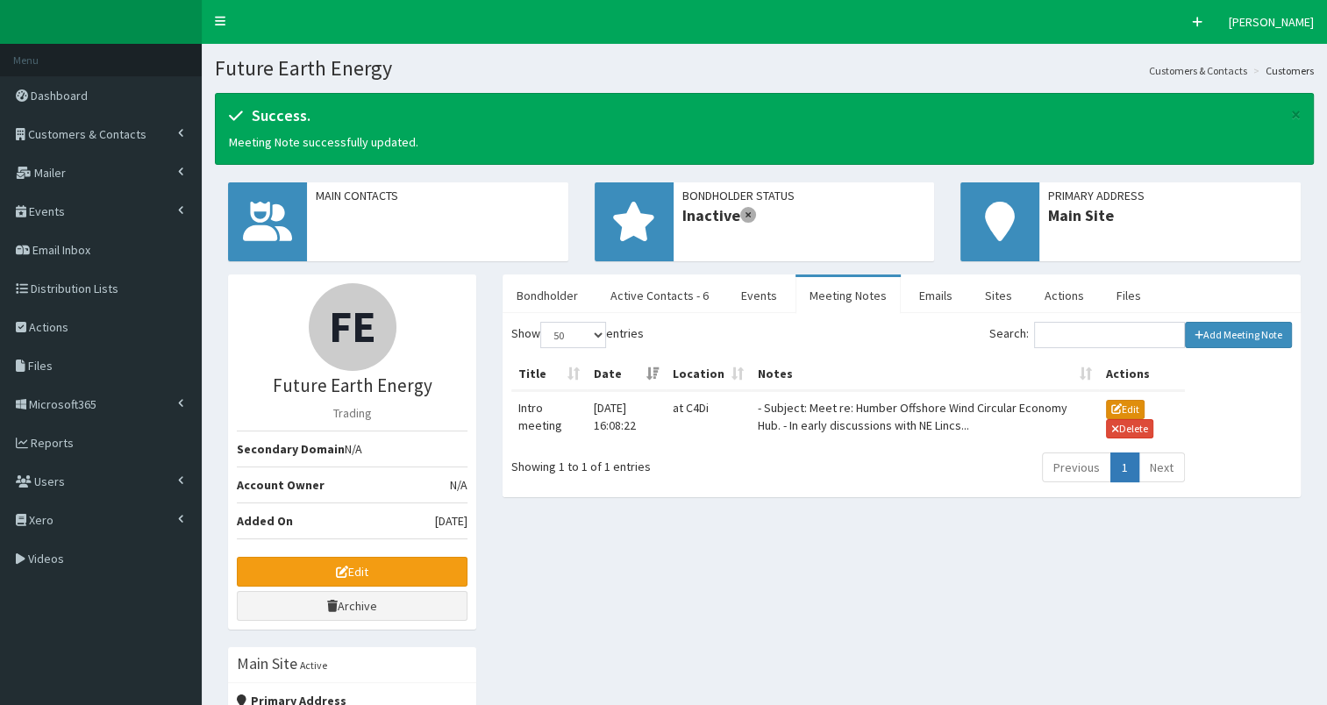
click at [1128, 403] on button "Edit" at bounding box center [1125, 409] width 39 height 19
type input "27-08-2025 04:08"
type textarea "- Subject: Meet re: Humber Offshore Wind Circular Economy Hub. - In early discu…"
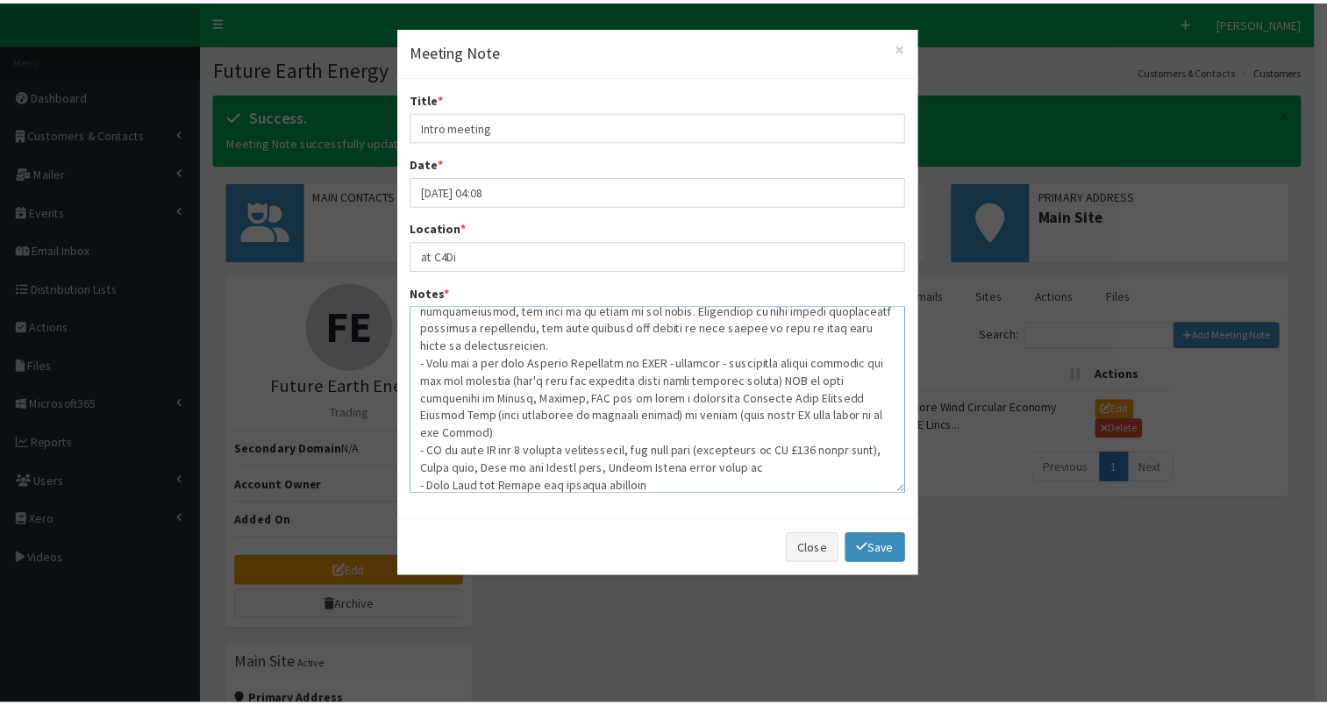
scroll to position [0, 0]
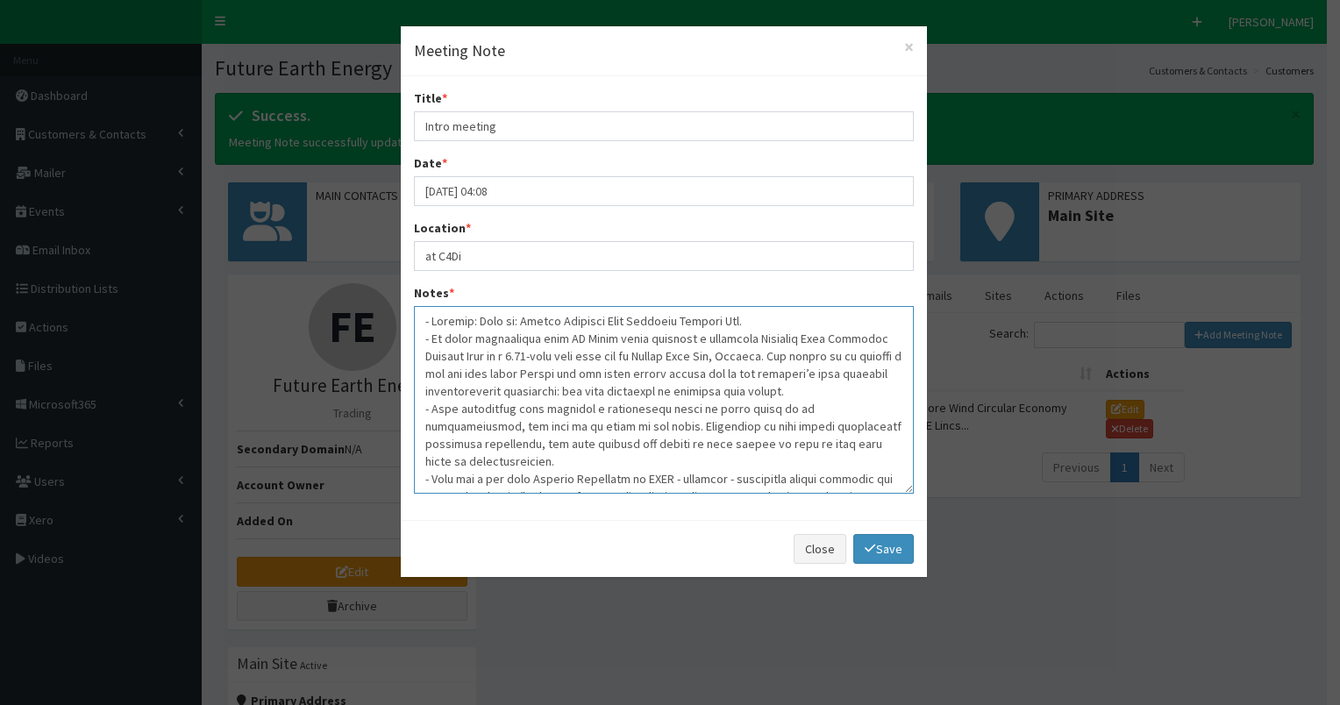
drag, startPoint x: 519, startPoint y: 319, endPoint x: 750, endPoint y: 319, distance: 230.7
click at [750, 319] on textarea "Notes *" at bounding box center [664, 400] width 500 height 188
click at [880, 550] on link "Save" at bounding box center [883, 549] width 60 height 30
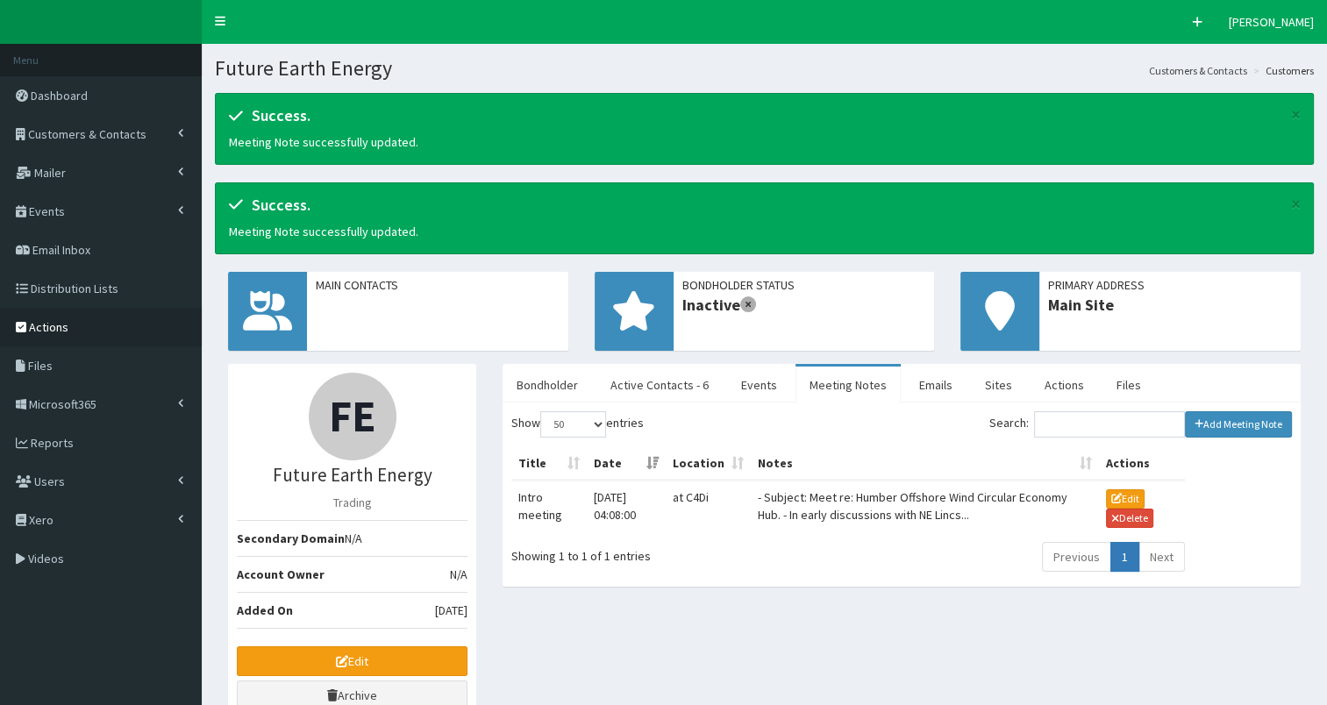
click at [47, 327] on span "Actions" at bounding box center [48, 327] width 39 height 16
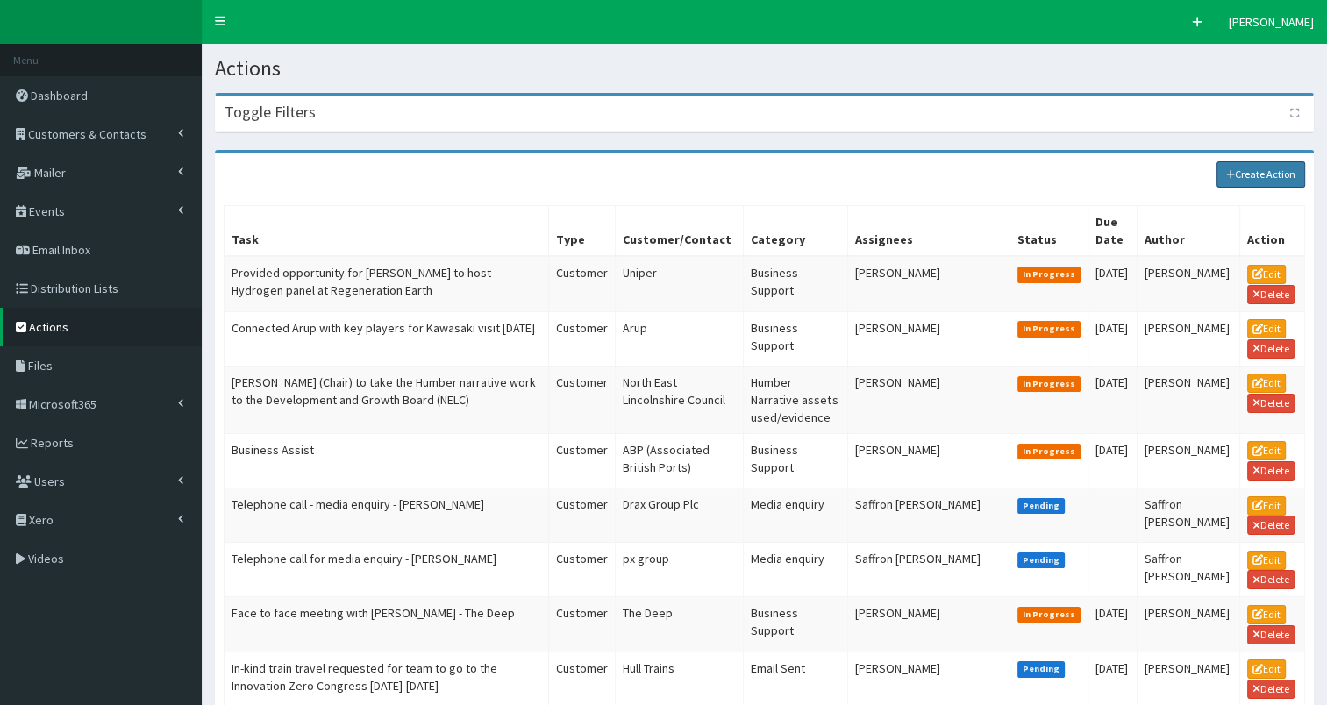
click at [1259, 172] on link "Create Action" at bounding box center [1261, 174] width 89 height 26
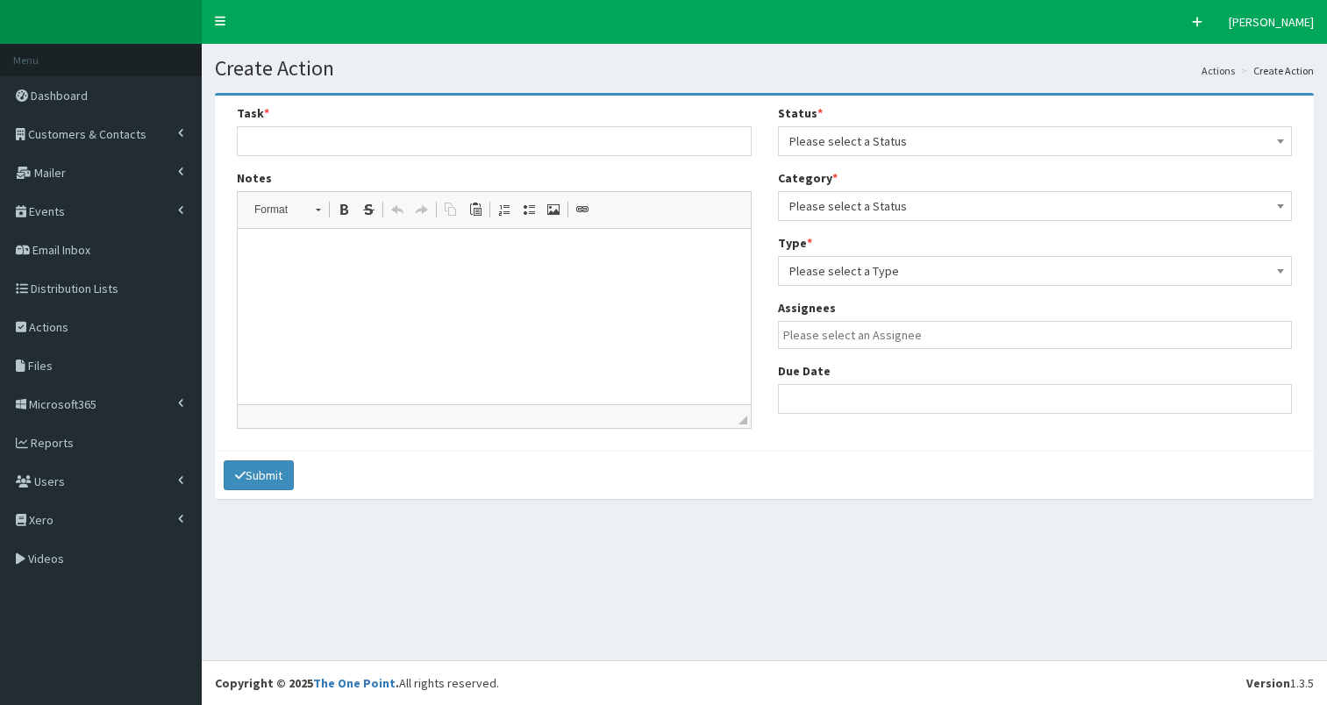
select select
click at [897, 140] on span "Please select a Status" at bounding box center [1035, 141] width 492 height 25
select select "3"
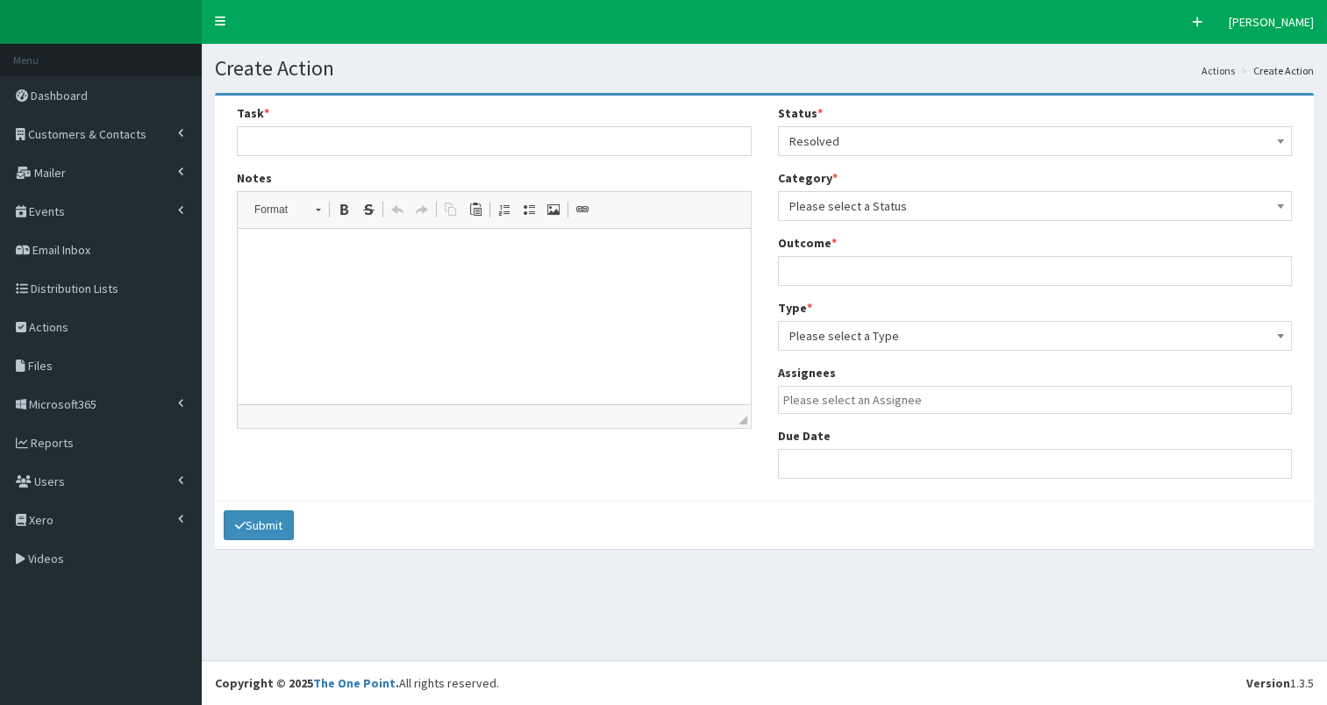
click at [901, 208] on span "Please select a Status" at bounding box center [1035, 206] width 492 height 25
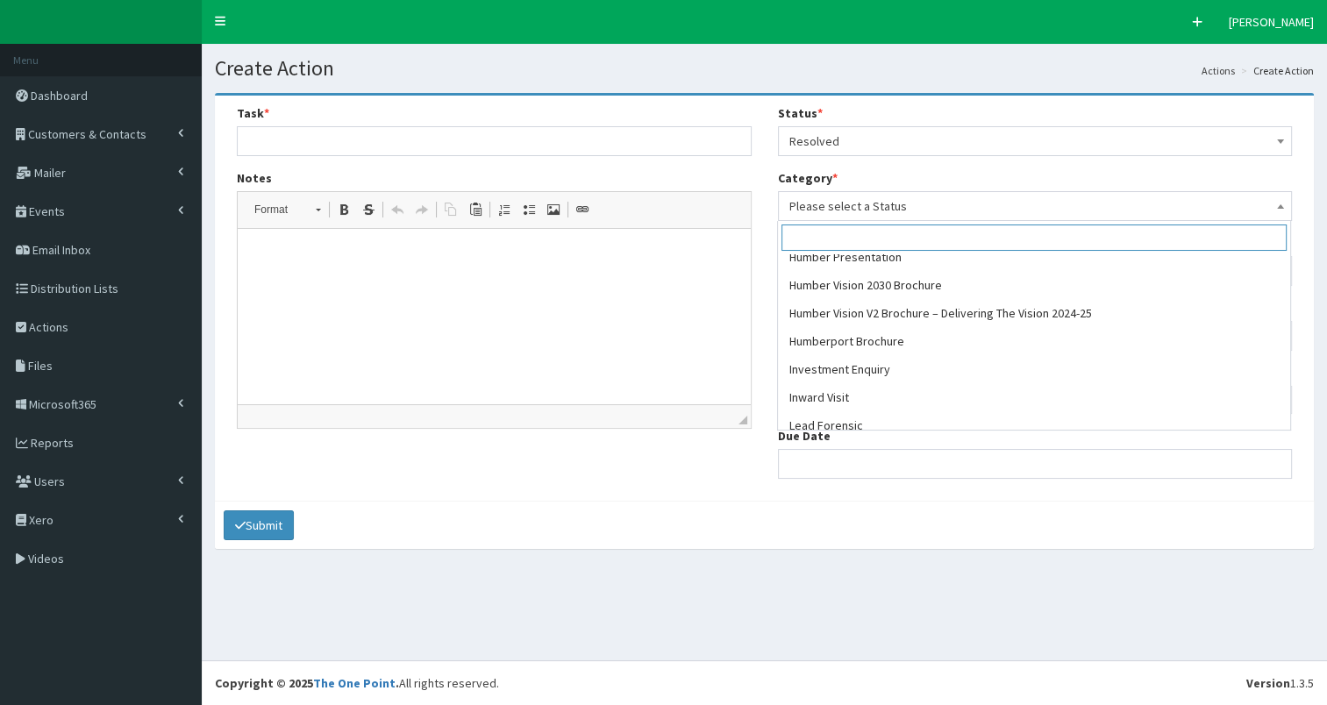
scroll to position [670, 0]
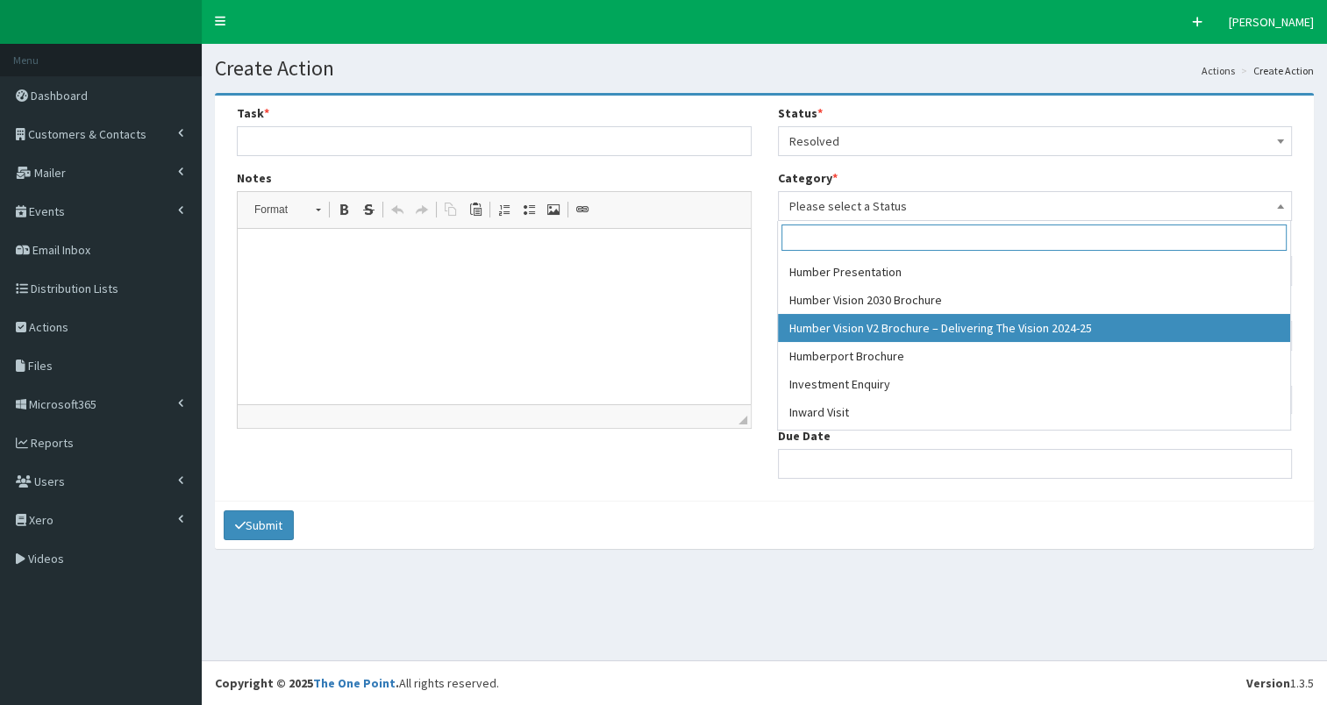
select select "53"
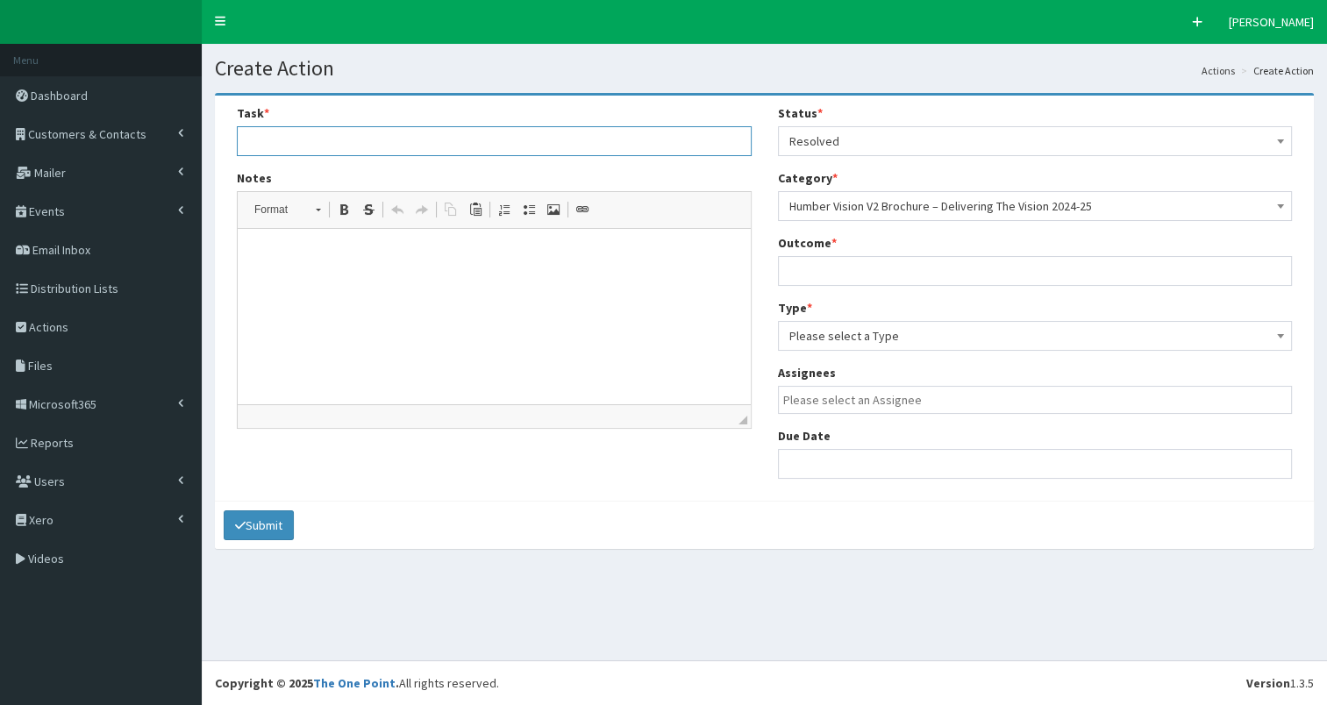
click at [389, 130] on input "text" at bounding box center [494, 141] width 515 height 30
paste input "Humber Offshore Wind Circular Economy Hub"
click at [421, 144] on input "Hard copy provided to investors - Humber Offshore Wind Circular Economy Hub" at bounding box center [494, 141] width 515 height 30
drag, startPoint x: 246, startPoint y: 139, endPoint x: 765, endPoint y: 151, distance: 519.4
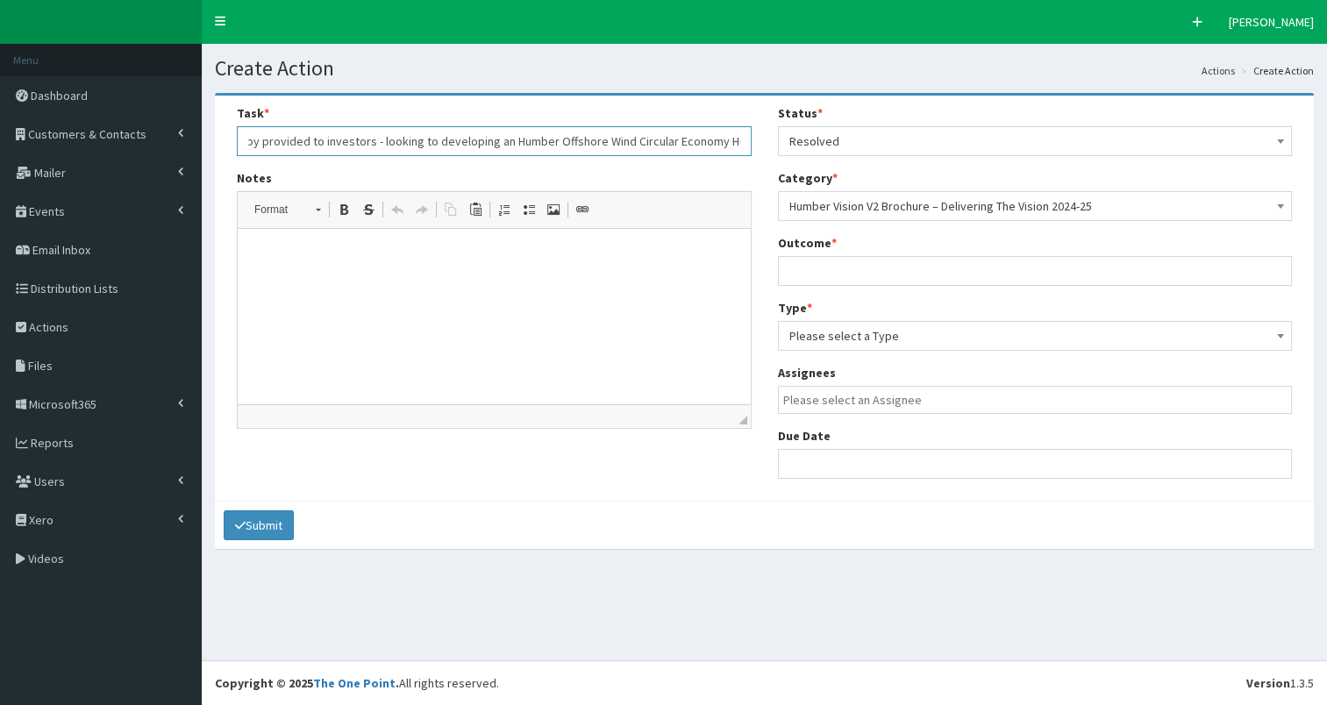
click at [765, 151] on div "Task * Hard copy provided to investors - looking to developing an Humber Offsho…" at bounding box center [765, 298] width 1082 height 388
type input "Hard copy provided to investors - looking to developing an Humber Offshore Wind…"
click at [853, 270] on input "text" at bounding box center [1035, 271] width 515 height 30
type input "see meeting notes"
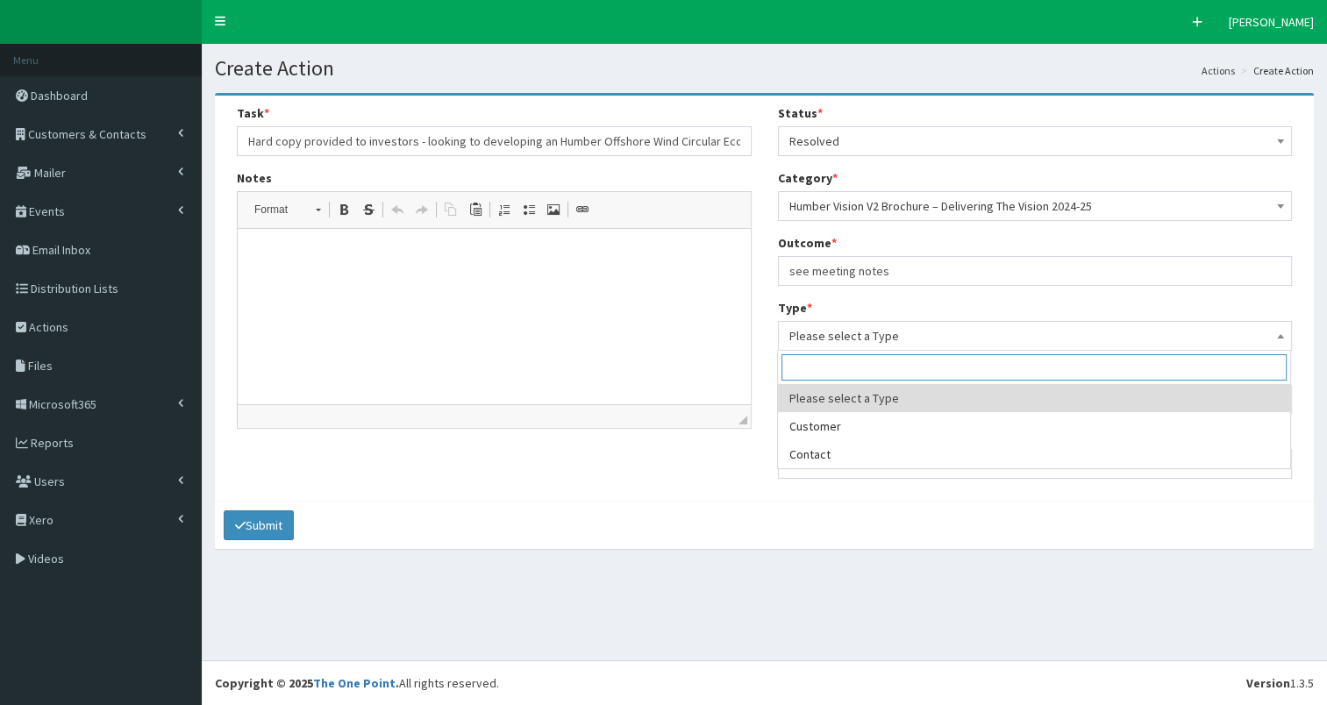
click at [860, 344] on span "Please select a Type" at bounding box center [1035, 336] width 492 height 25
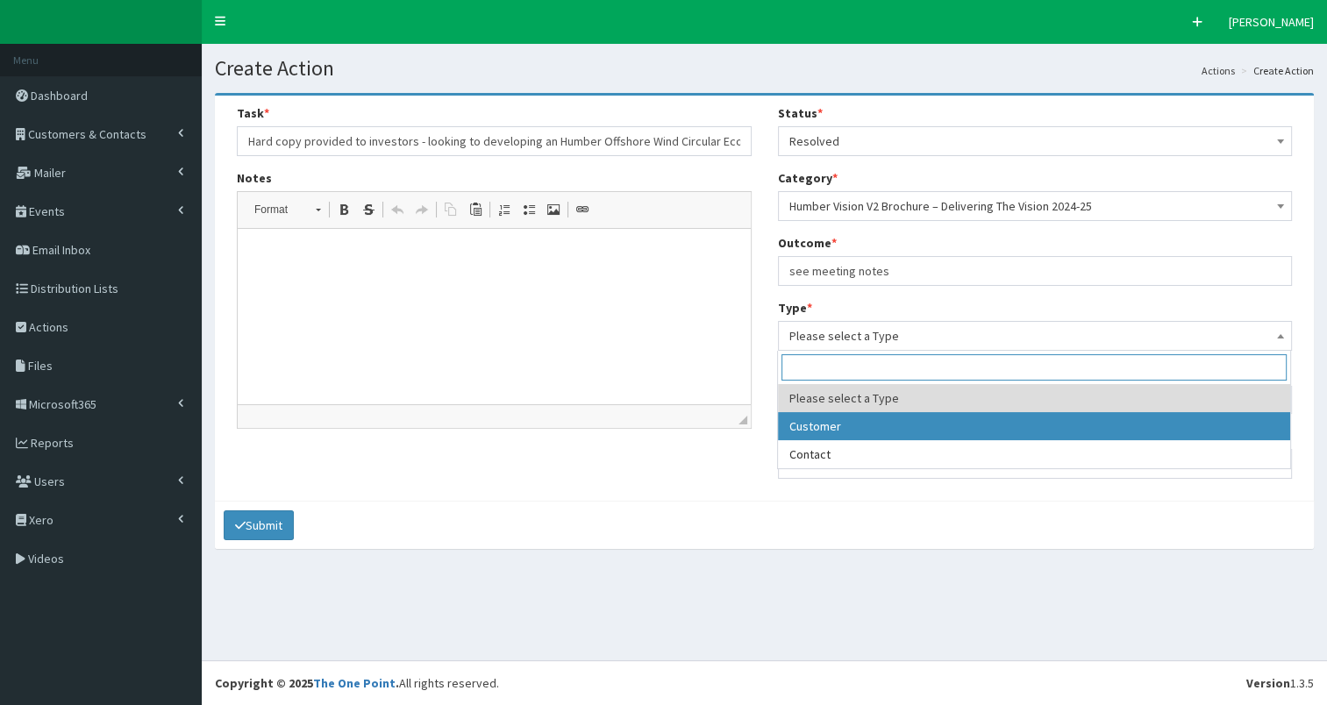
select select "customer"
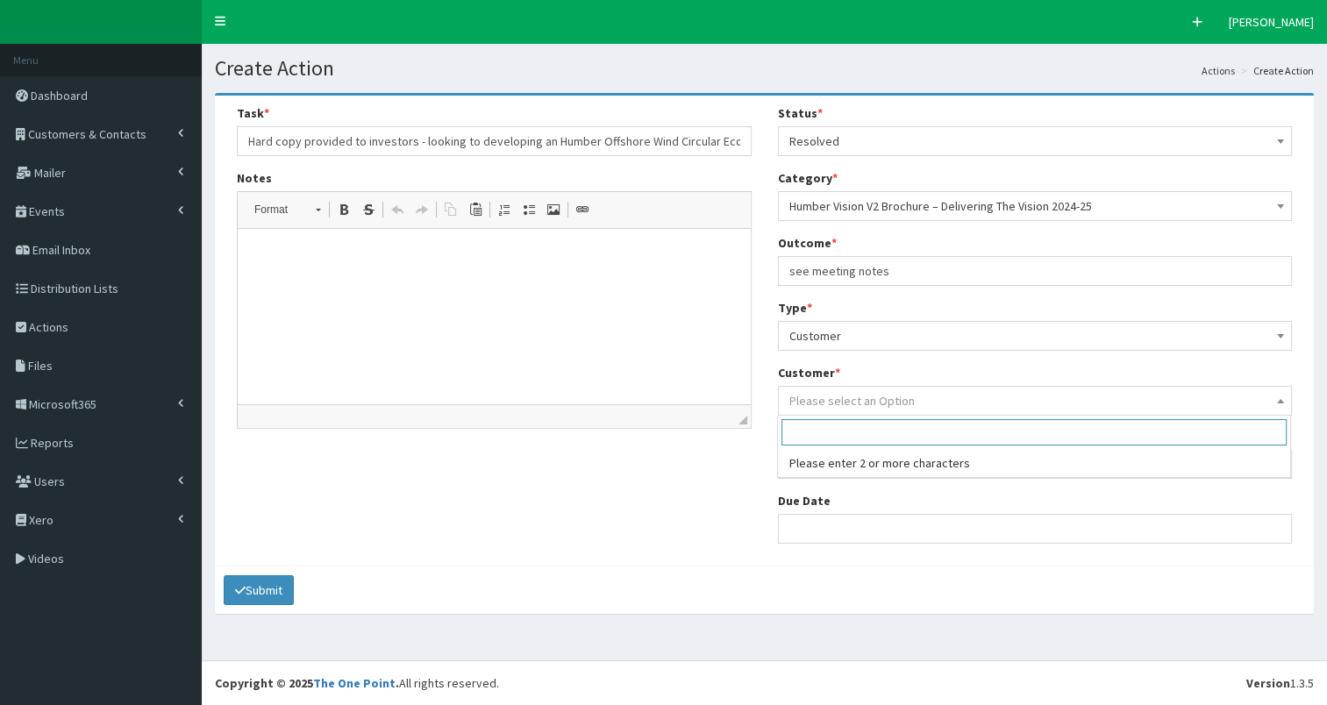
click at [866, 402] on span "Please select an Option" at bounding box center [851, 401] width 125 height 16
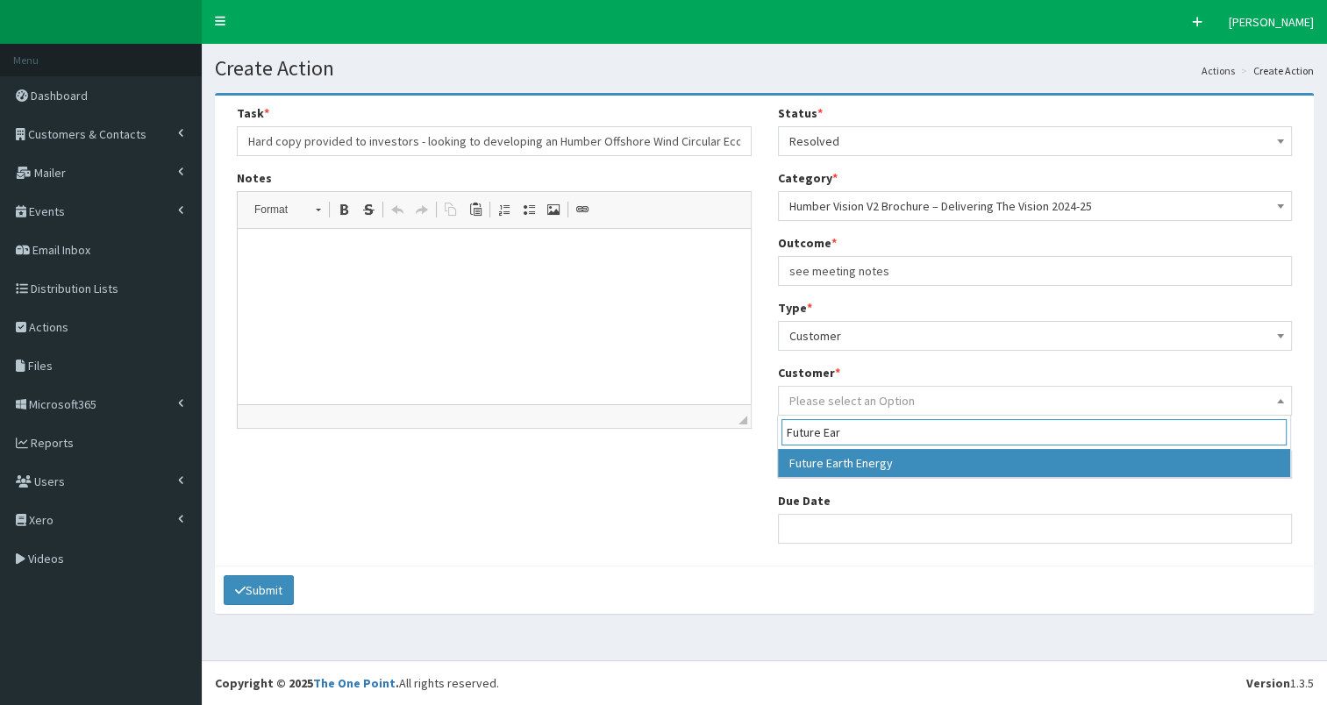
type input "Future Ear"
select select "9101"
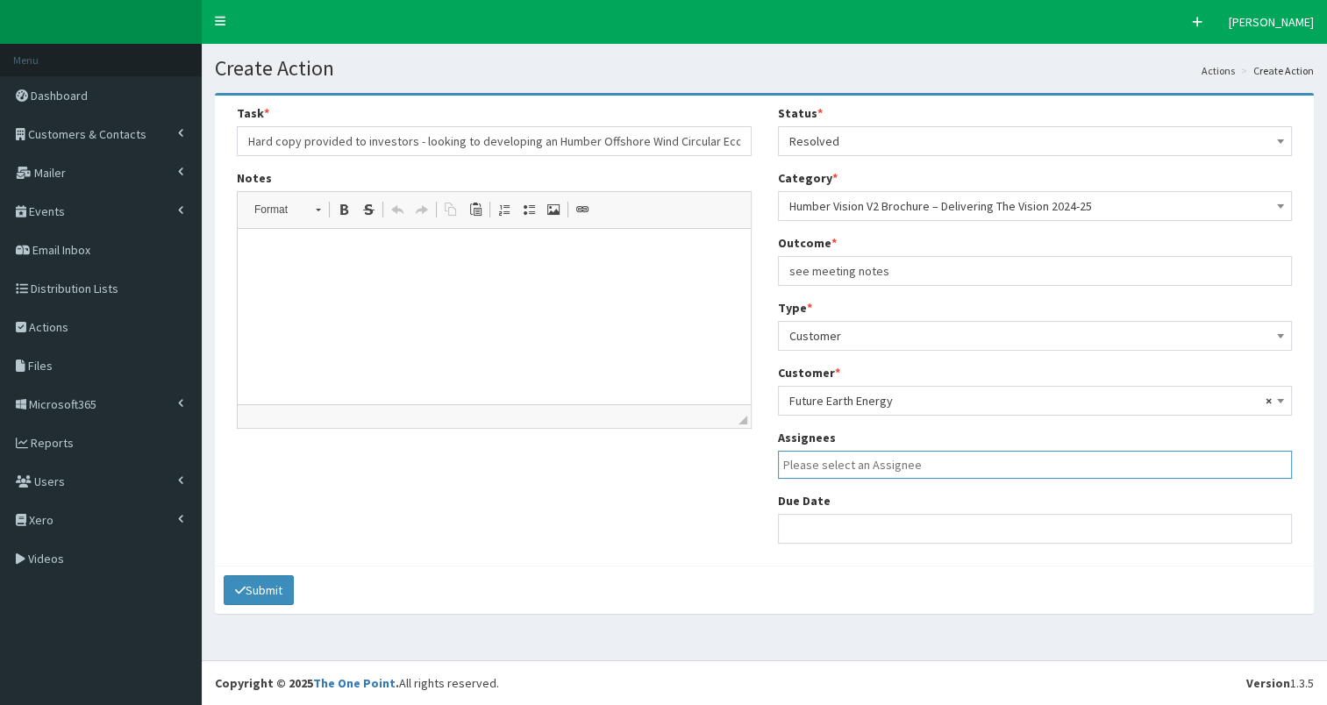
click at [854, 466] on input "search" at bounding box center [1039, 465] width 513 height 18
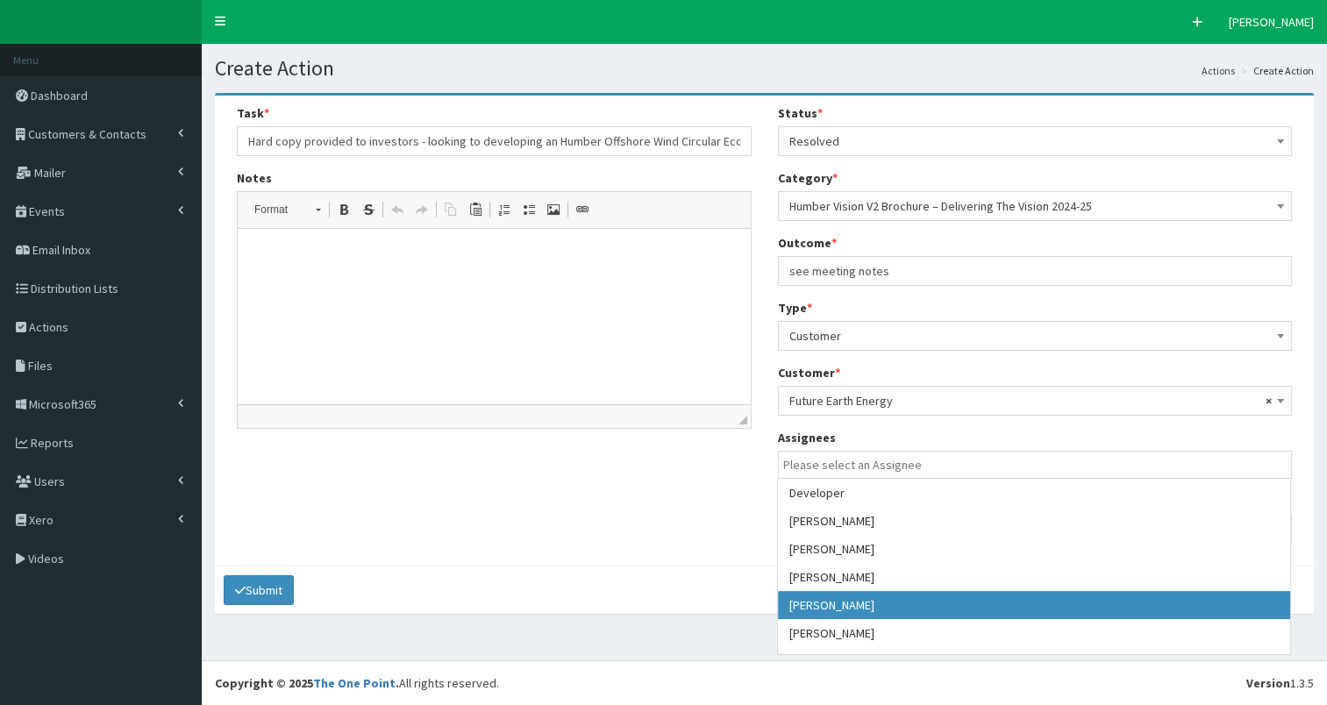
select select "7"
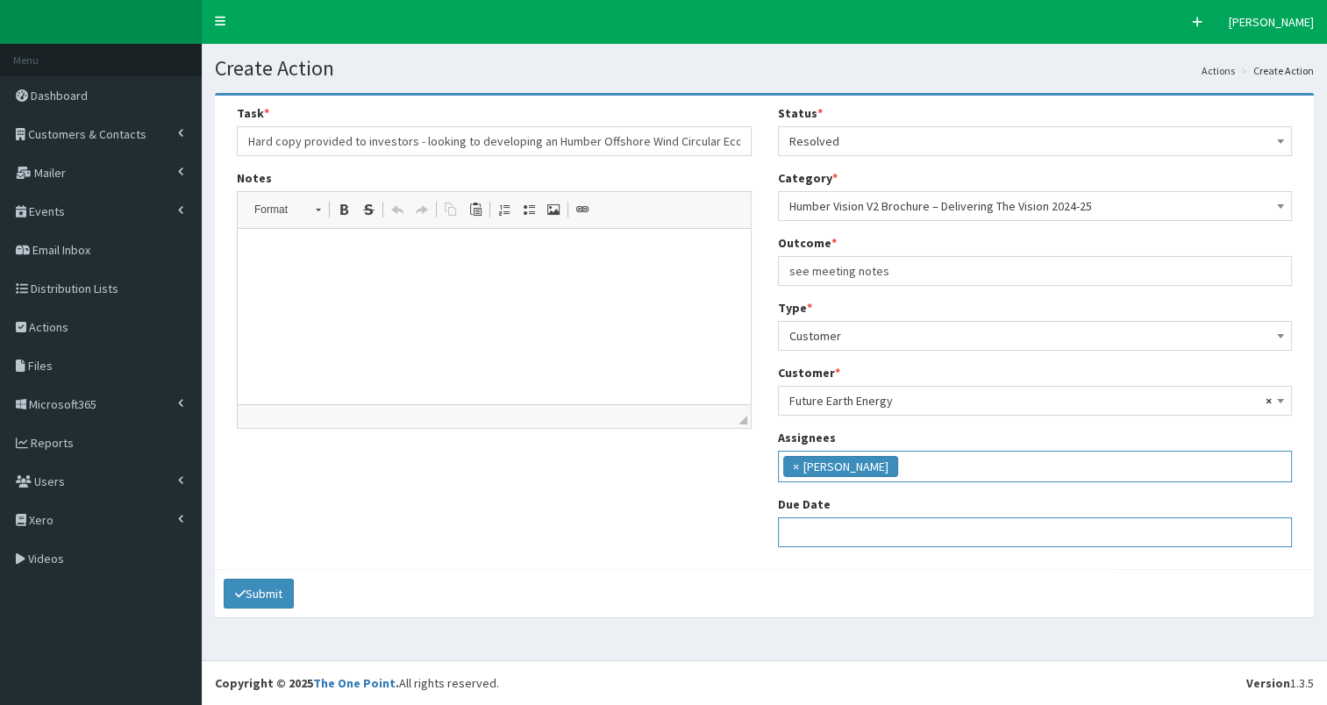
click at [857, 535] on input "text" at bounding box center [1035, 533] width 515 height 30
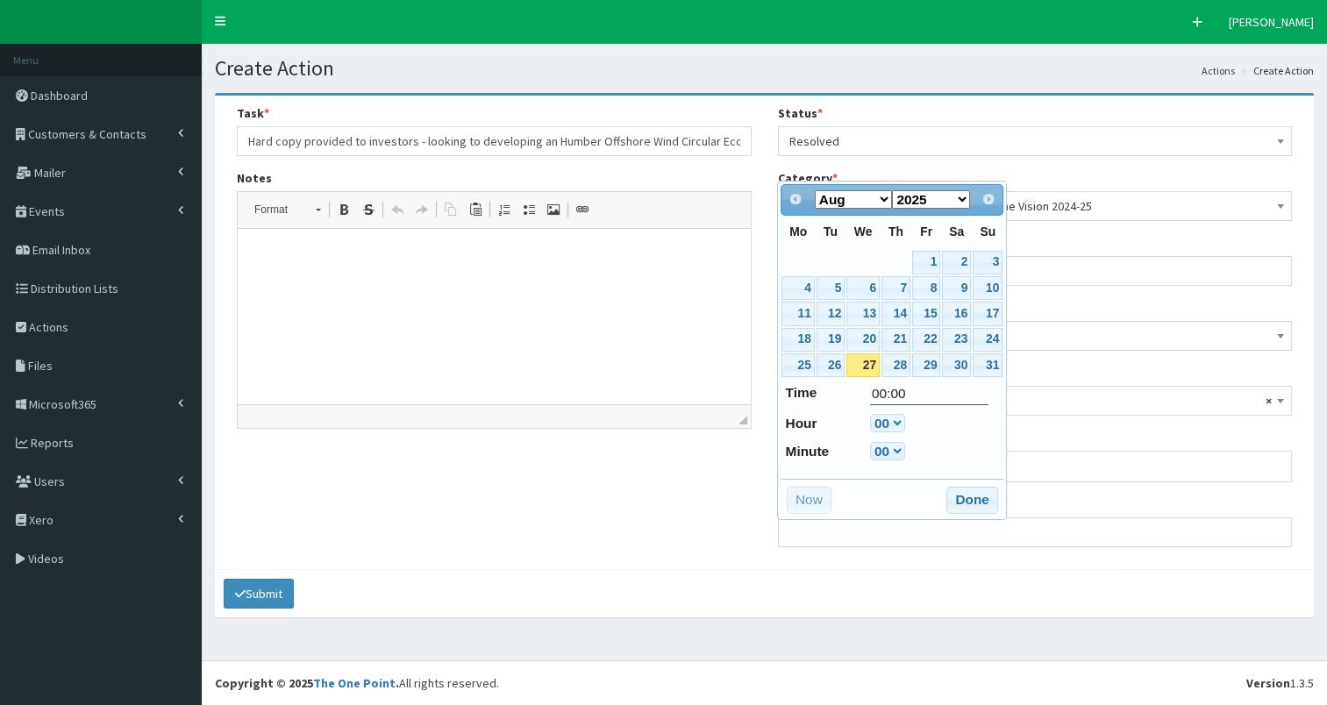
click at [863, 358] on link "27" at bounding box center [862, 365] width 33 height 24
type input "[DATE] 00:00"
click at [971, 493] on button "Done" at bounding box center [972, 501] width 52 height 28
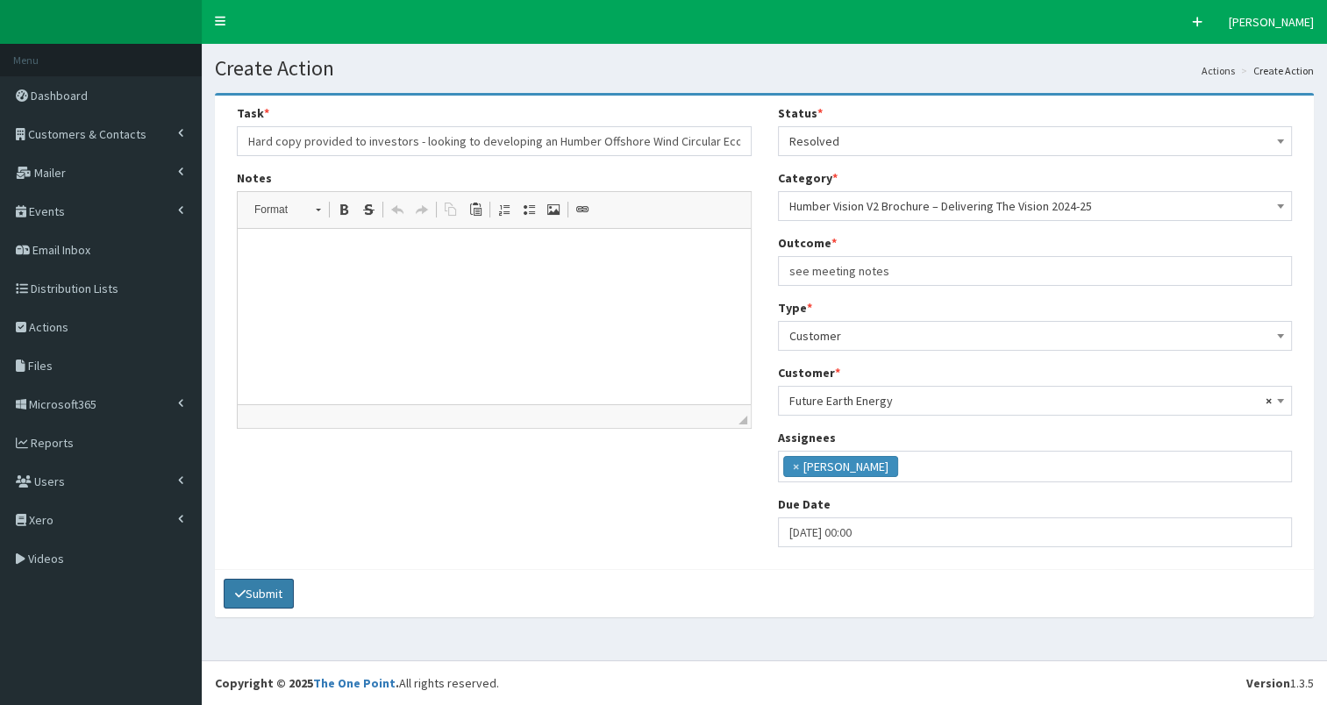
click at [251, 590] on button "Submit" at bounding box center [259, 594] width 70 height 30
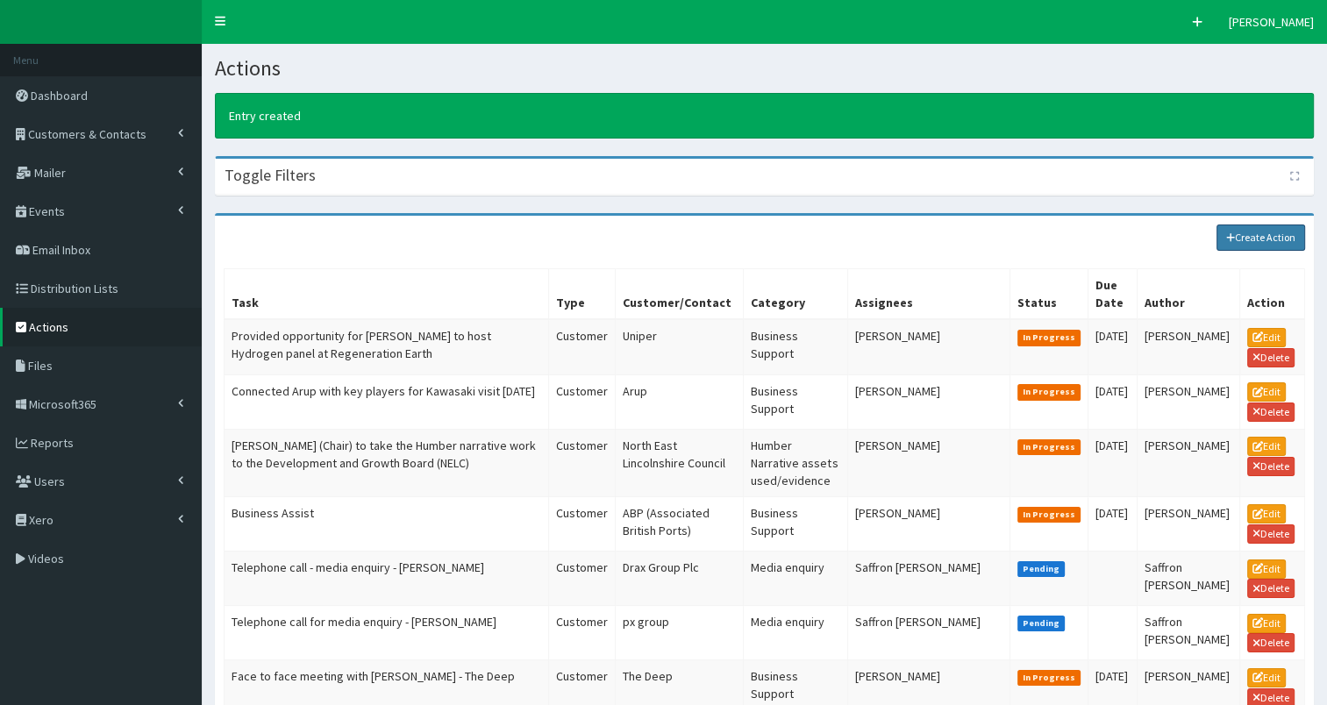
click at [1245, 235] on link "Create Action" at bounding box center [1261, 238] width 89 height 26
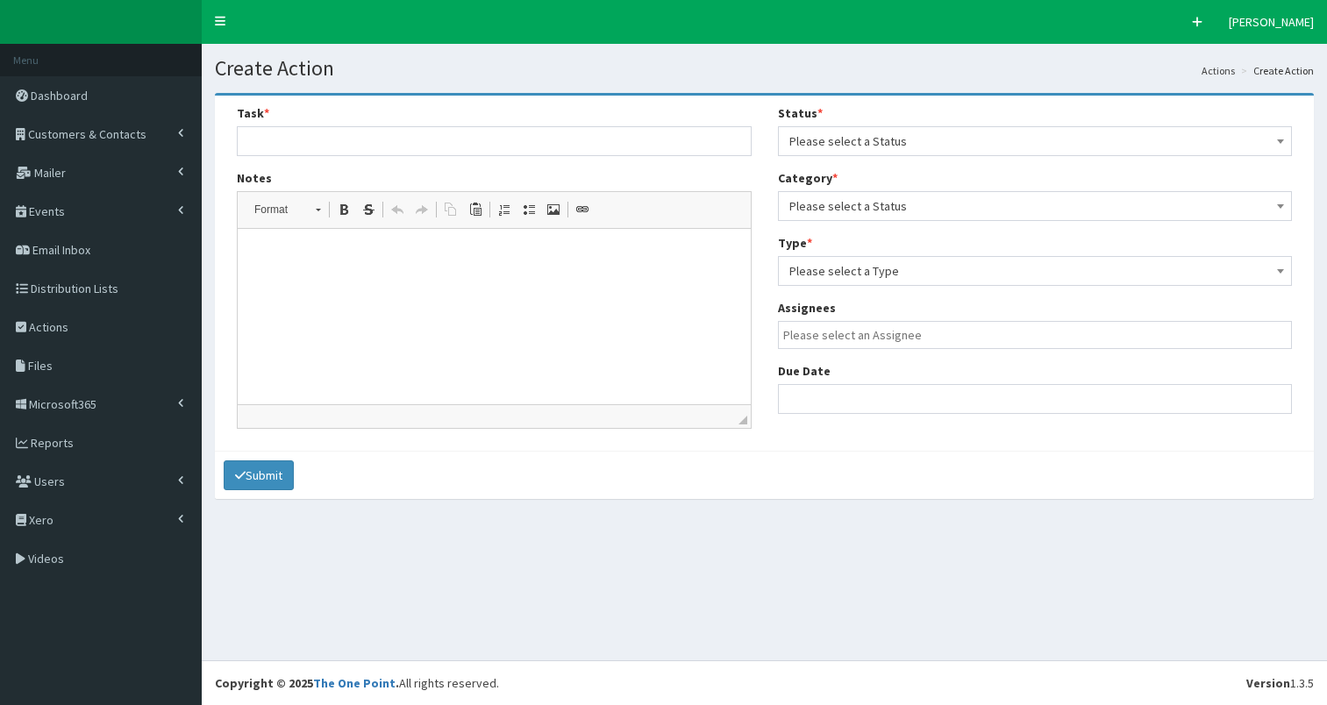
select select
click at [297, 146] on input "text" at bounding box center [494, 141] width 515 height 30
paste input "Hard copy provided to investors - looking to developing an Humber Offshore Wind…"
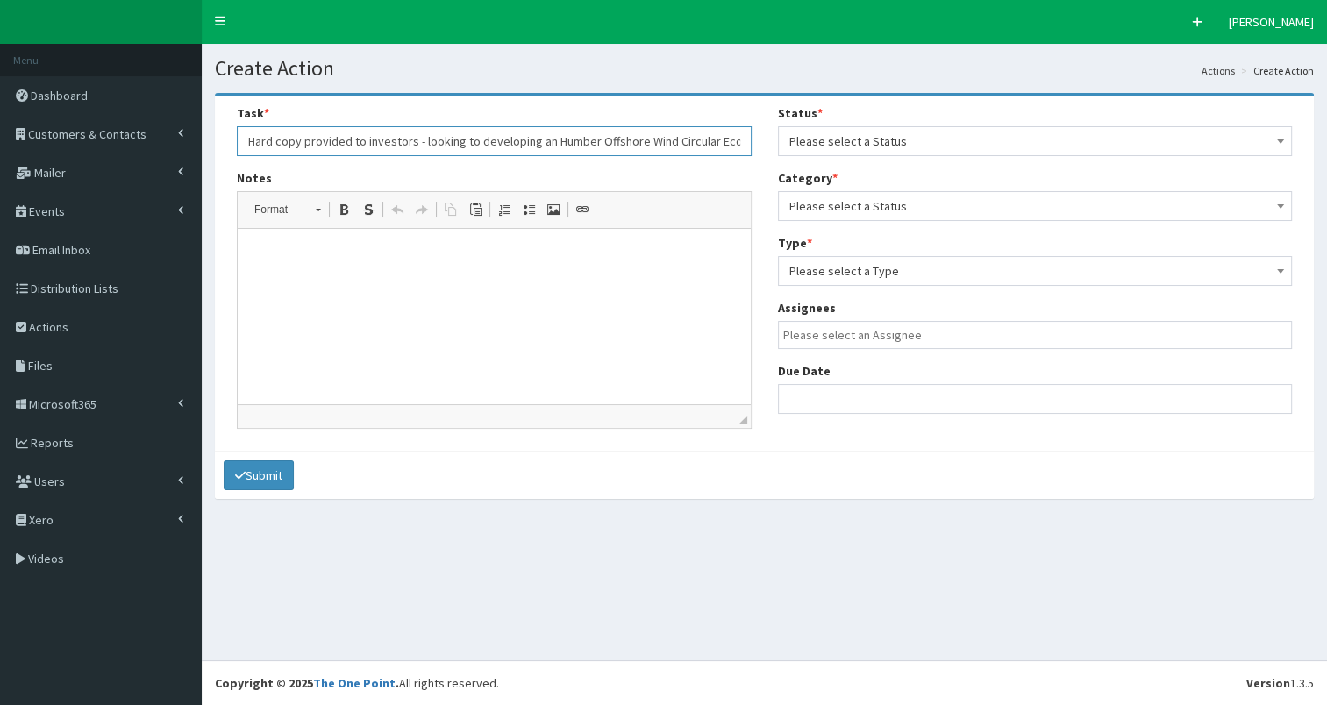
scroll to position [0, 42]
type input "Hard copy provided to investors - looking to developing an Humber Offshore Wind…"
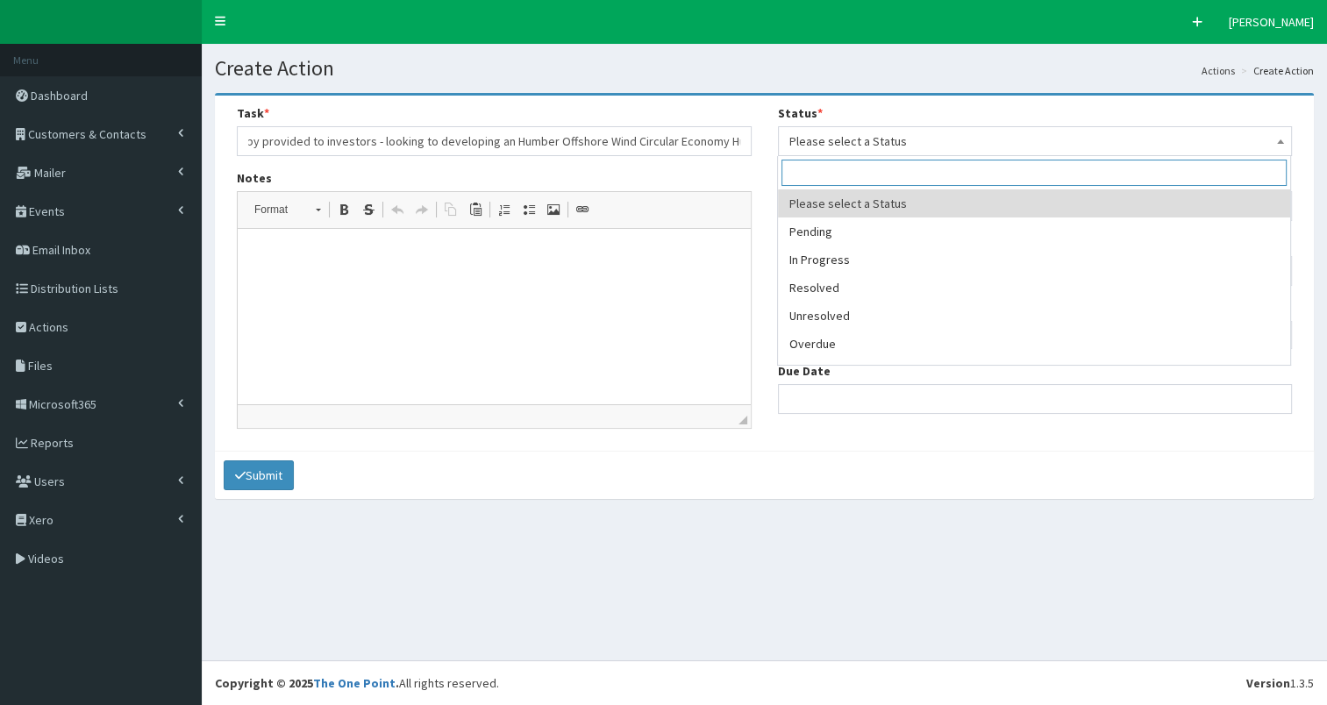
click at [844, 141] on span "Please select a Status" at bounding box center [1035, 141] width 492 height 25
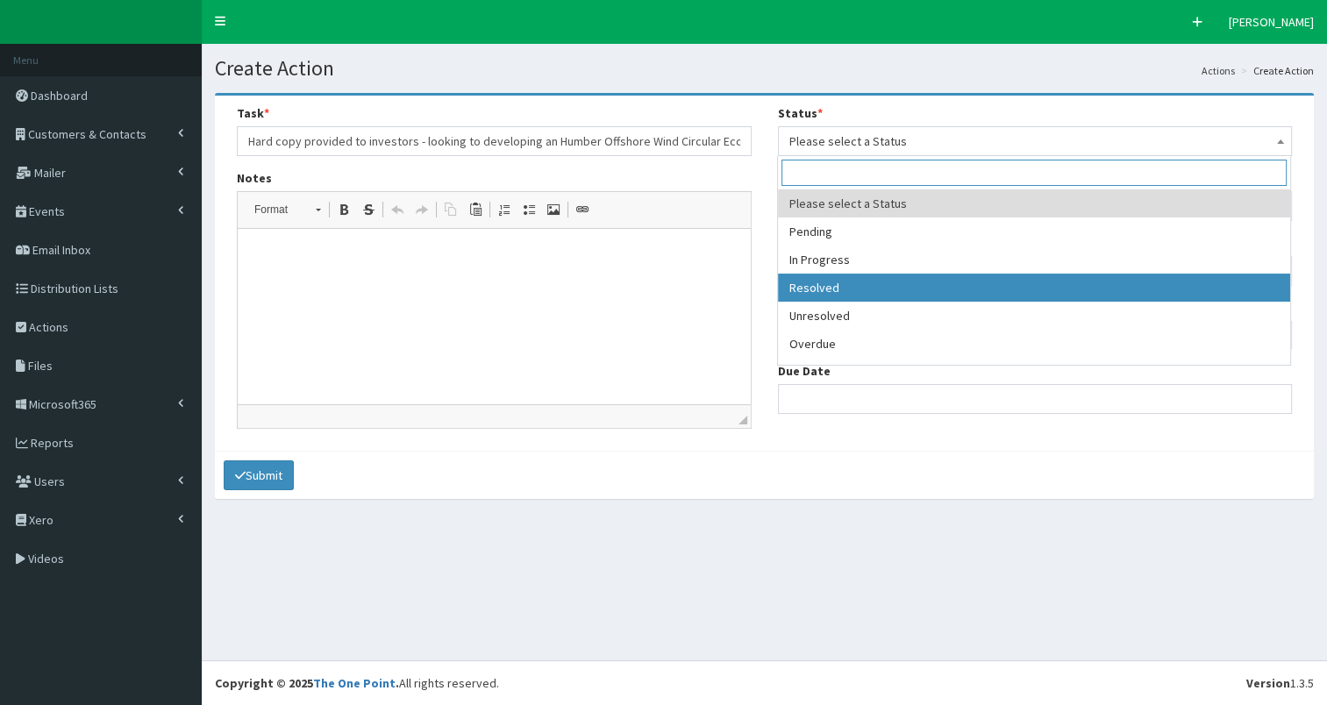
select select "3"
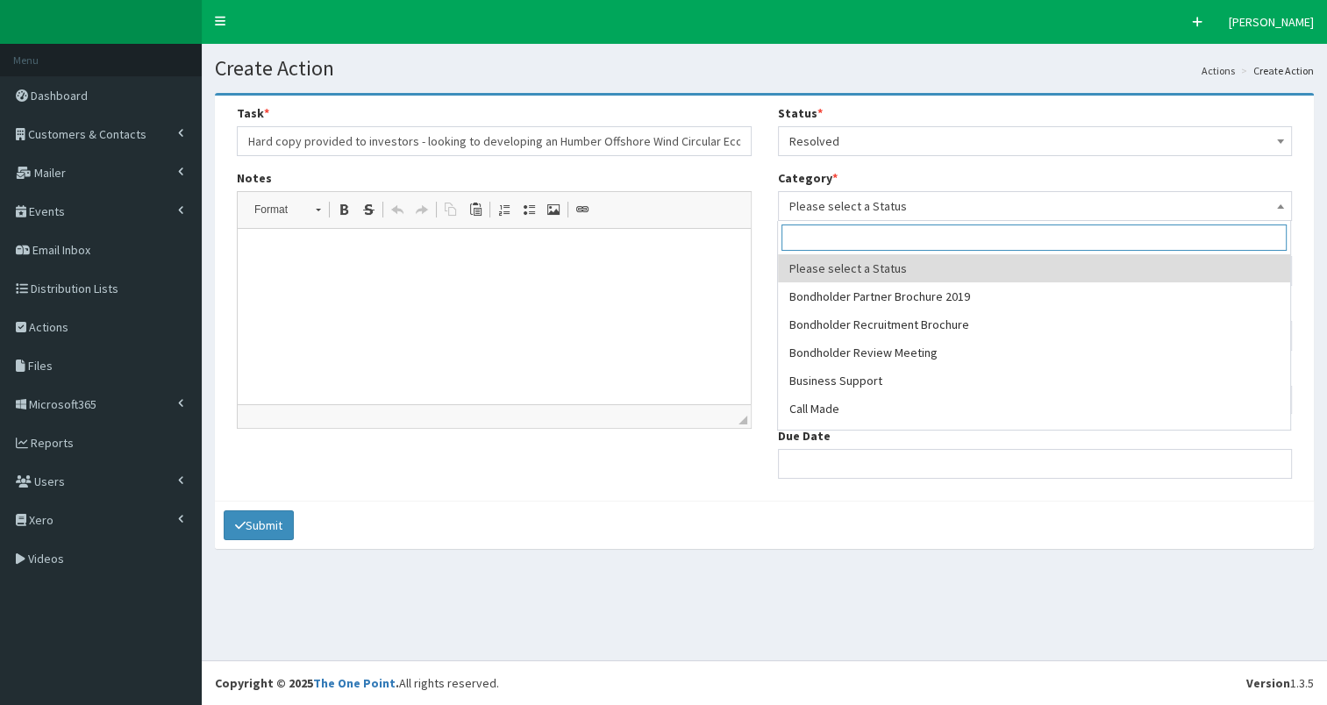
click at [888, 209] on span "Please select a Status" at bounding box center [1035, 206] width 492 height 25
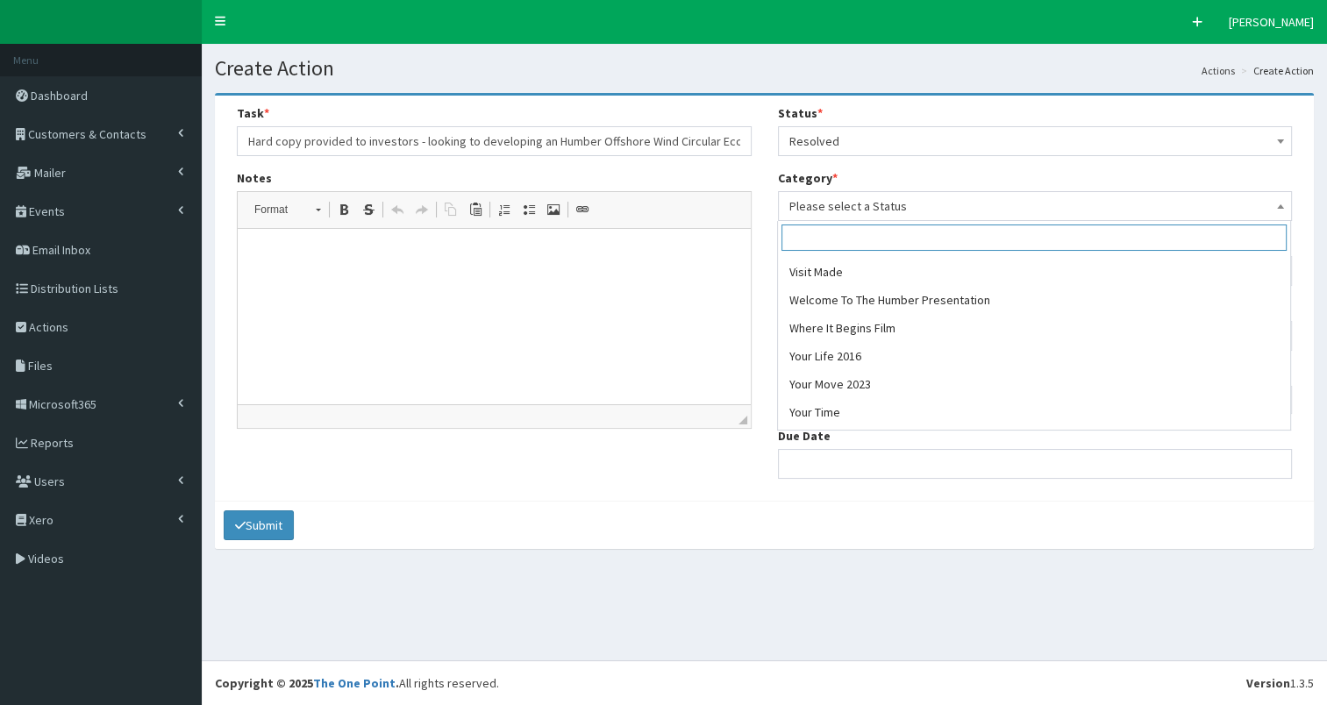
scroll to position [1340, 0]
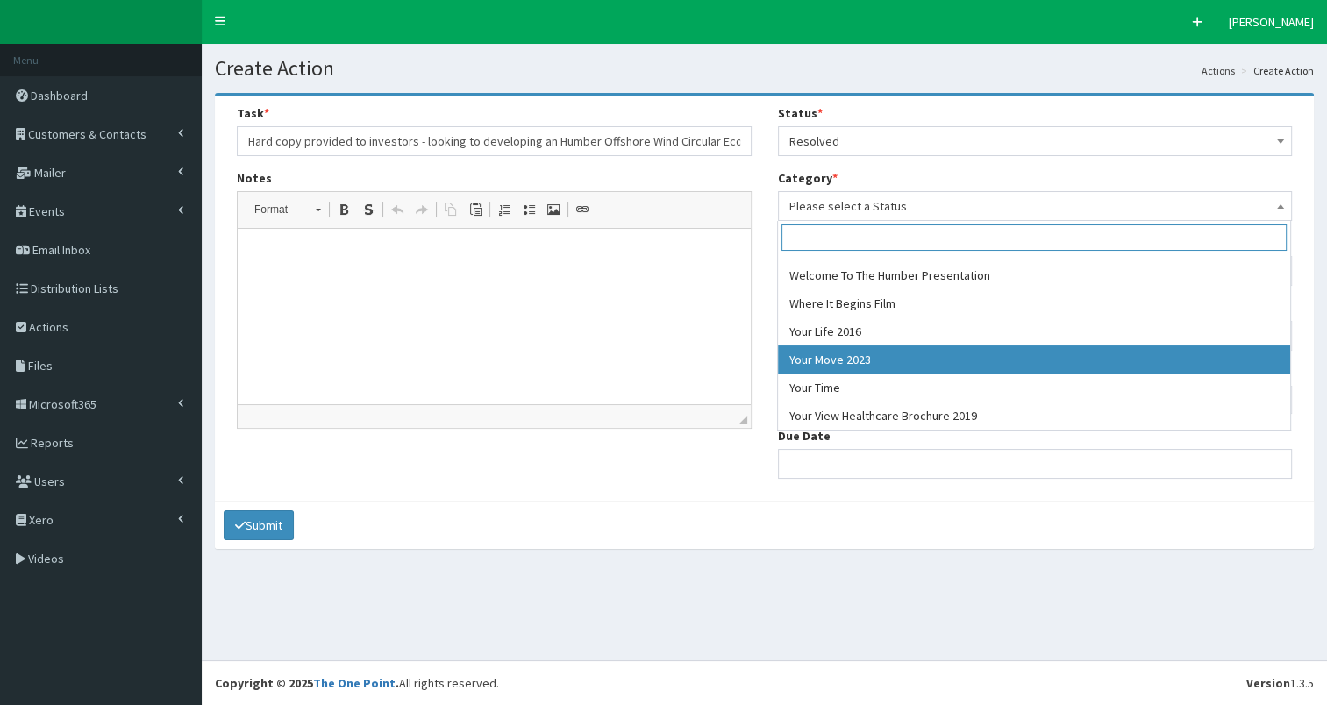
select select "47"
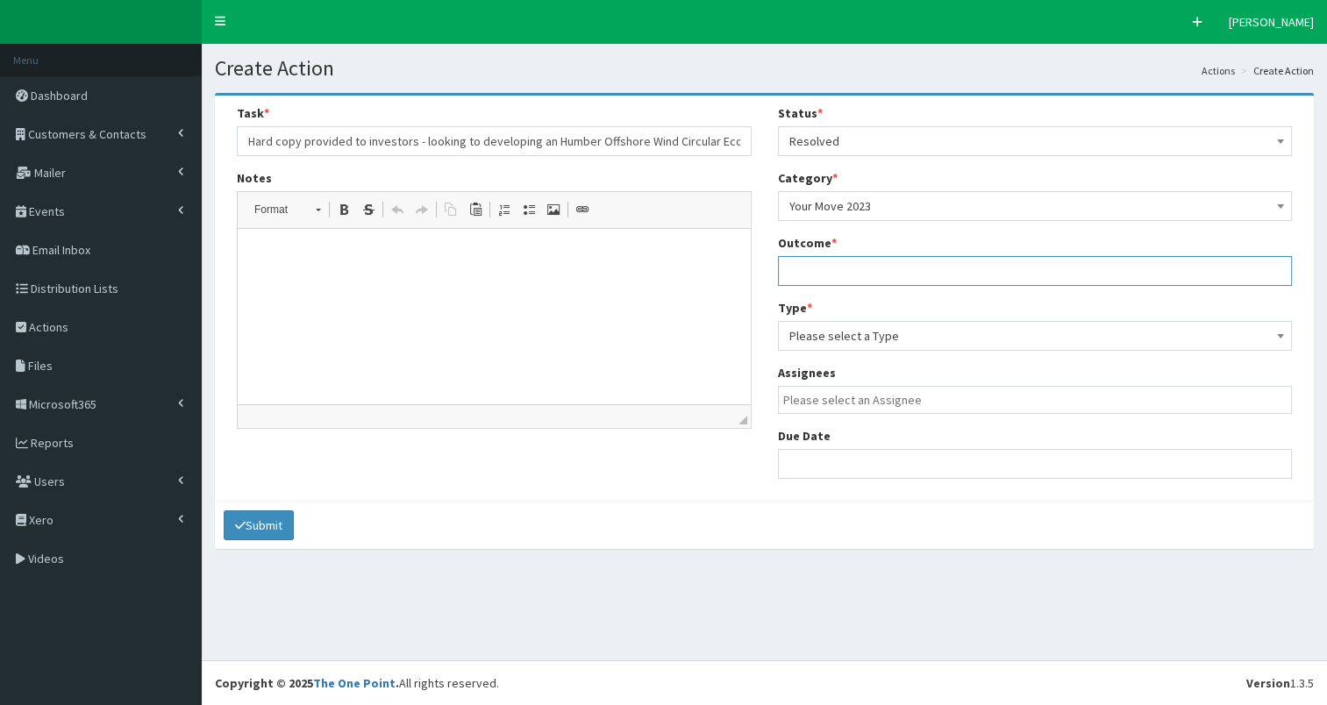
click at [791, 272] on input "text" at bounding box center [1035, 271] width 515 height 30
click at [839, 271] on input "see meetign notes" at bounding box center [1035, 271] width 515 height 30
type input "see meeting notes"
click at [859, 338] on span "Please select a Type" at bounding box center [1035, 336] width 492 height 25
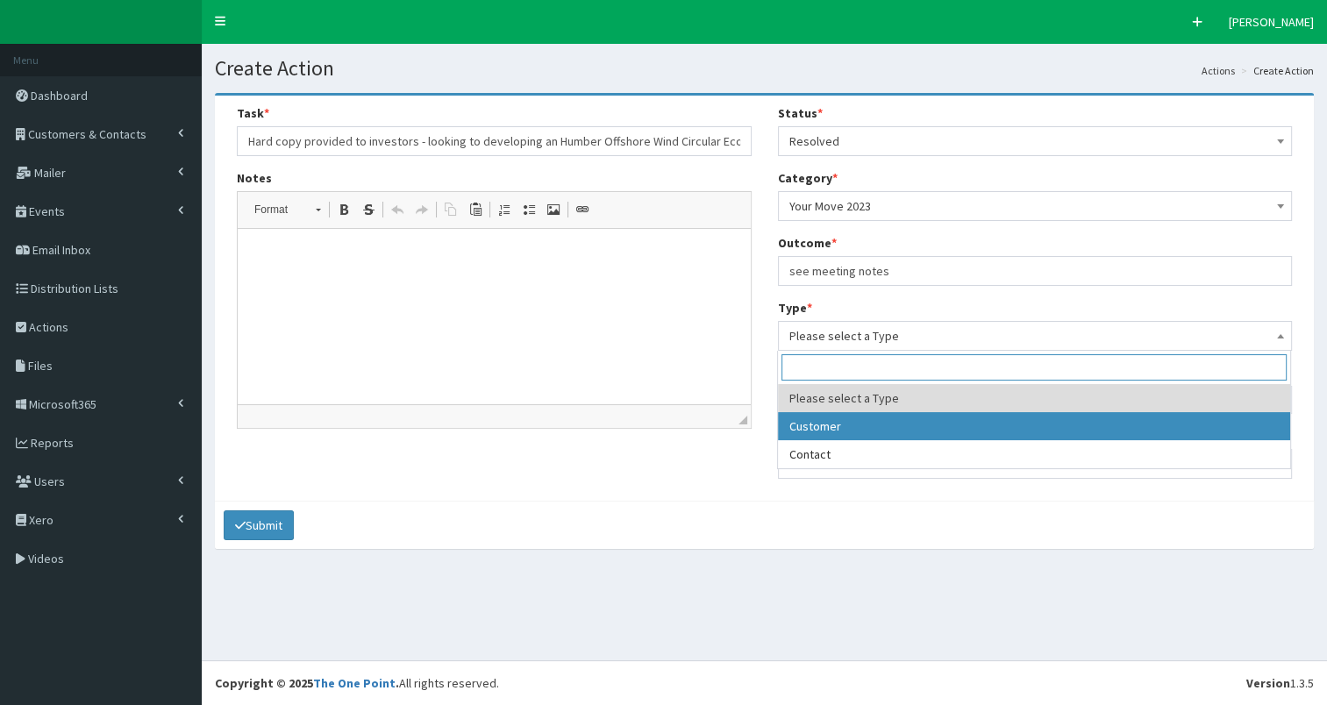
select select "customer"
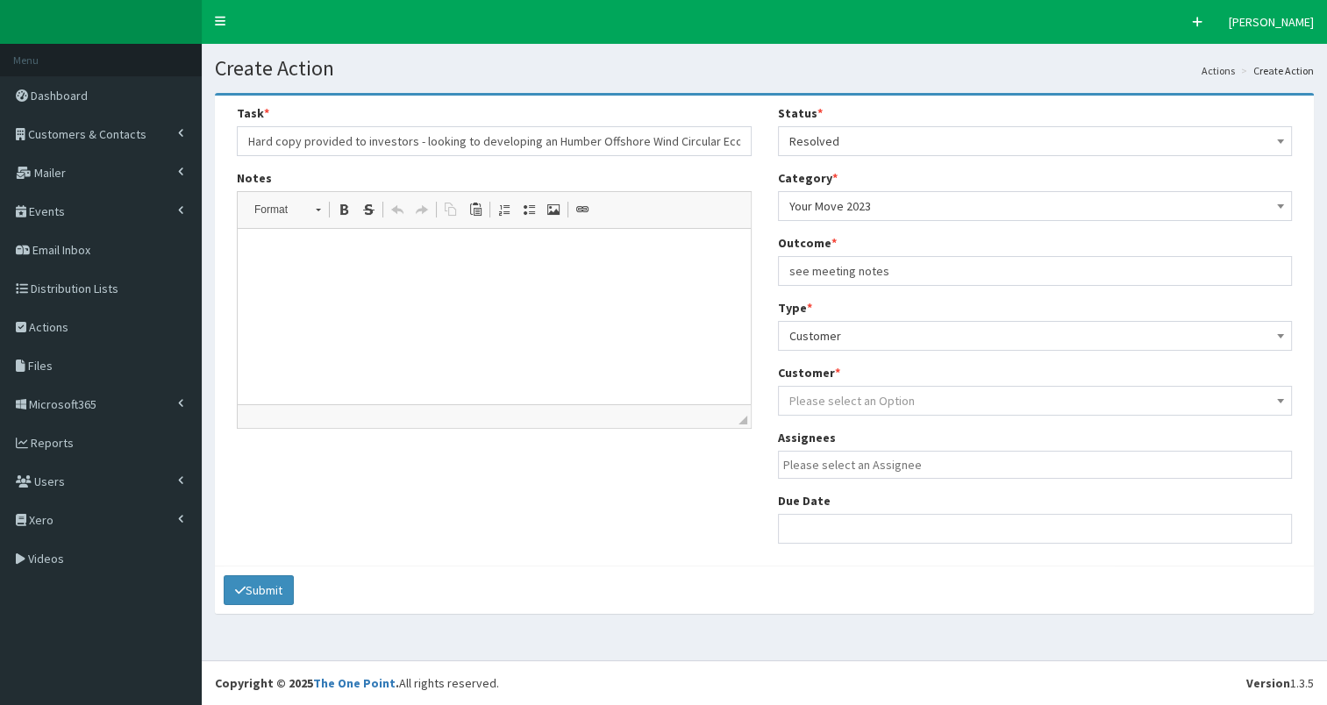
click at [867, 403] on span "Please select an Option" at bounding box center [851, 401] width 125 height 16
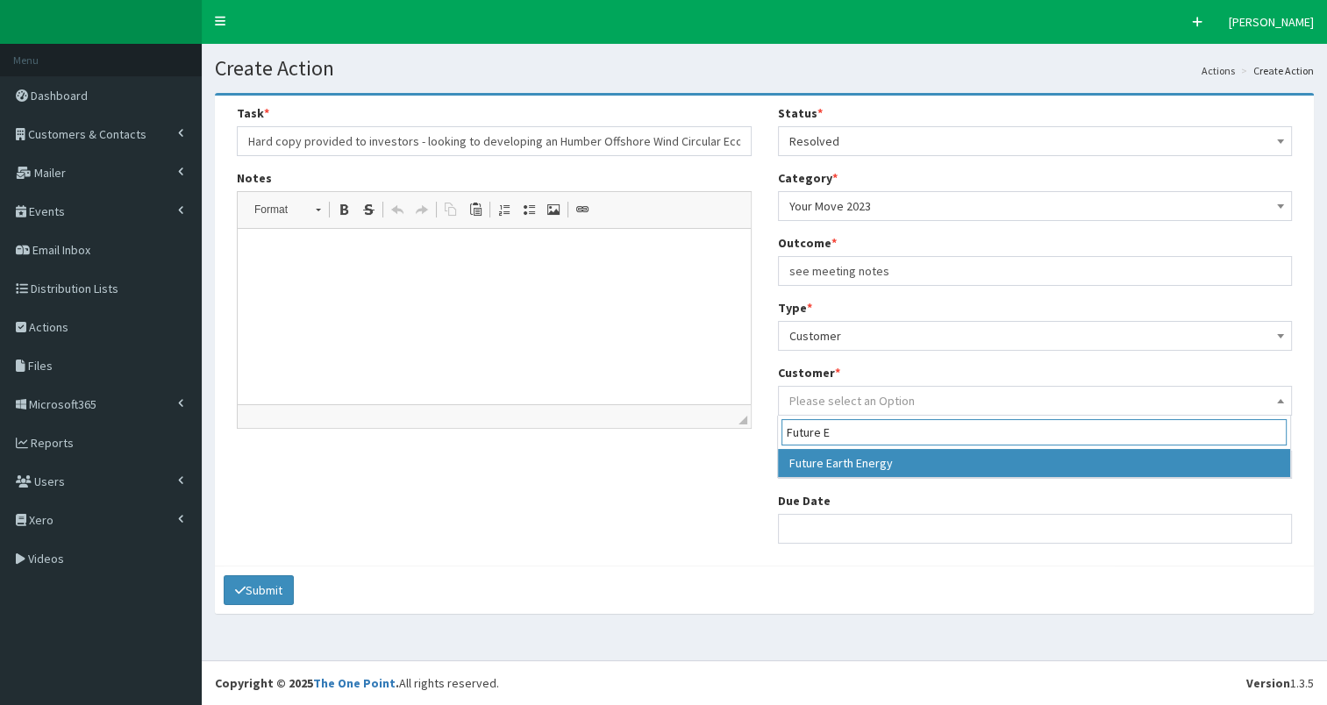
type input "Future E"
select select "9101"
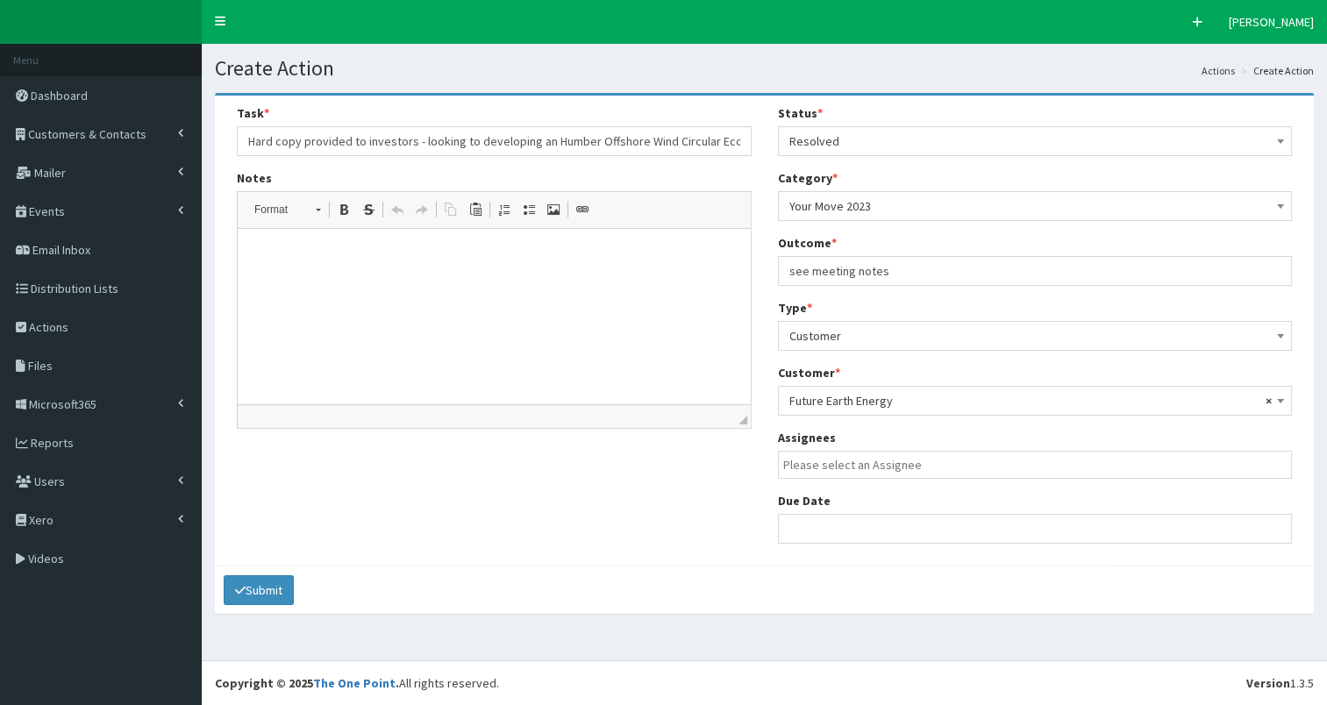
click at [858, 470] on input "search" at bounding box center [1039, 465] width 513 height 18
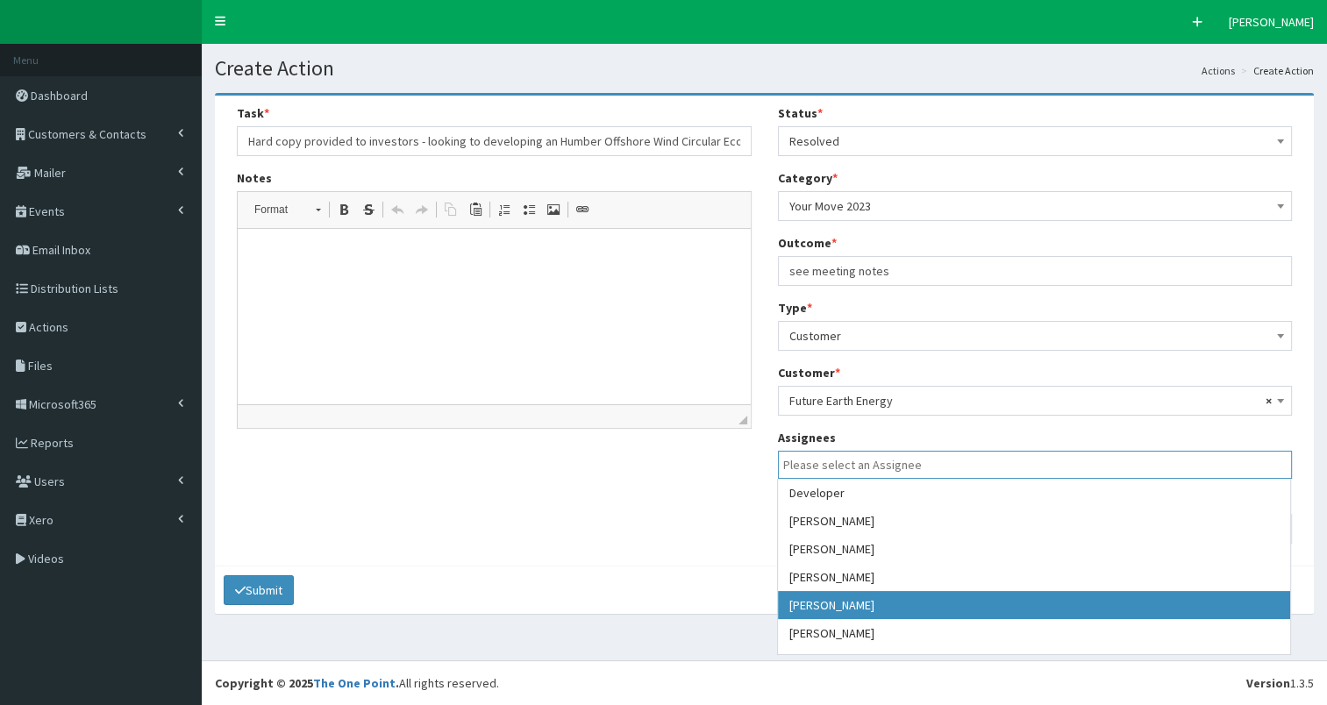
select select "7"
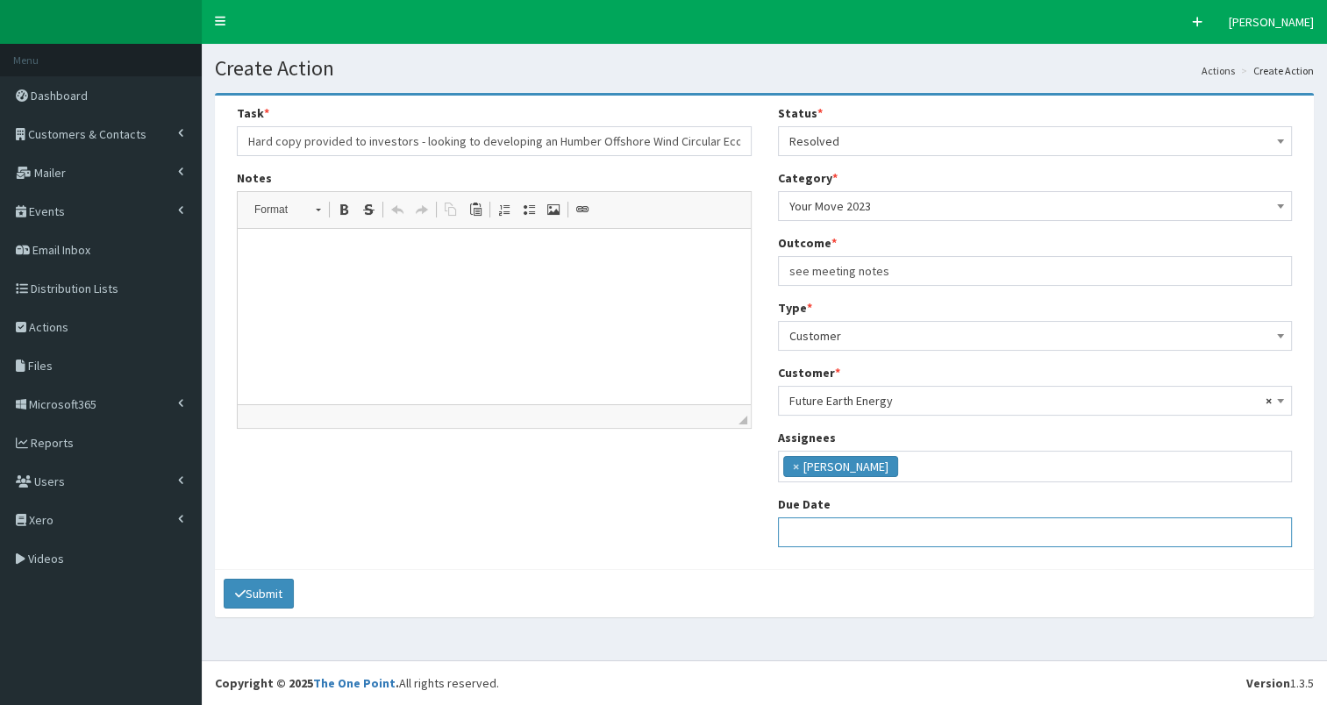
click at [846, 528] on input "text" at bounding box center [1035, 533] width 515 height 30
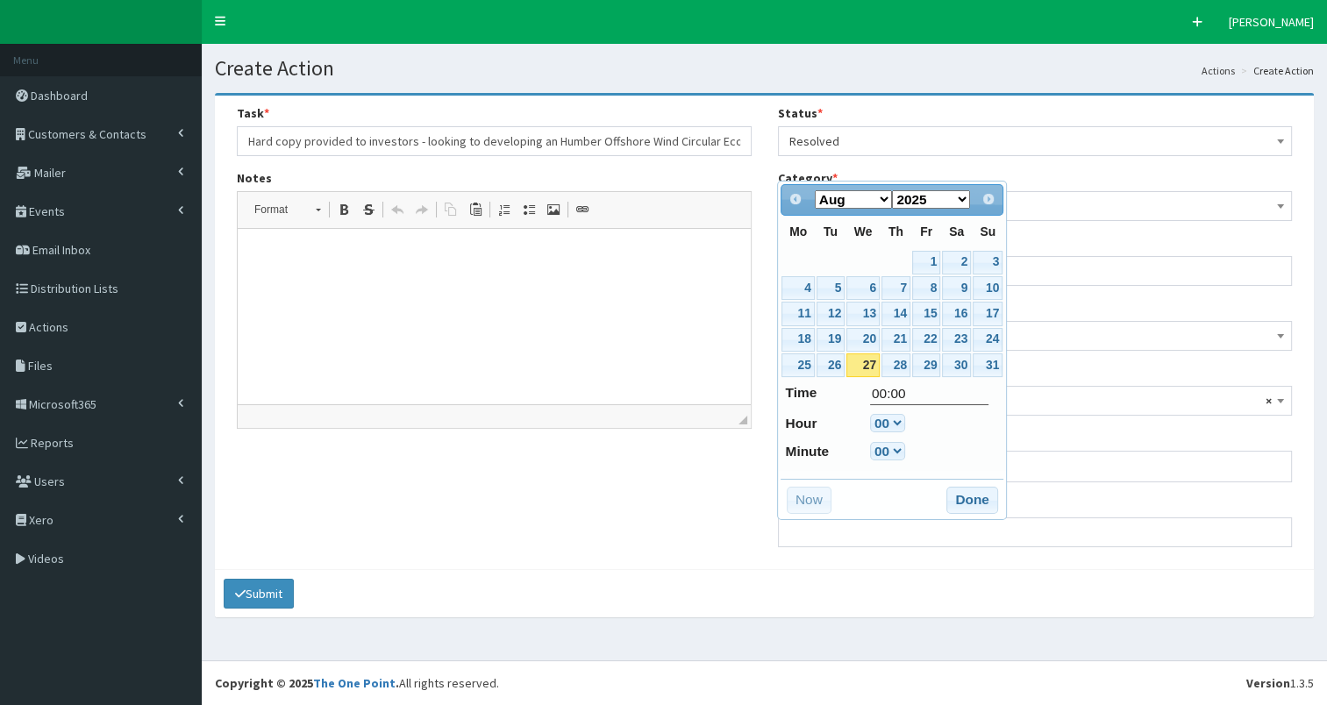
click at [867, 357] on link "27" at bounding box center [862, 365] width 33 height 24
type input "27-08-2025 00:00"
click at [967, 492] on button "Done" at bounding box center [972, 501] width 52 height 28
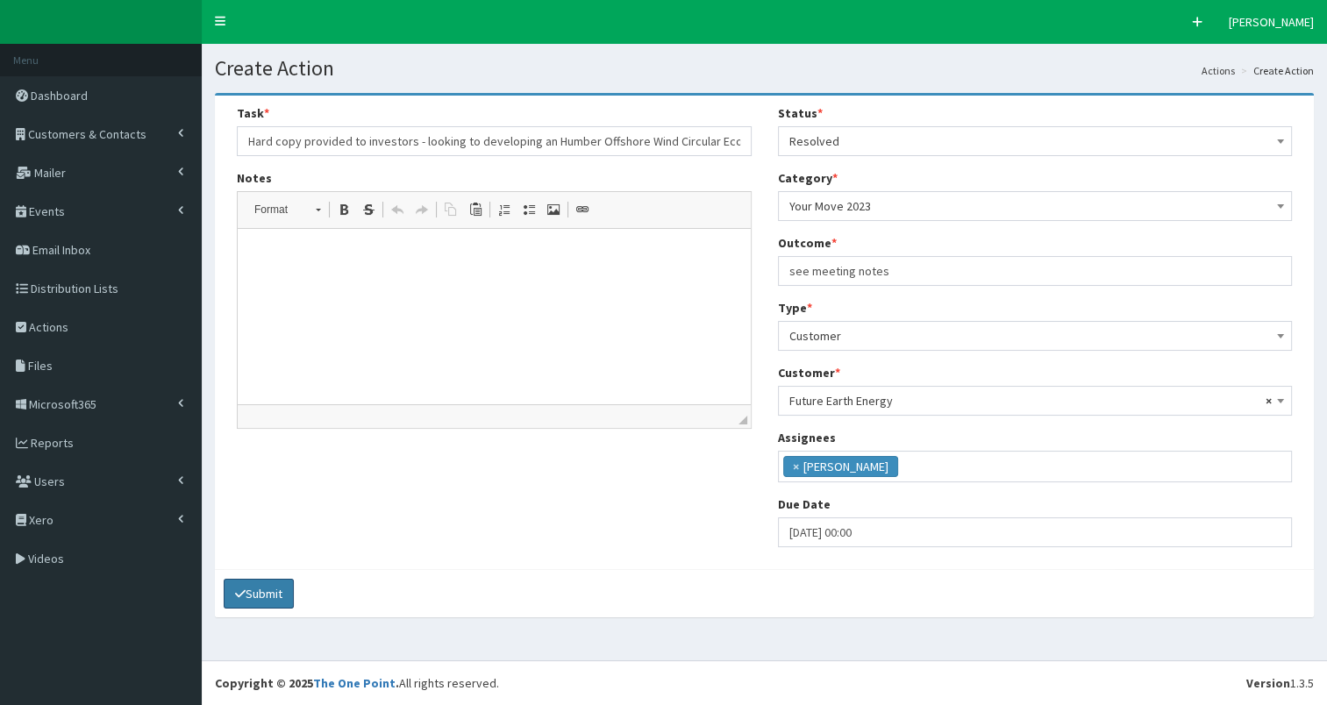
click at [270, 589] on button "Submit" at bounding box center [259, 594] width 70 height 30
